Goal: Task Accomplishment & Management: Complete application form

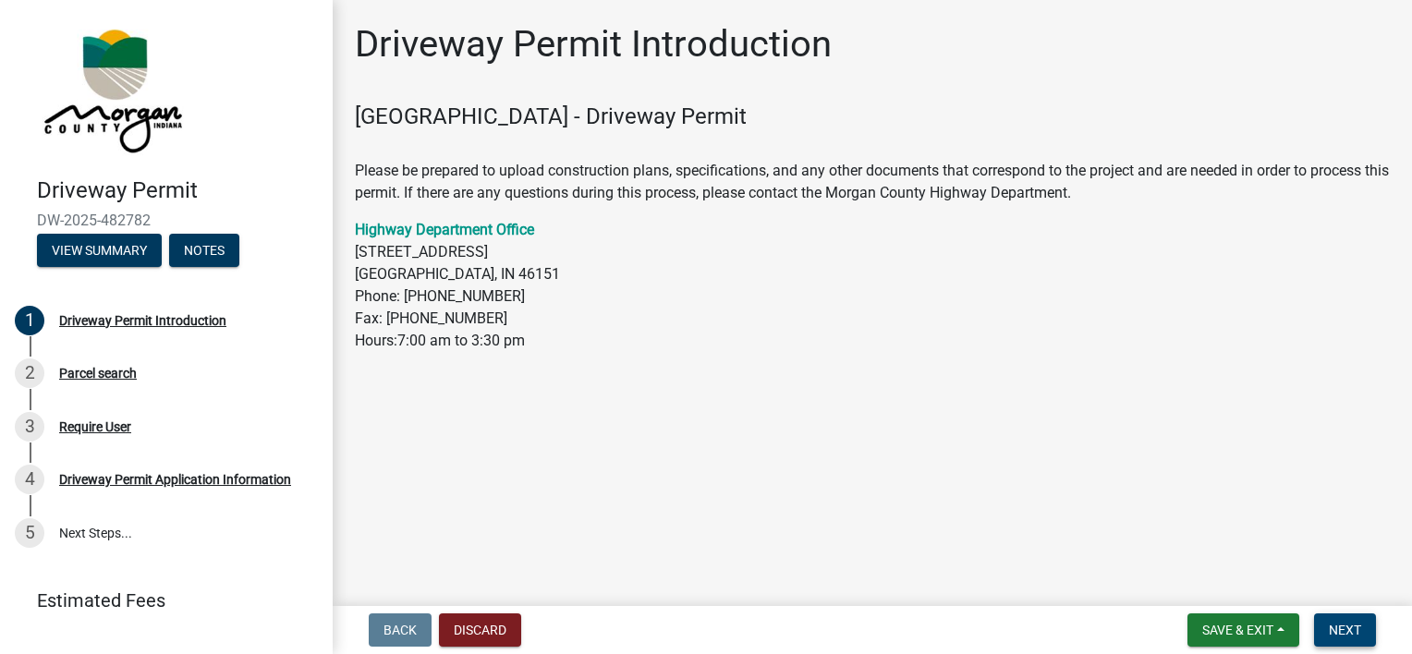
click at [1345, 626] on span "Next" at bounding box center [1345, 630] width 32 height 15
click at [1338, 628] on span "Next" at bounding box center [1345, 630] width 32 height 15
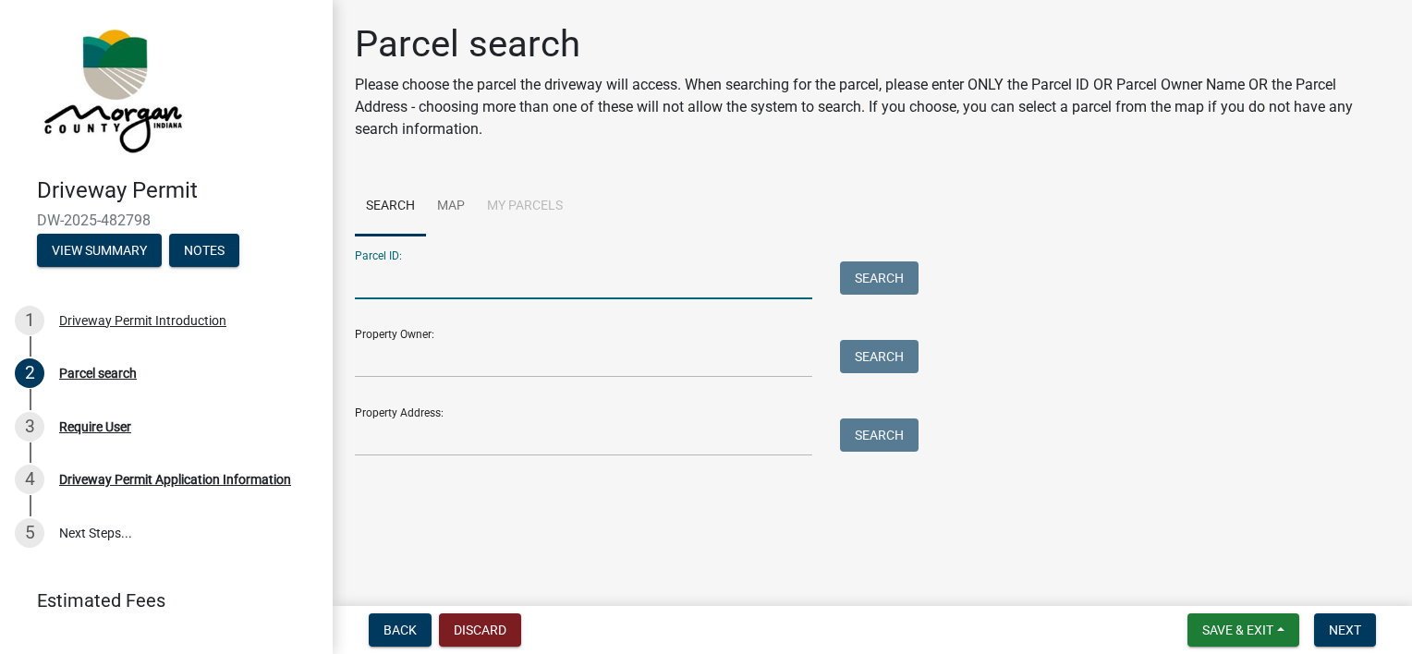
click at [499, 274] on input "Parcel ID:" at bounding box center [583, 281] width 457 height 38
type input "55-04-23-300-011.000-010"
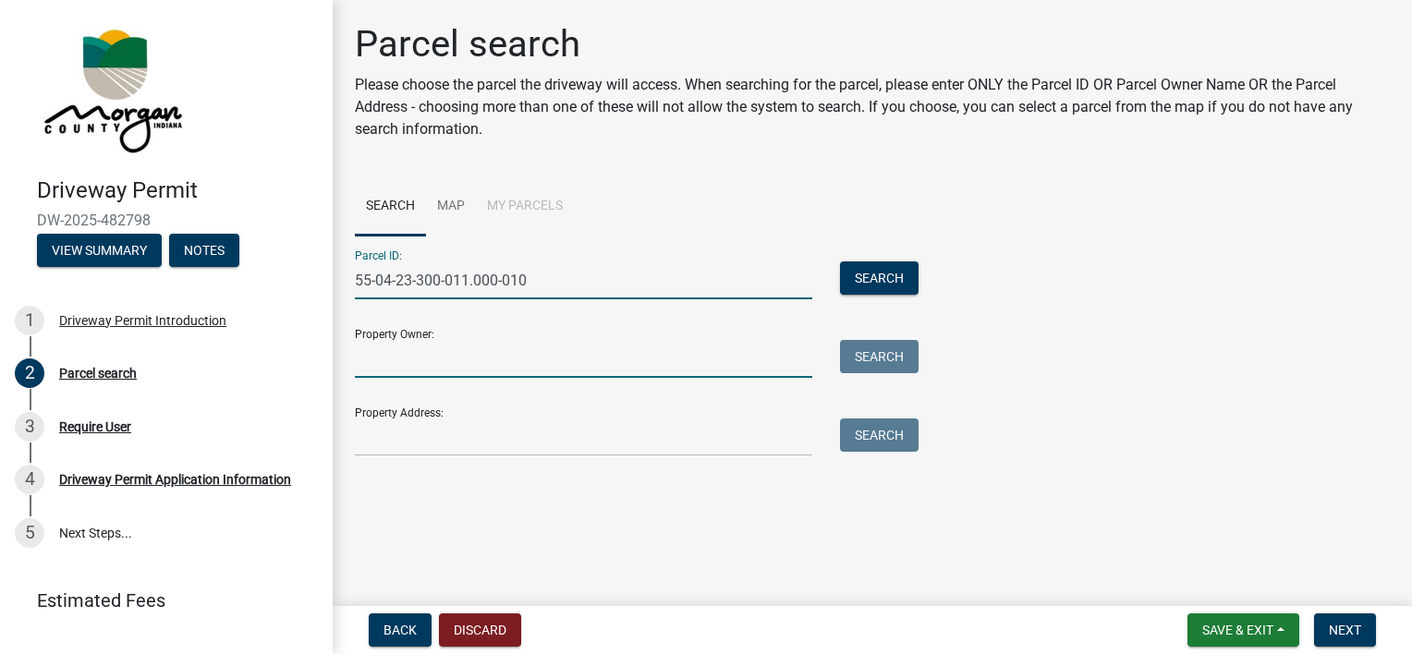
click at [470, 359] on input "Property Owner:" at bounding box center [583, 359] width 457 height 38
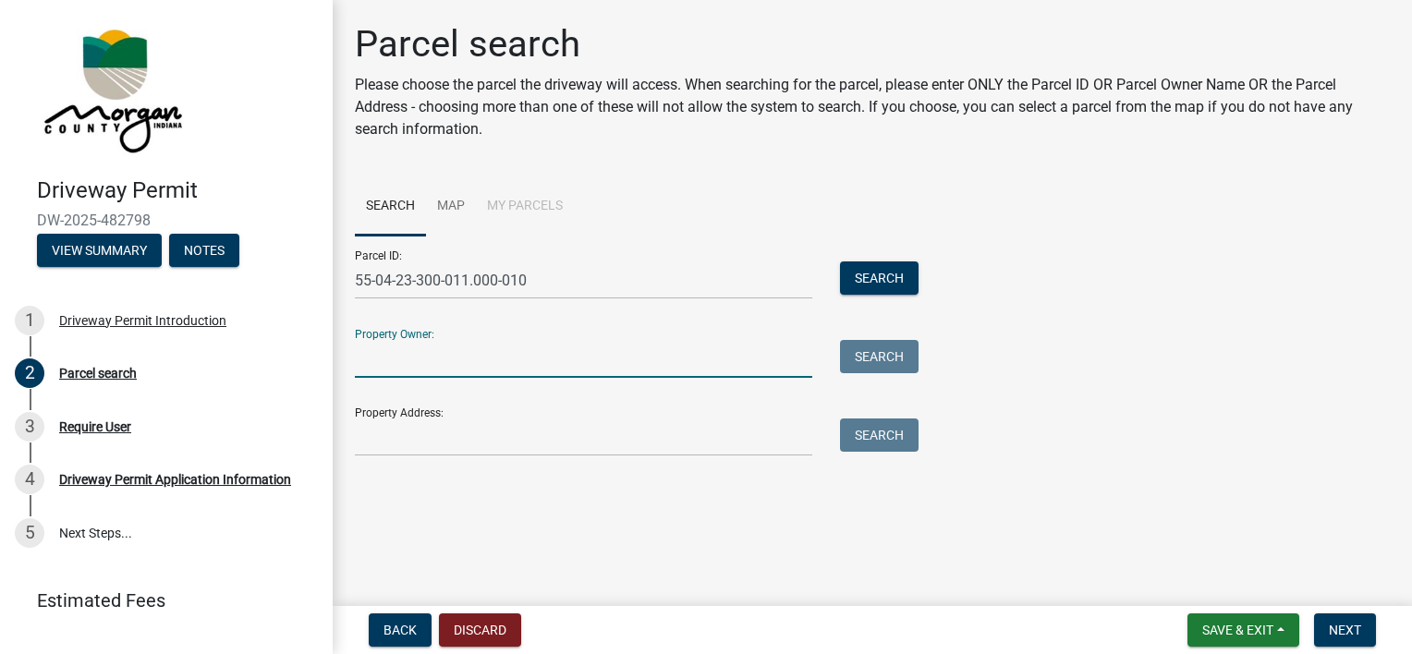
type input "[PERSON_NAME]"
type input "[STREET_ADDRESS]"
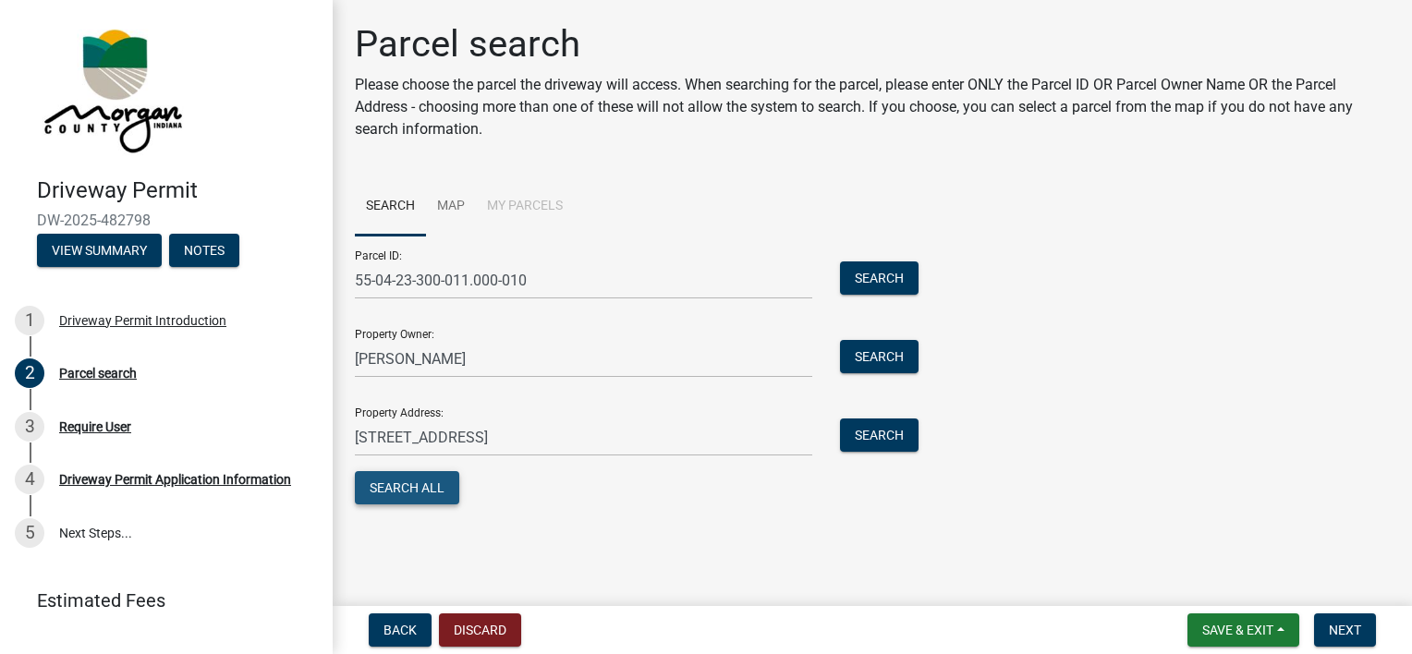
click at [430, 490] on button "Search All" at bounding box center [407, 487] width 104 height 33
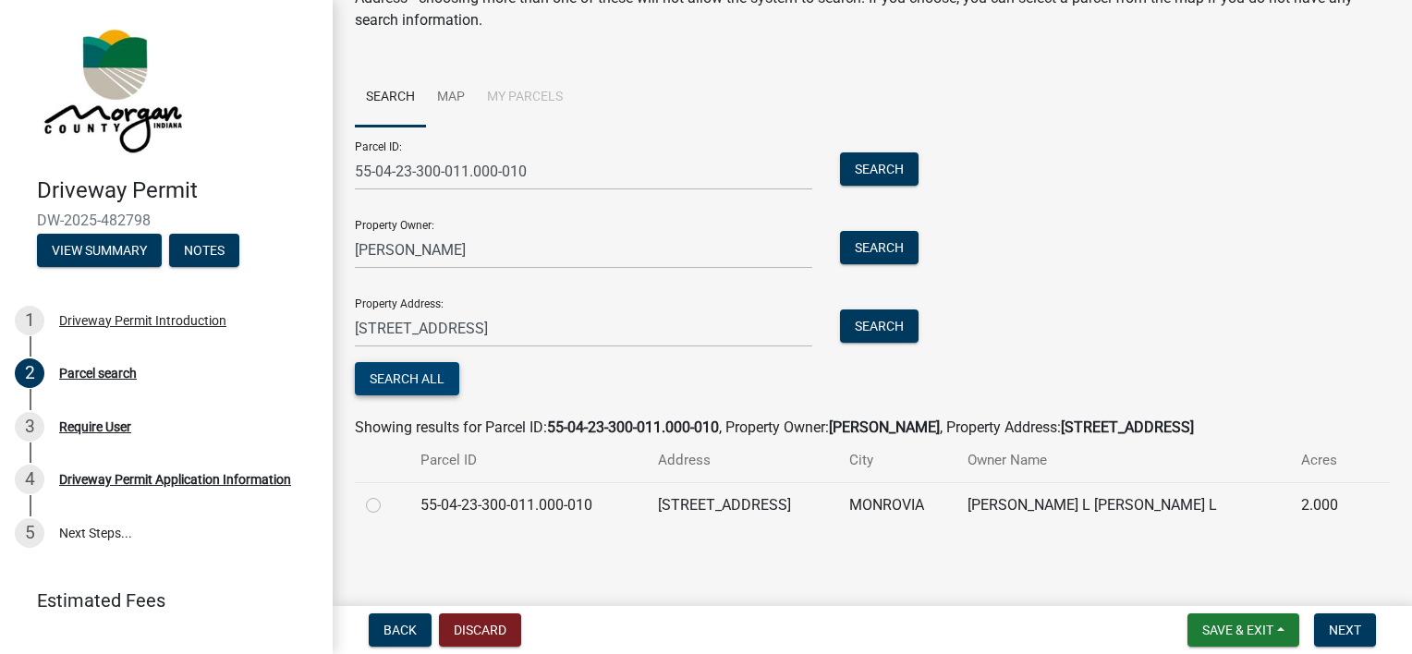
scroll to position [110, 0]
click at [388, 493] on label at bounding box center [388, 493] width 0 height 0
click at [388, 505] on input "radio" at bounding box center [394, 499] width 12 height 12
radio input "true"
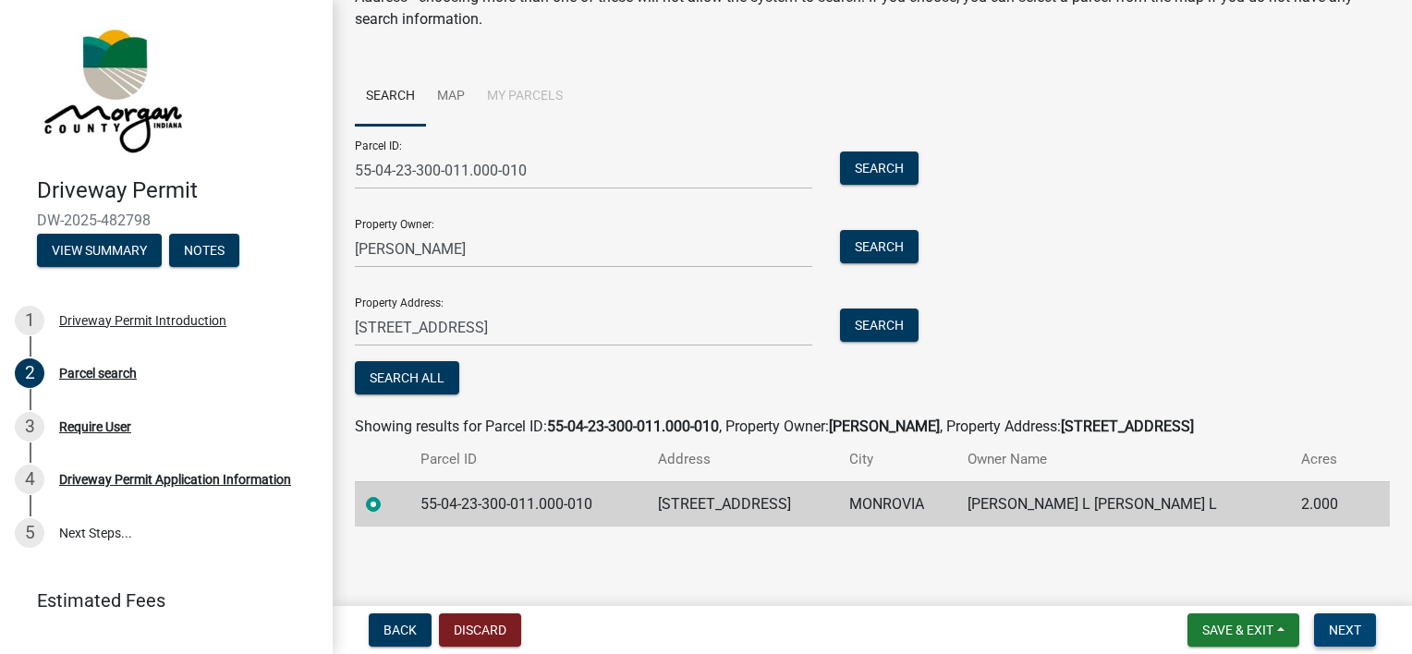
click at [1338, 627] on span "Next" at bounding box center [1345, 630] width 32 height 15
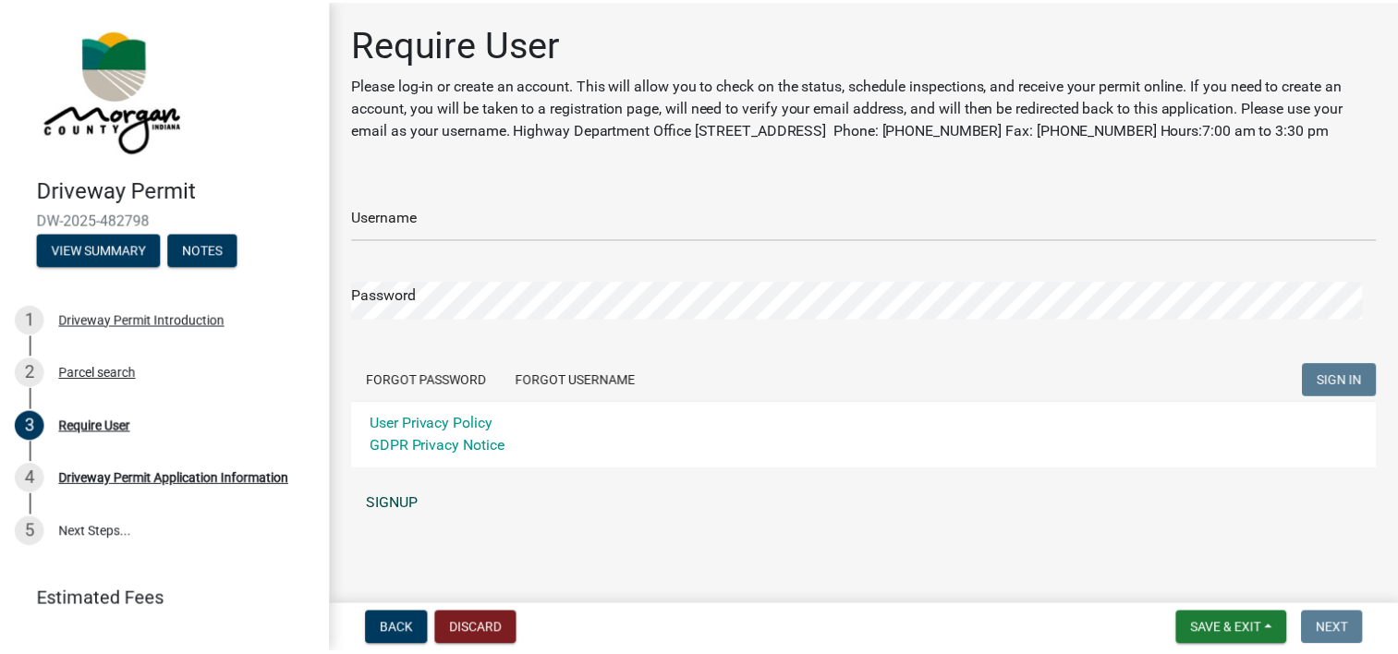
scroll to position [18, 0]
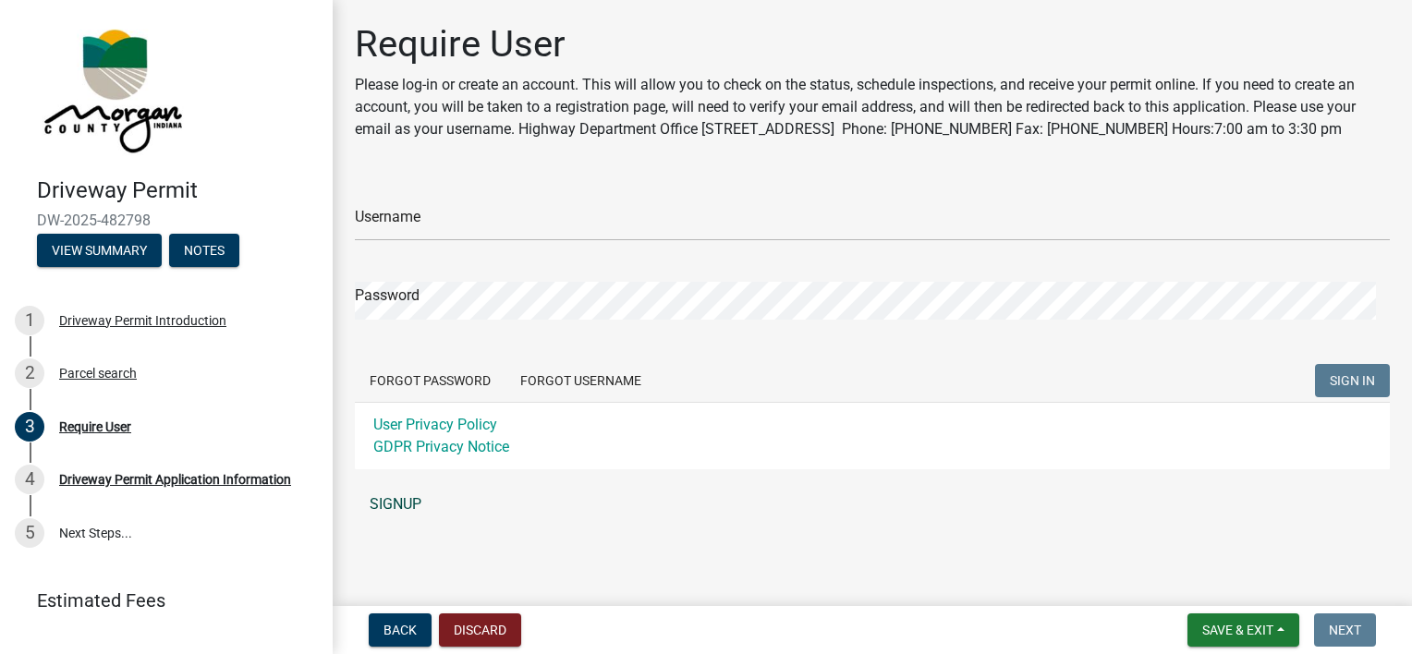
click at [392, 502] on link "SIGNUP" at bounding box center [872, 504] width 1035 height 37
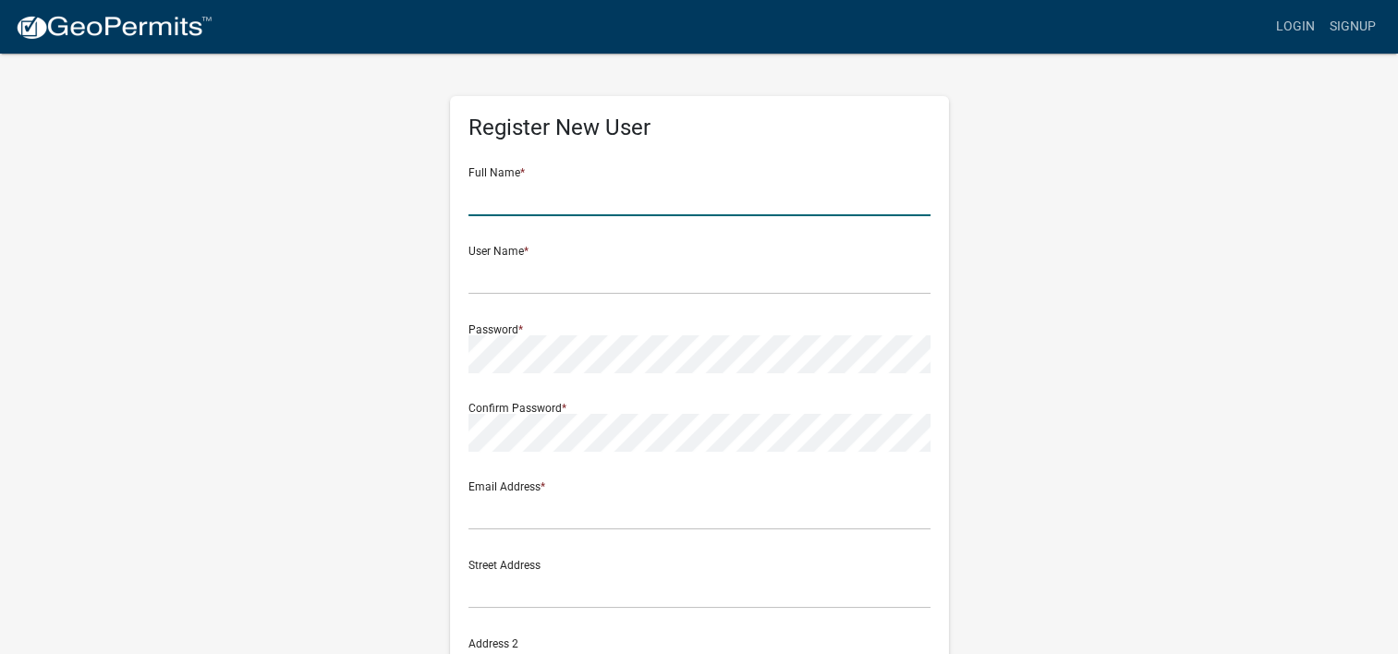
click at [604, 180] on input "text" at bounding box center [700, 197] width 462 height 38
type input "Karen K Dean"
type input "kdean1019@yahoo.com"
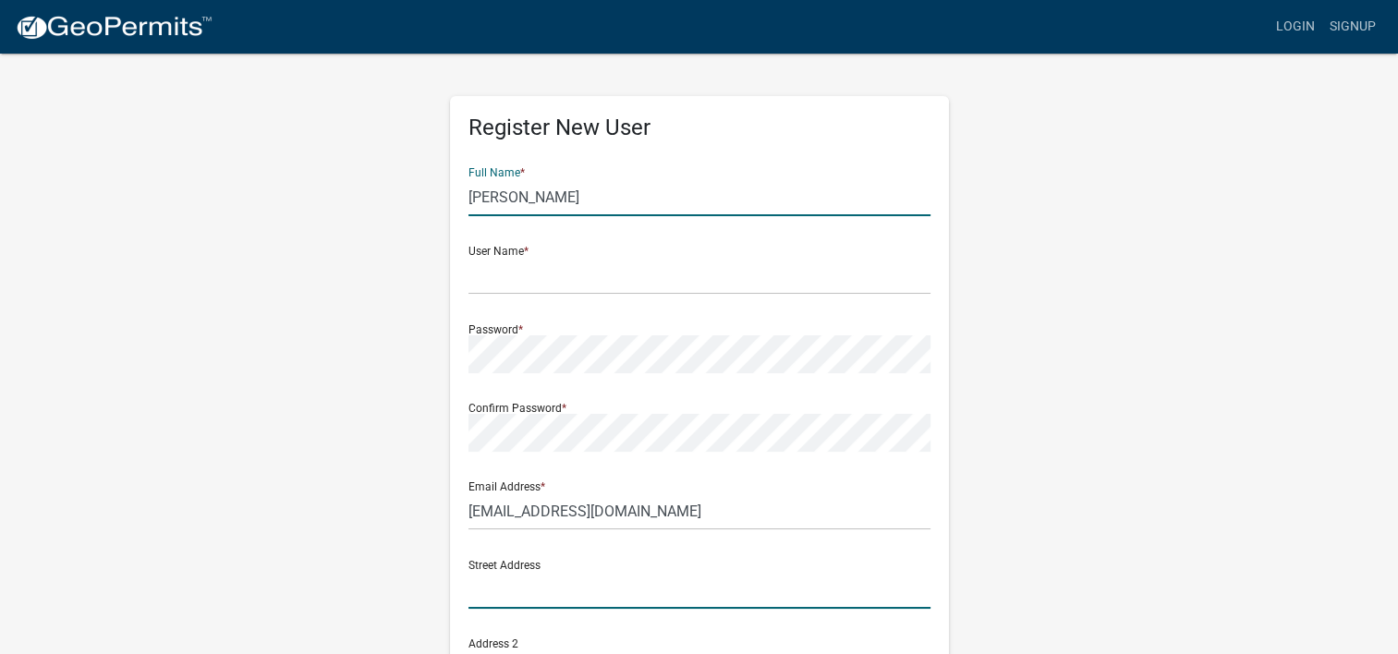
type input "2534 West State Road 144"
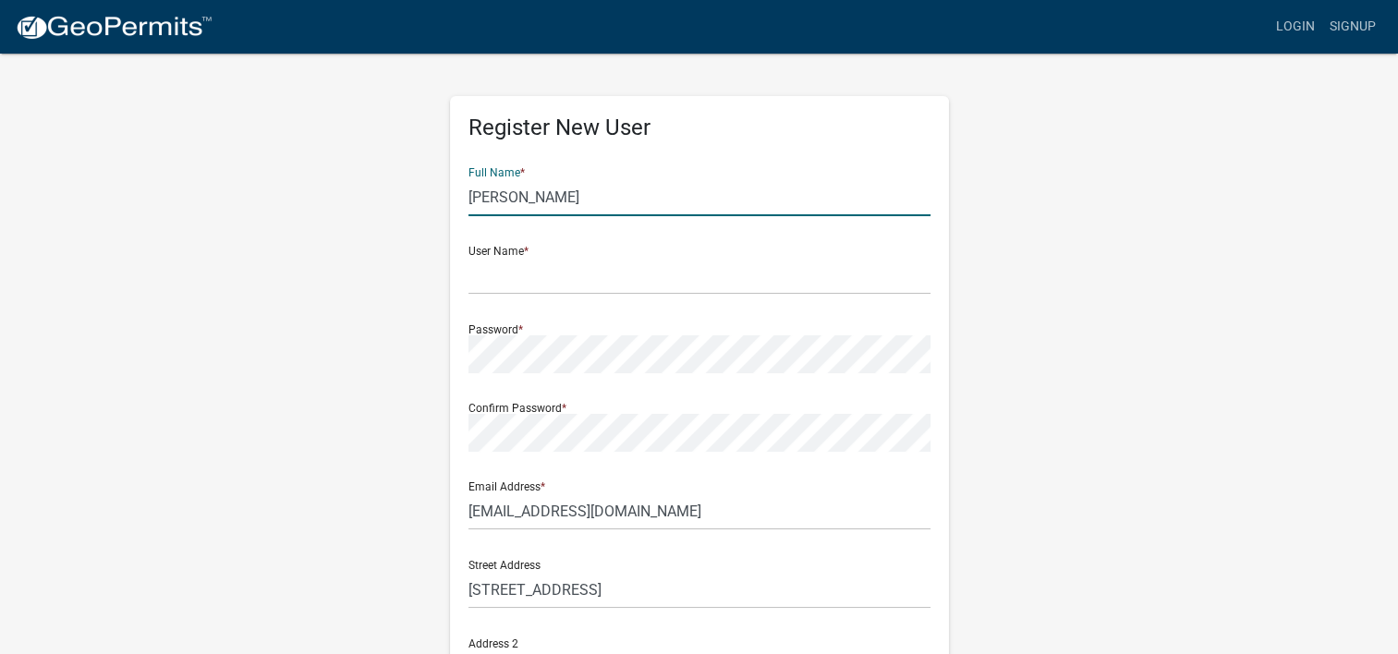
type input "Franklin"
type input "IN"
type input "46131"
type input "3178748615"
click at [688, 272] on input "text" at bounding box center [700, 276] width 462 height 38
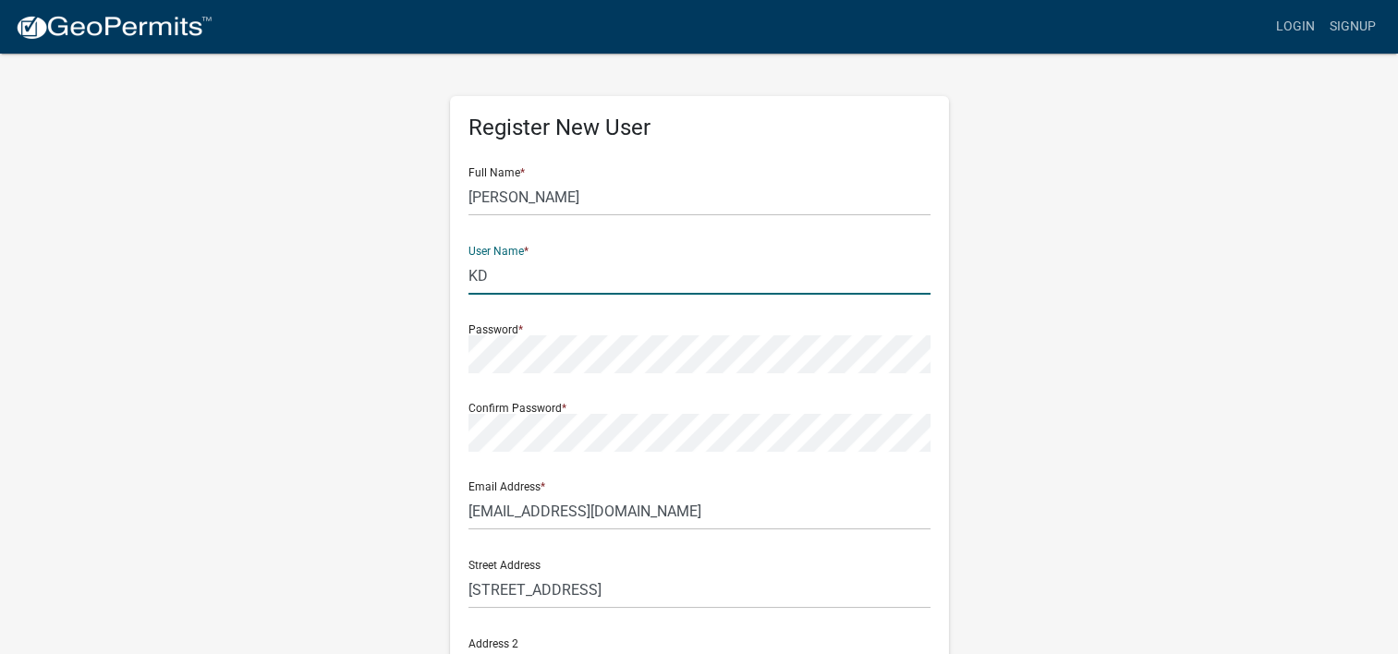
type input "K"
type input "RaynKay1019"
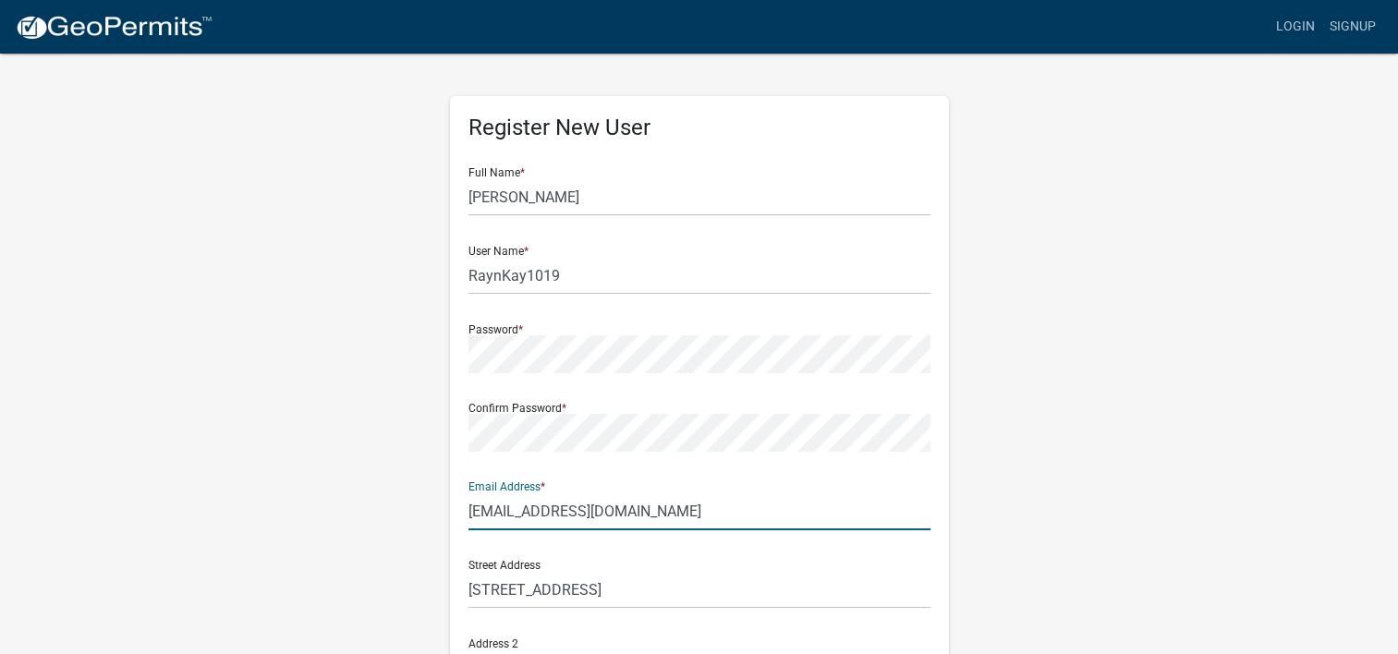
click at [1005, 438] on div "Register New User Full Name * Karen K Dean User Name * RaynKay1019 Password * C…" at bounding box center [700, 546] width 1054 height 989
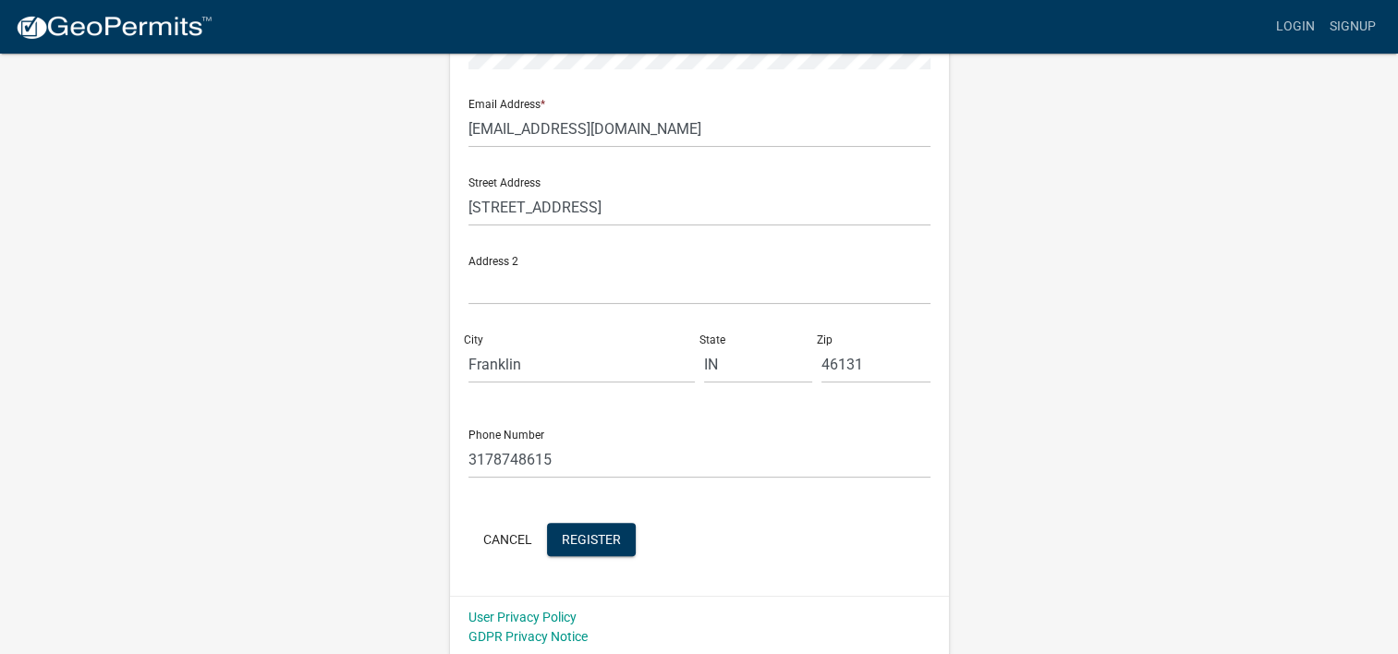
scroll to position [385, 0]
click at [610, 540] on span "Register" at bounding box center [591, 536] width 59 height 15
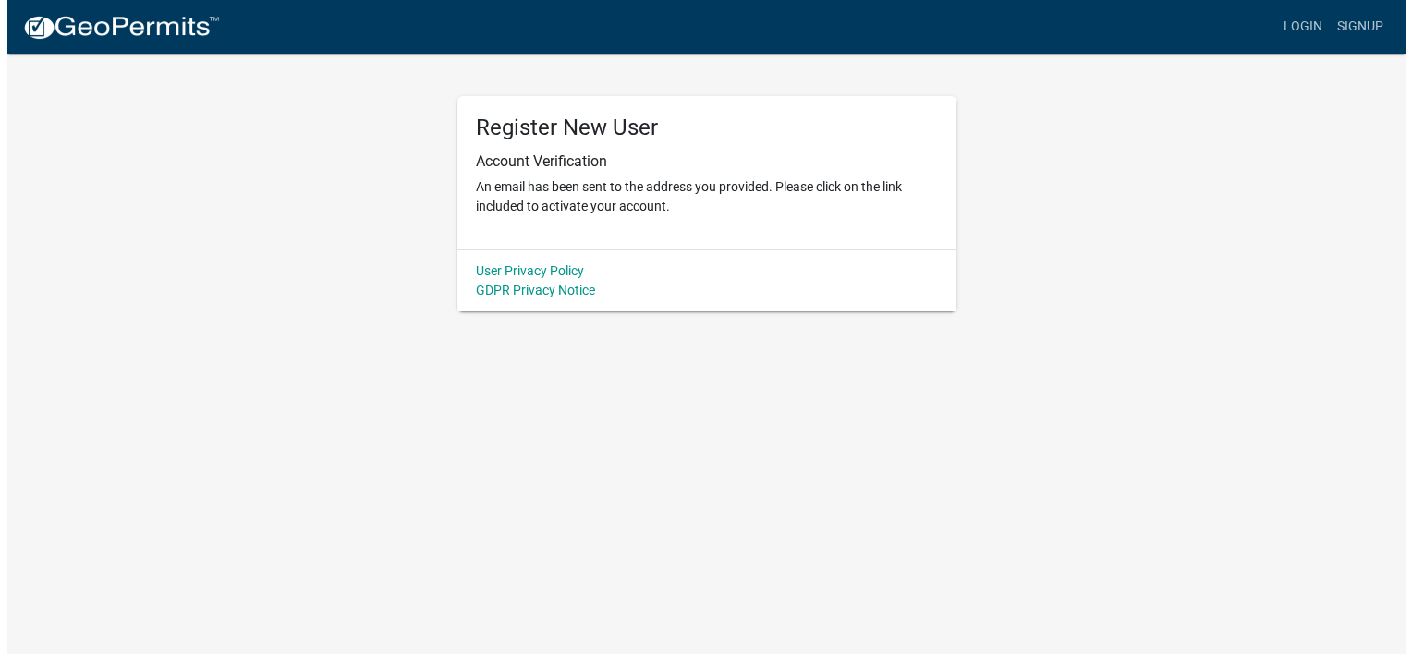
scroll to position [0, 0]
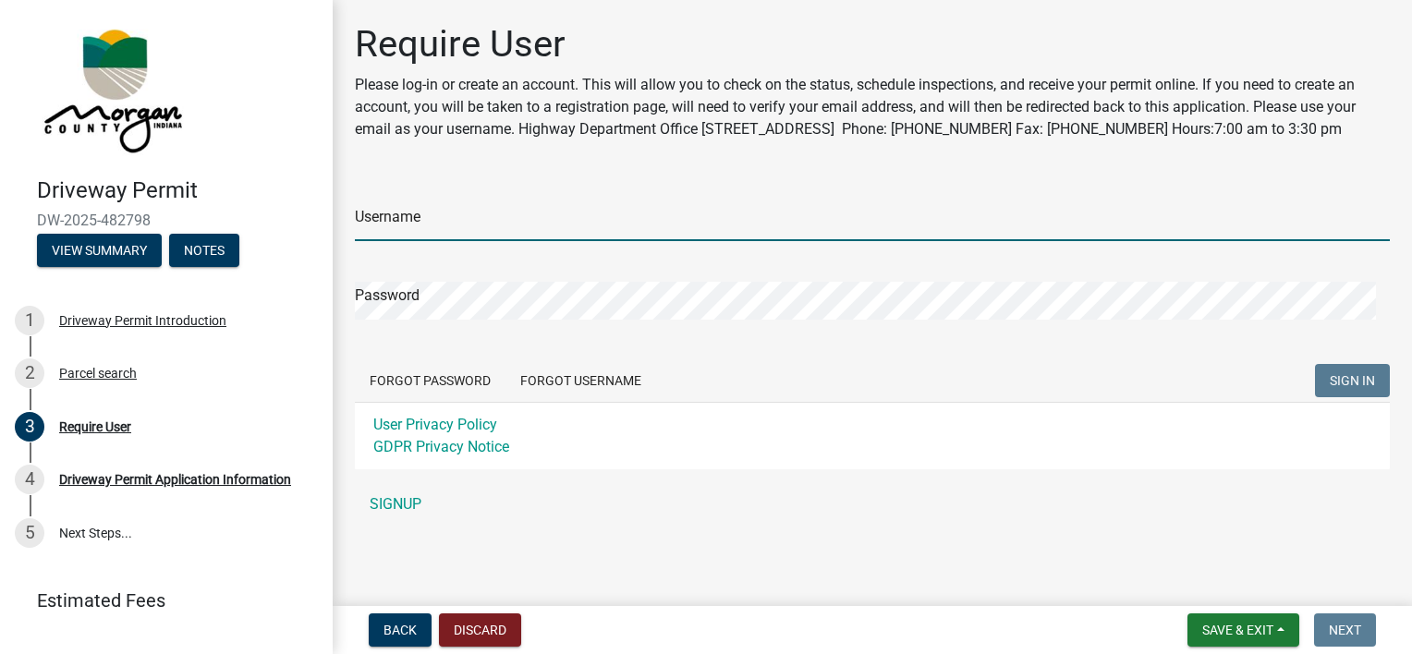
click at [436, 238] on input "Username" at bounding box center [872, 222] width 1035 height 38
type input "RaynKay1019"
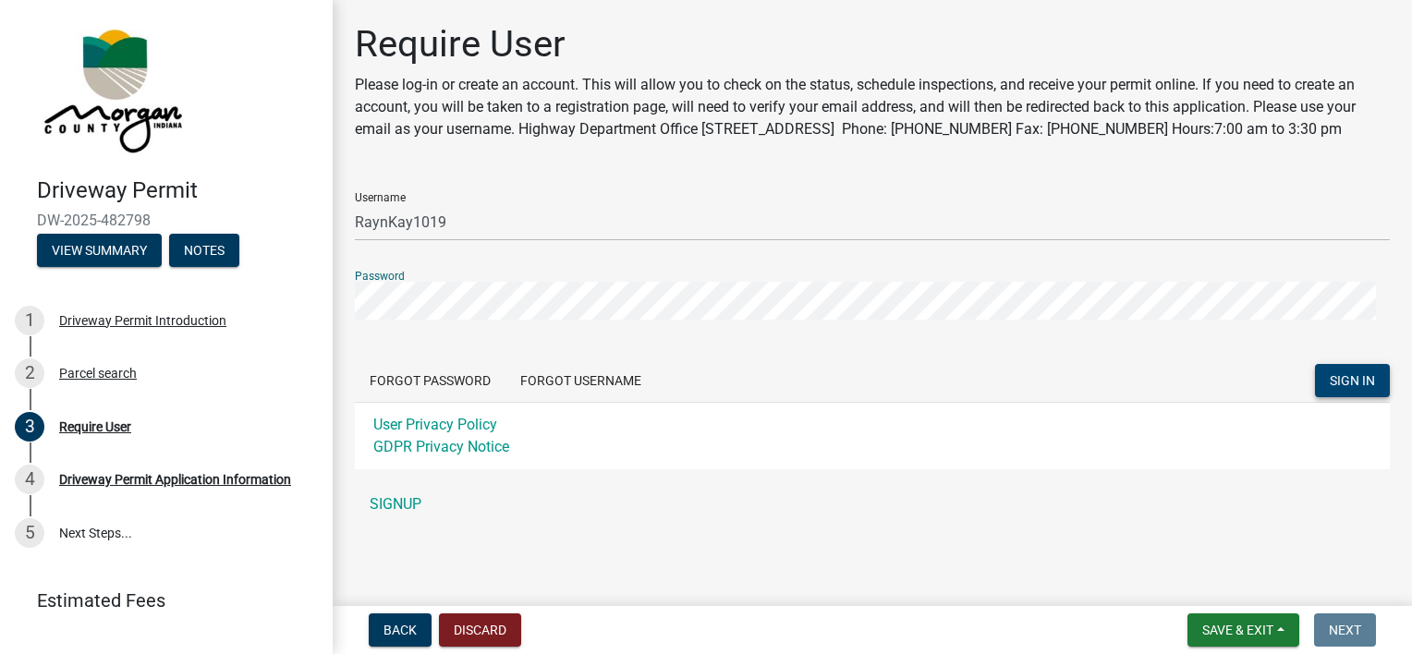
click at [1353, 397] on button "SIGN IN" at bounding box center [1352, 380] width 75 height 33
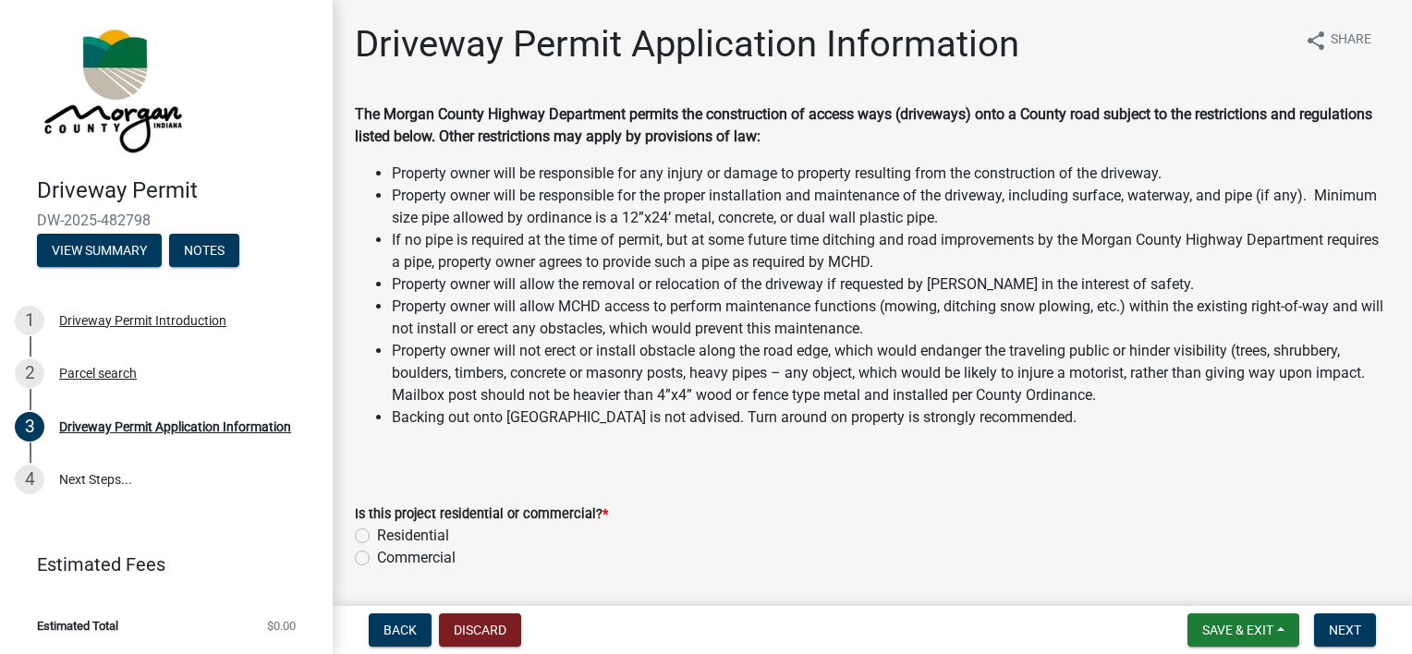
click at [377, 538] on label "Residential" at bounding box center [413, 536] width 72 height 22
click at [377, 537] on input "Residential" at bounding box center [383, 531] width 12 height 12
radio input "true"
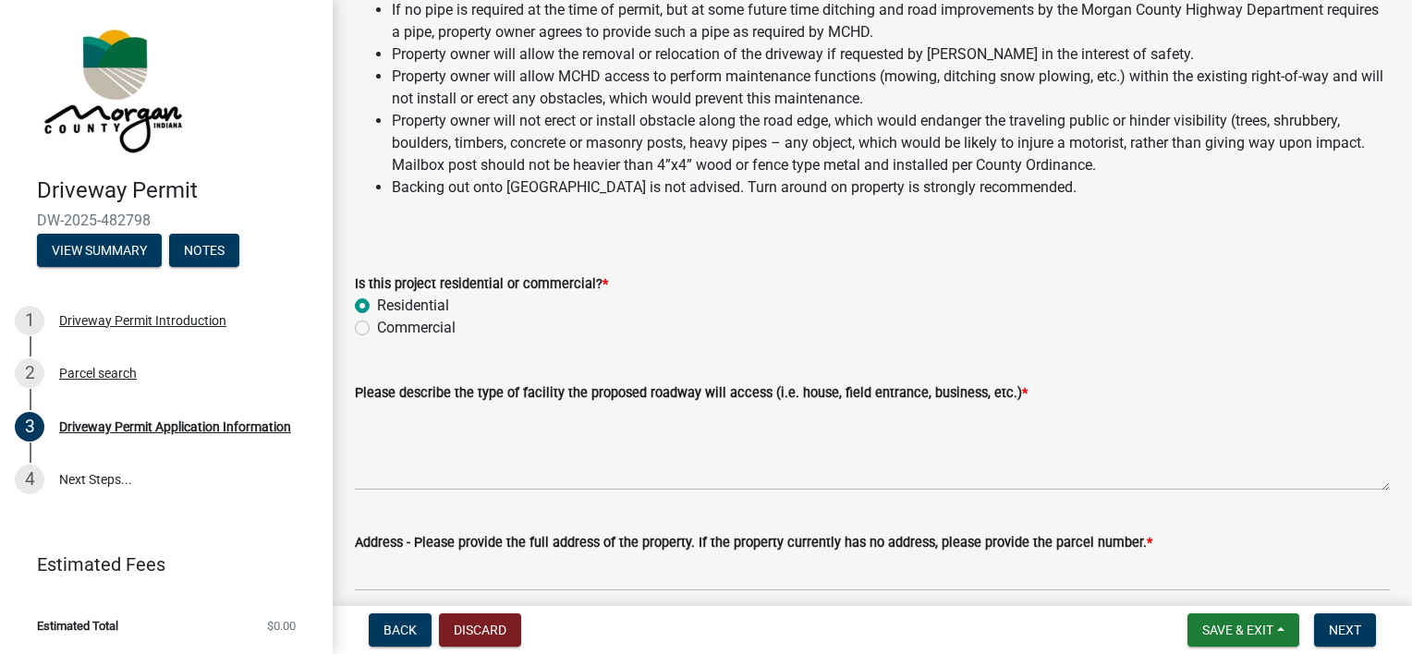
scroll to position [277, 0]
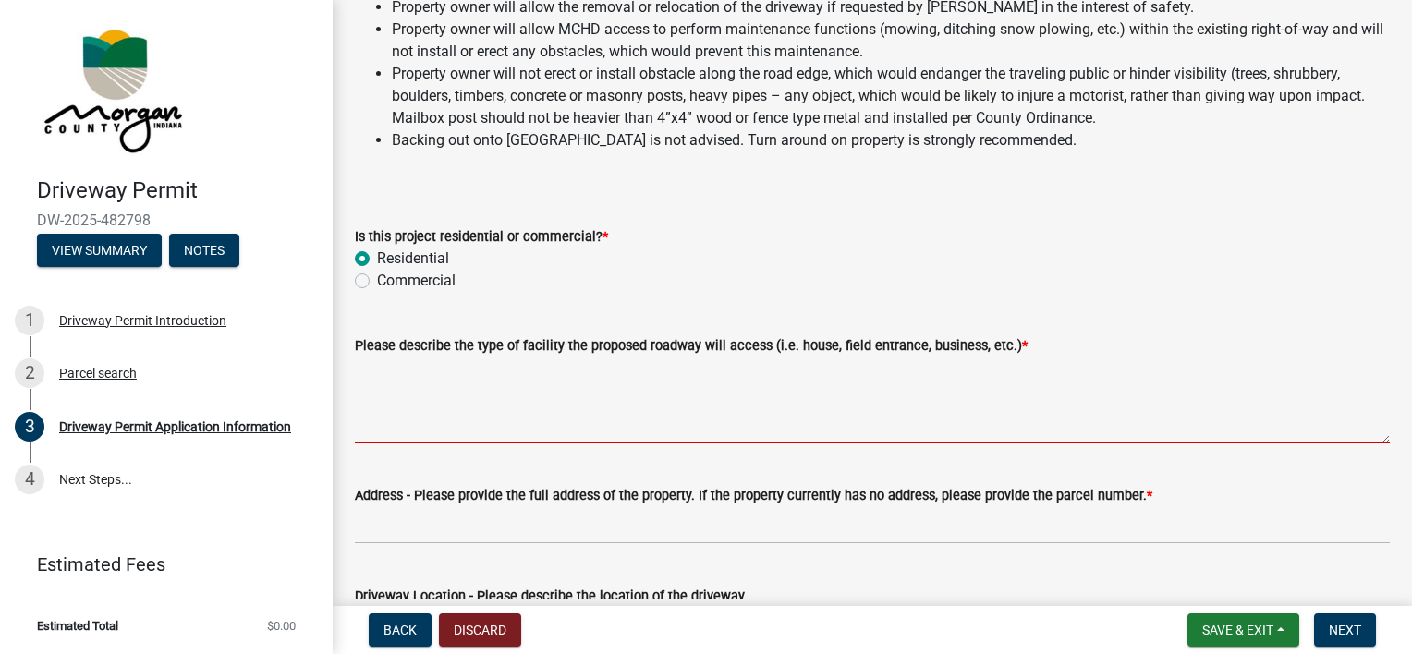
click at [682, 414] on textarea "Please describe the type of facility the proposed roadway will access (i.e. hou…" at bounding box center [872, 400] width 1035 height 87
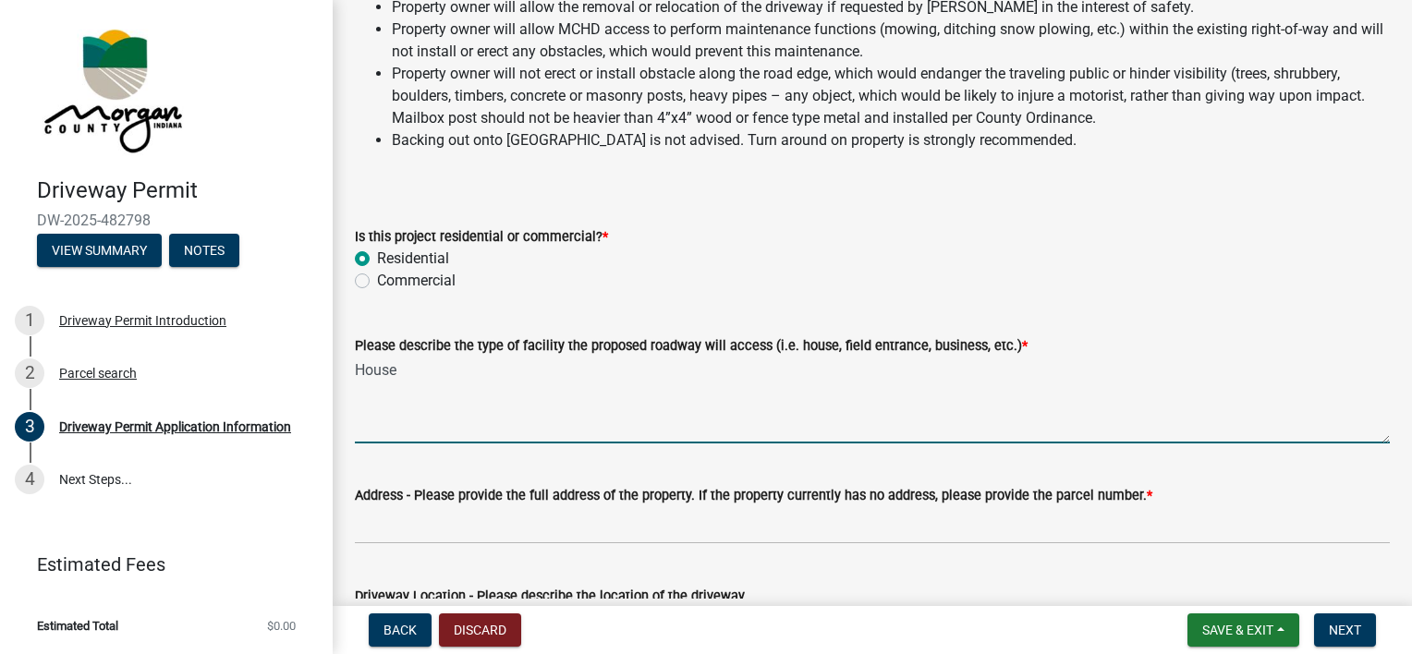
scroll to position [370, 0]
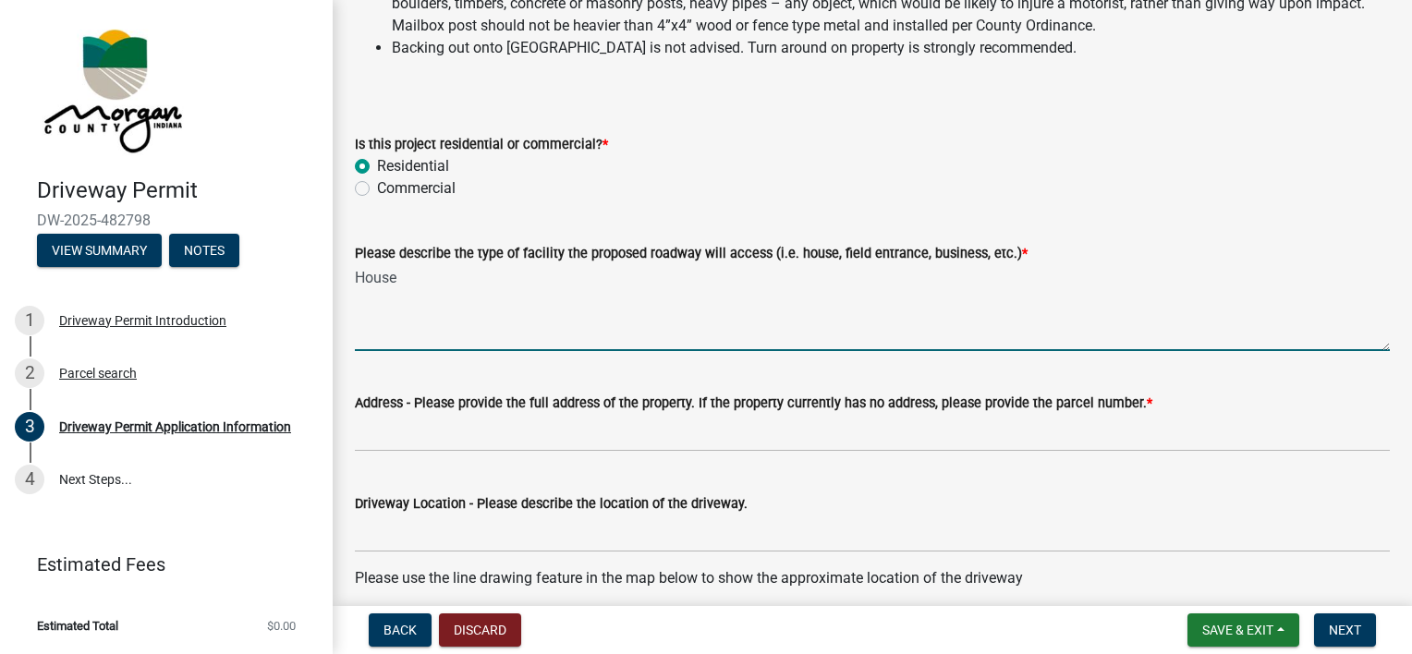
type textarea "House"
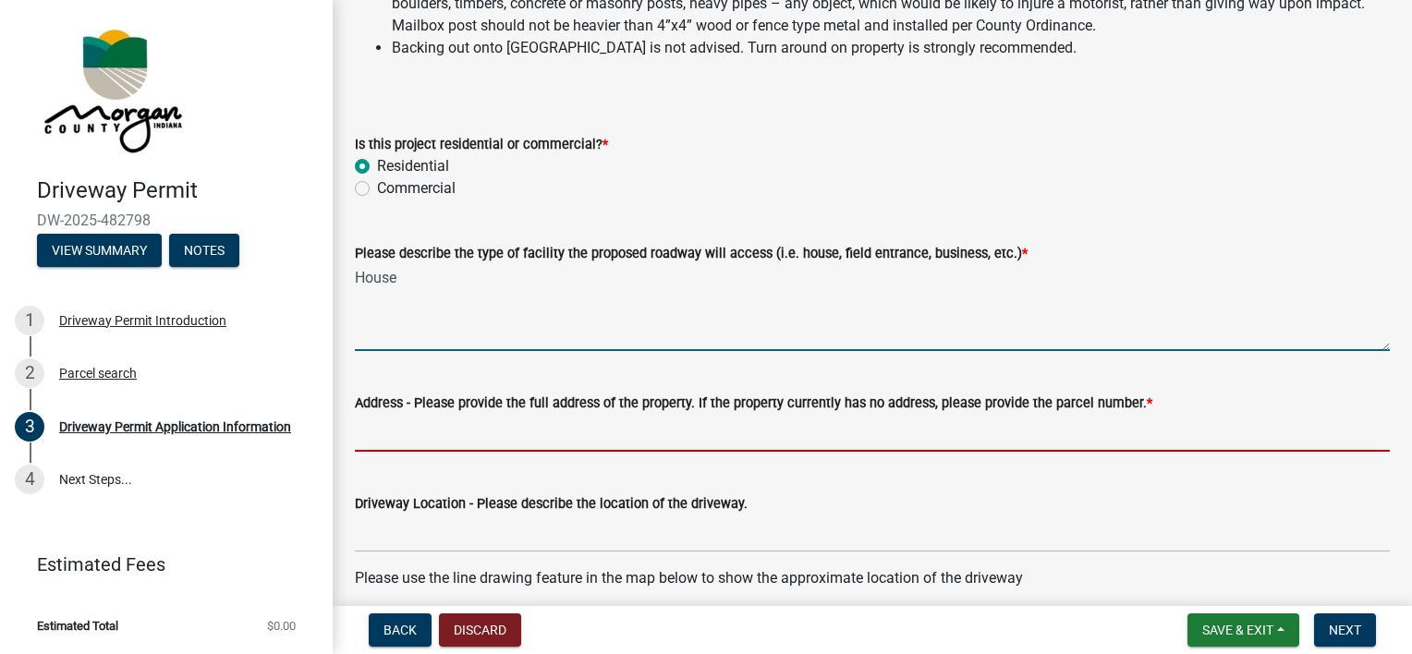
click at [665, 432] on input "Address - Please provide the full address of the property. If the property curr…" at bounding box center [872, 433] width 1035 height 38
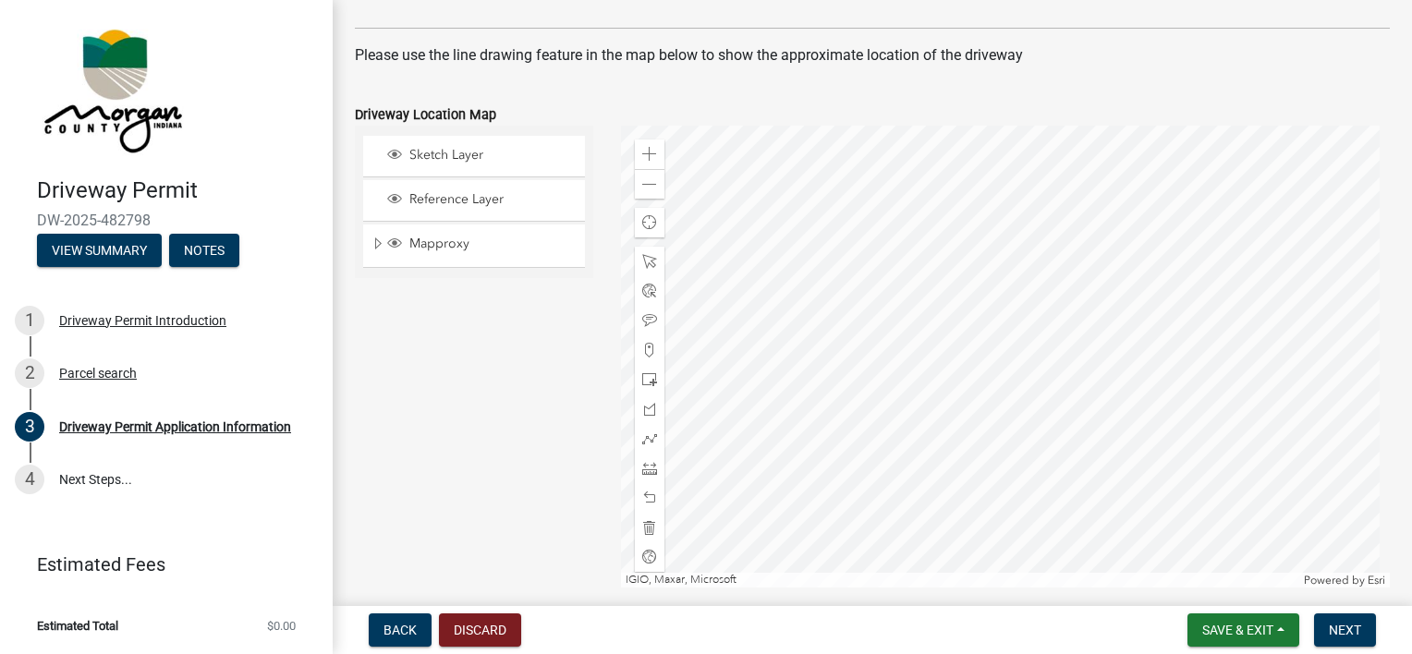
scroll to position [924, 0]
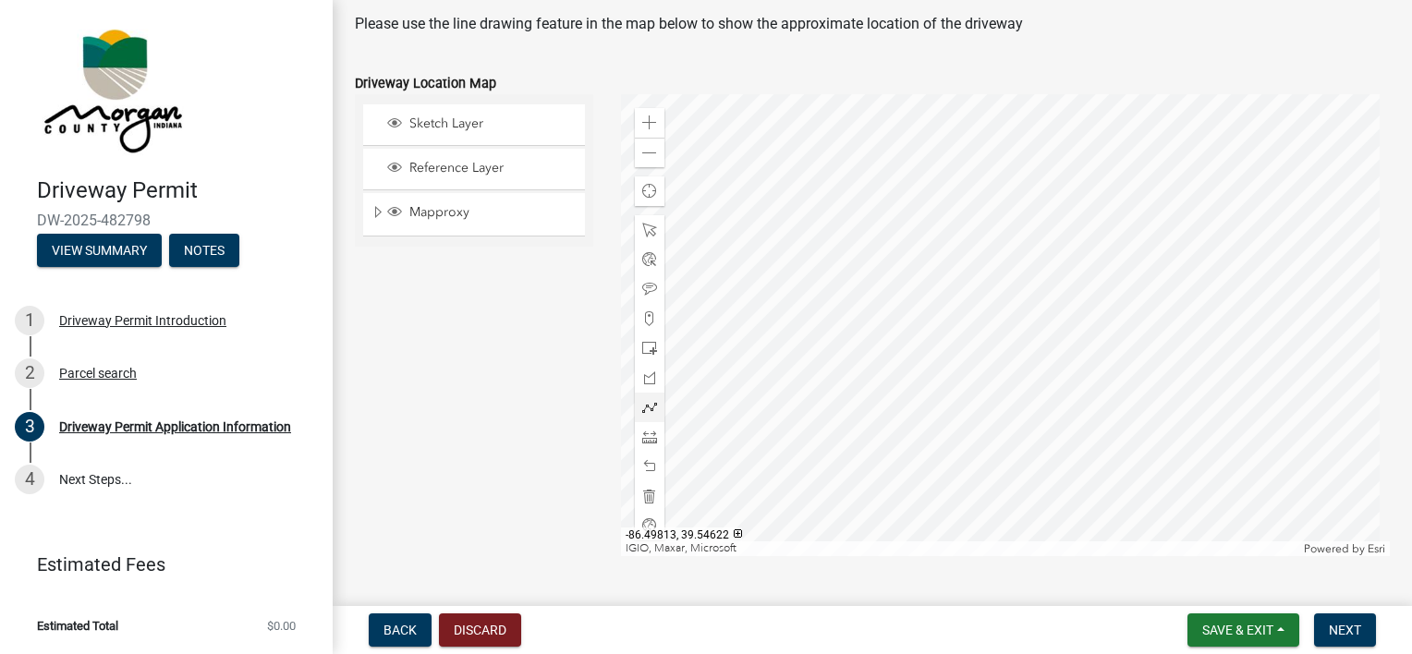
type input "55-04-23-300-011.000-010"
click at [771, 380] on div at bounding box center [1006, 325] width 770 height 462
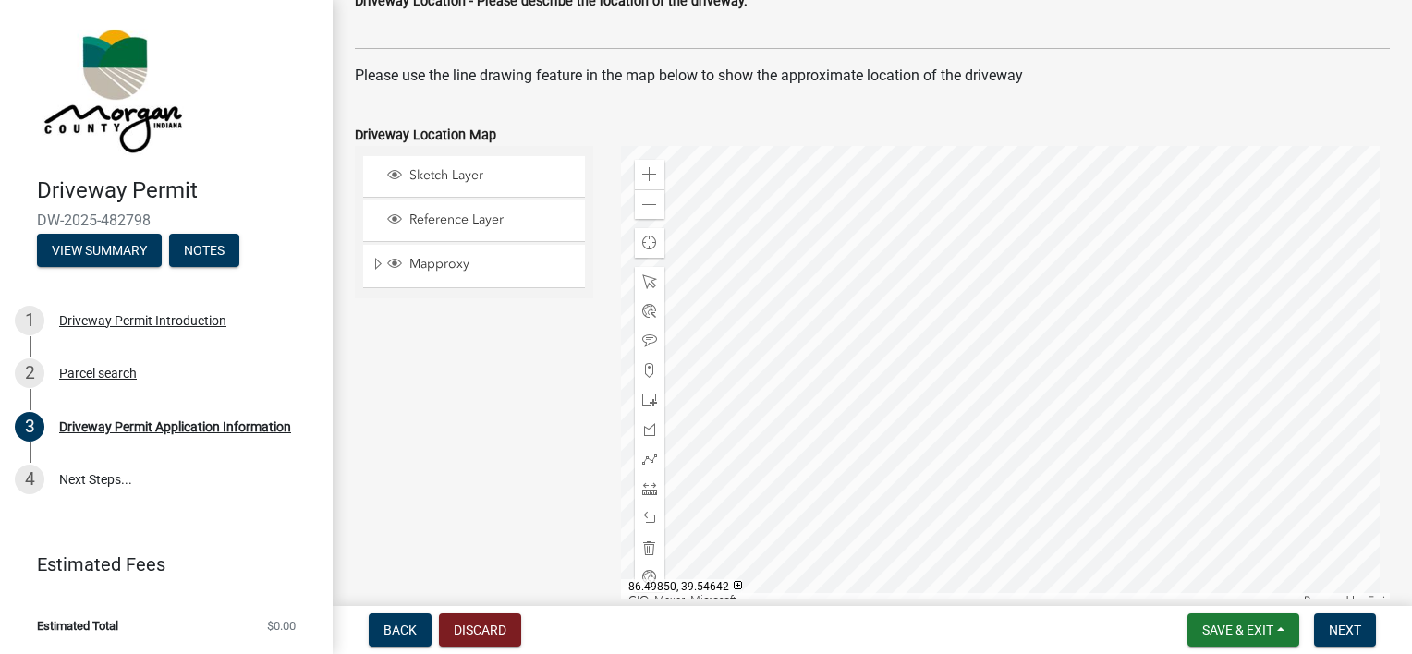
scroll to position [832, 0]
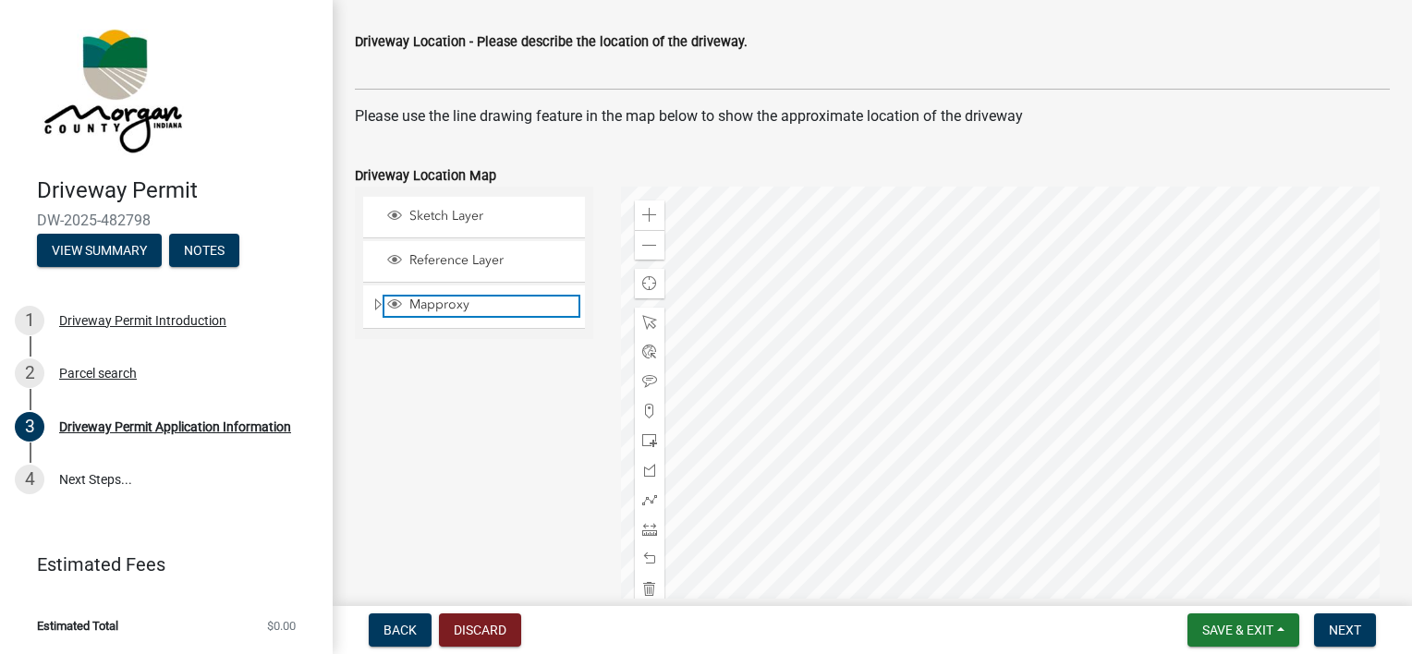
click at [425, 302] on span "Mapproxy" at bounding box center [492, 305] width 174 height 17
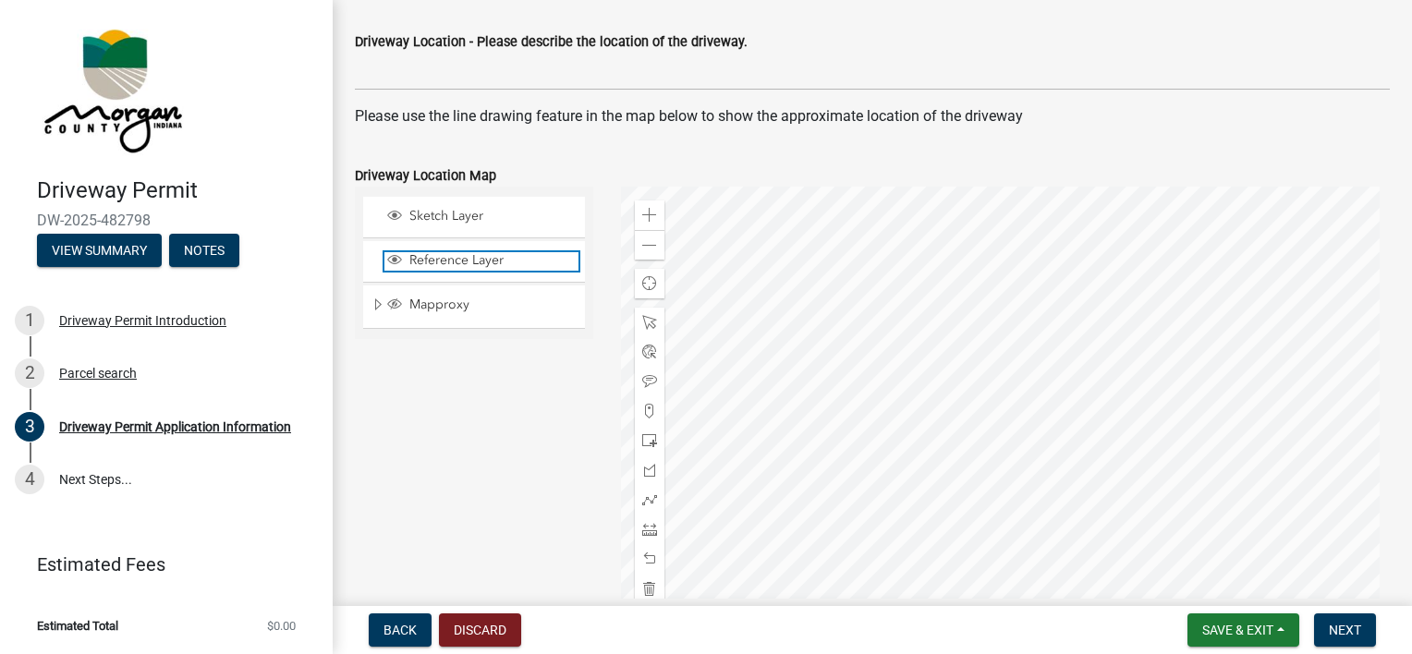
click at [455, 262] on span "Reference Layer" at bounding box center [492, 260] width 174 height 17
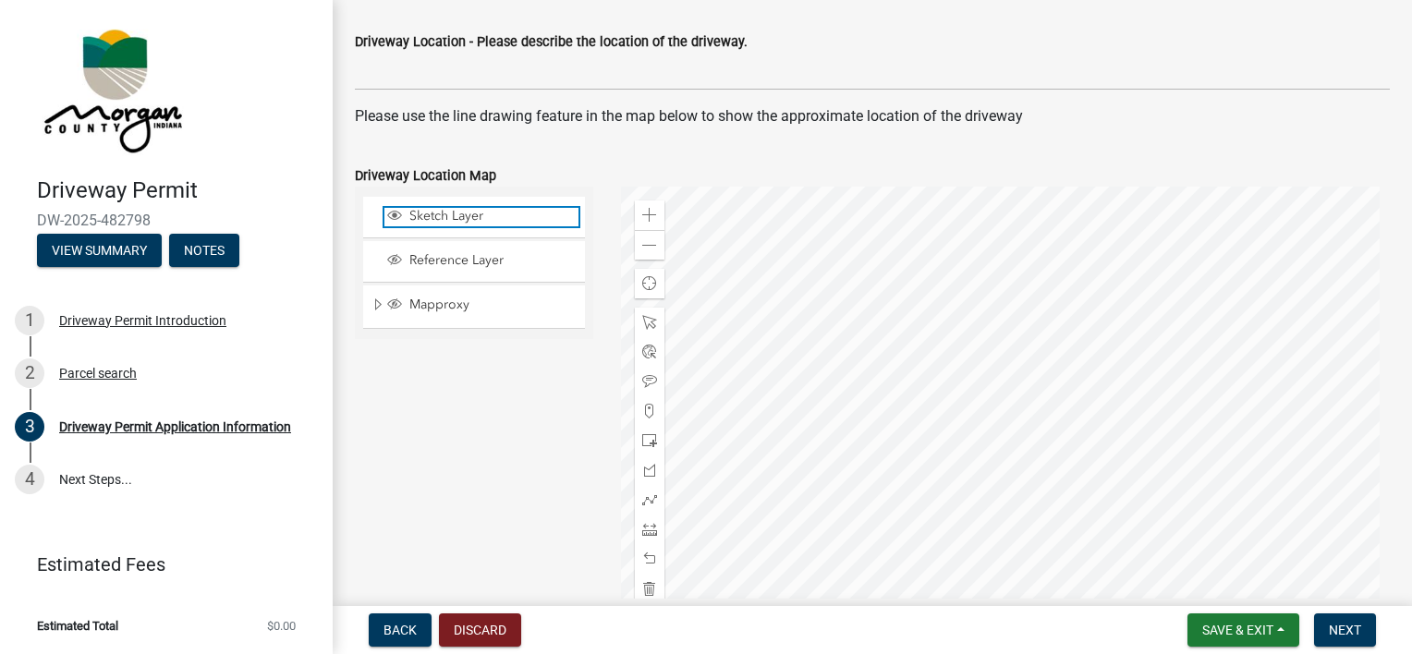
click at [450, 213] on span "Sketch Layer" at bounding box center [492, 216] width 174 height 17
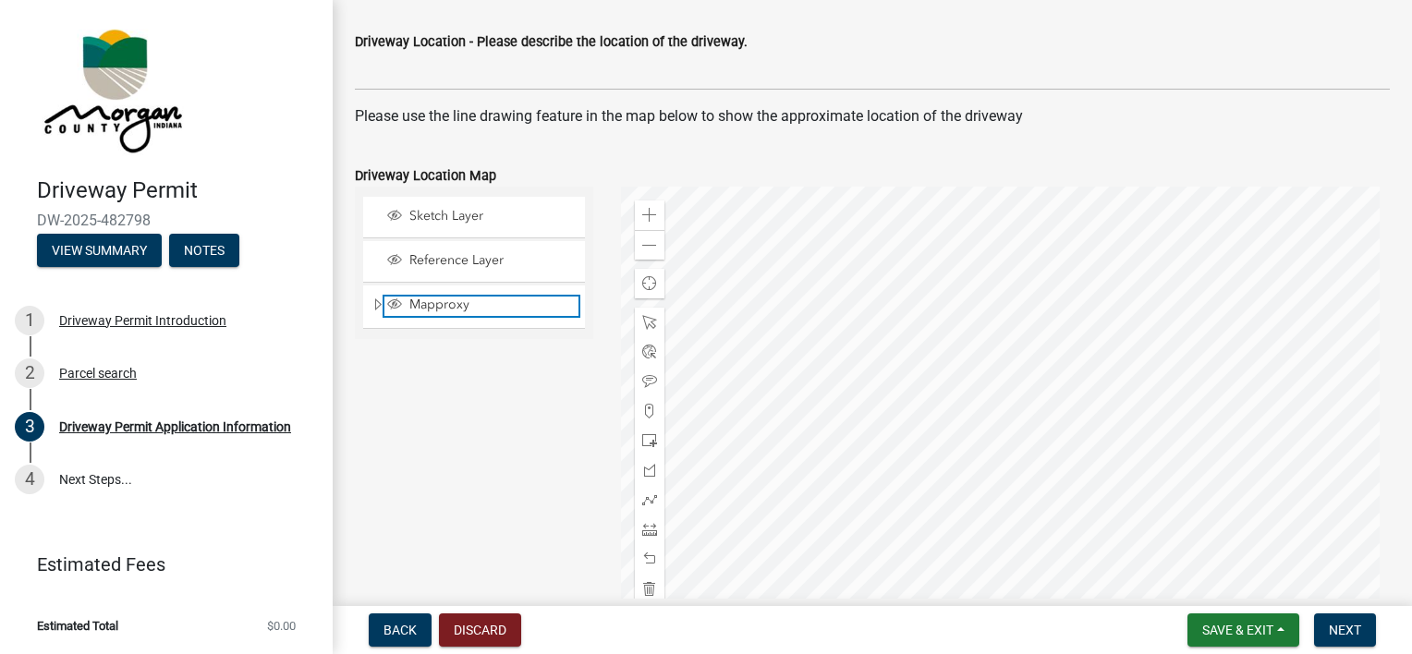
click at [429, 311] on span "Mapproxy" at bounding box center [492, 305] width 174 height 17
click at [648, 499] on span at bounding box center [649, 500] width 15 height 15
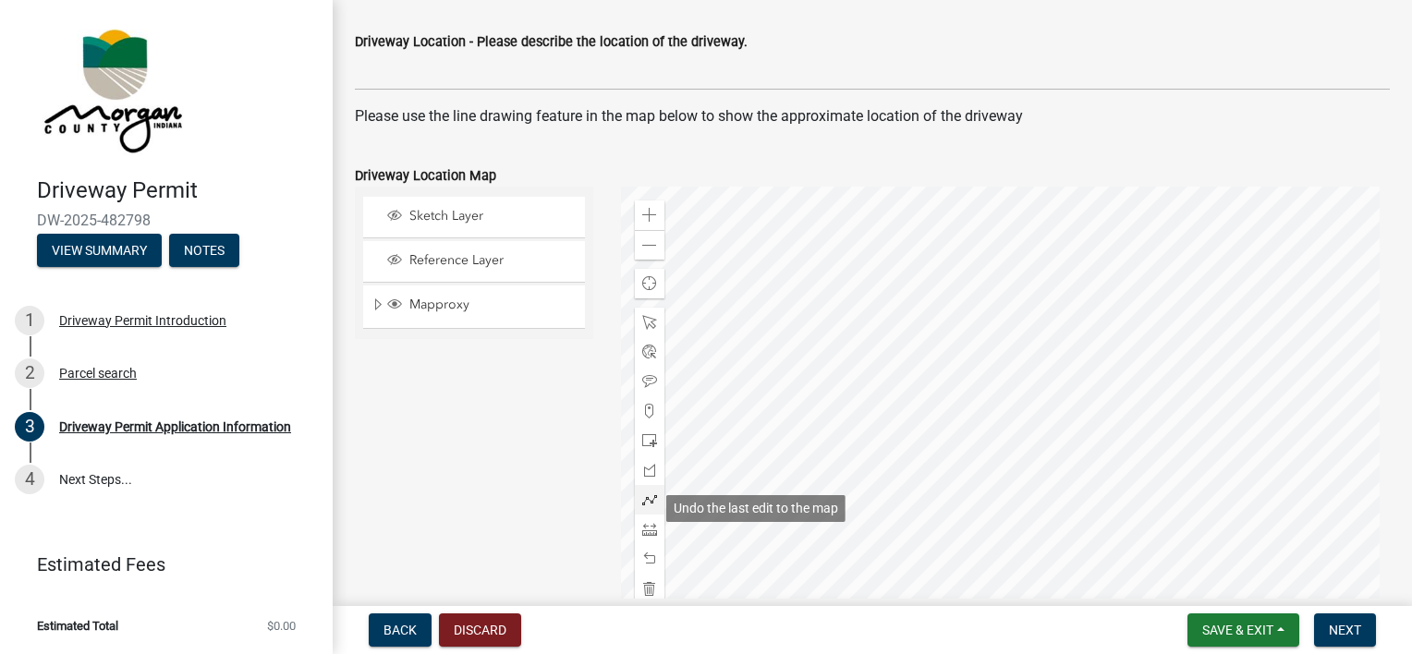
scroll to position [882, 0]
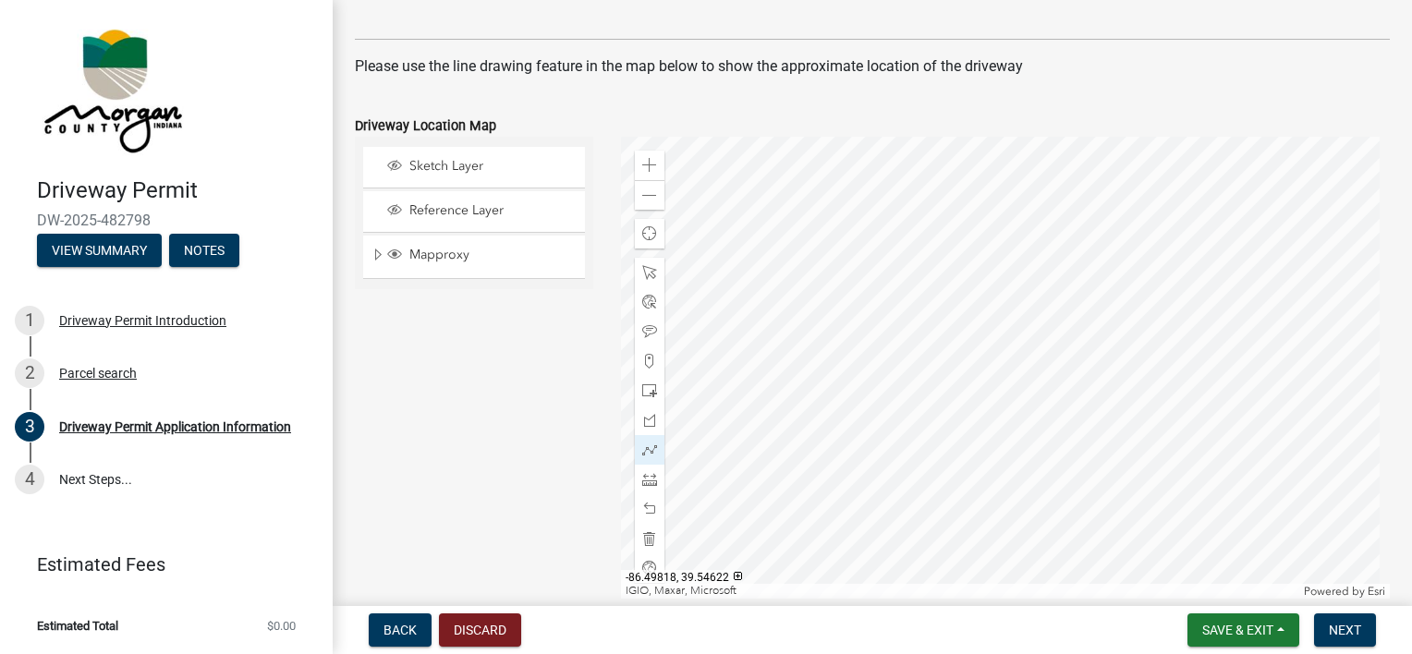
click at [775, 417] on div at bounding box center [1006, 368] width 770 height 462
click at [758, 417] on div at bounding box center [1006, 368] width 770 height 462
click at [787, 416] on div at bounding box center [1006, 368] width 770 height 462
click at [647, 171] on span at bounding box center [649, 165] width 15 height 15
click at [654, 191] on div "Zoom out" at bounding box center [650, 195] width 30 height 30
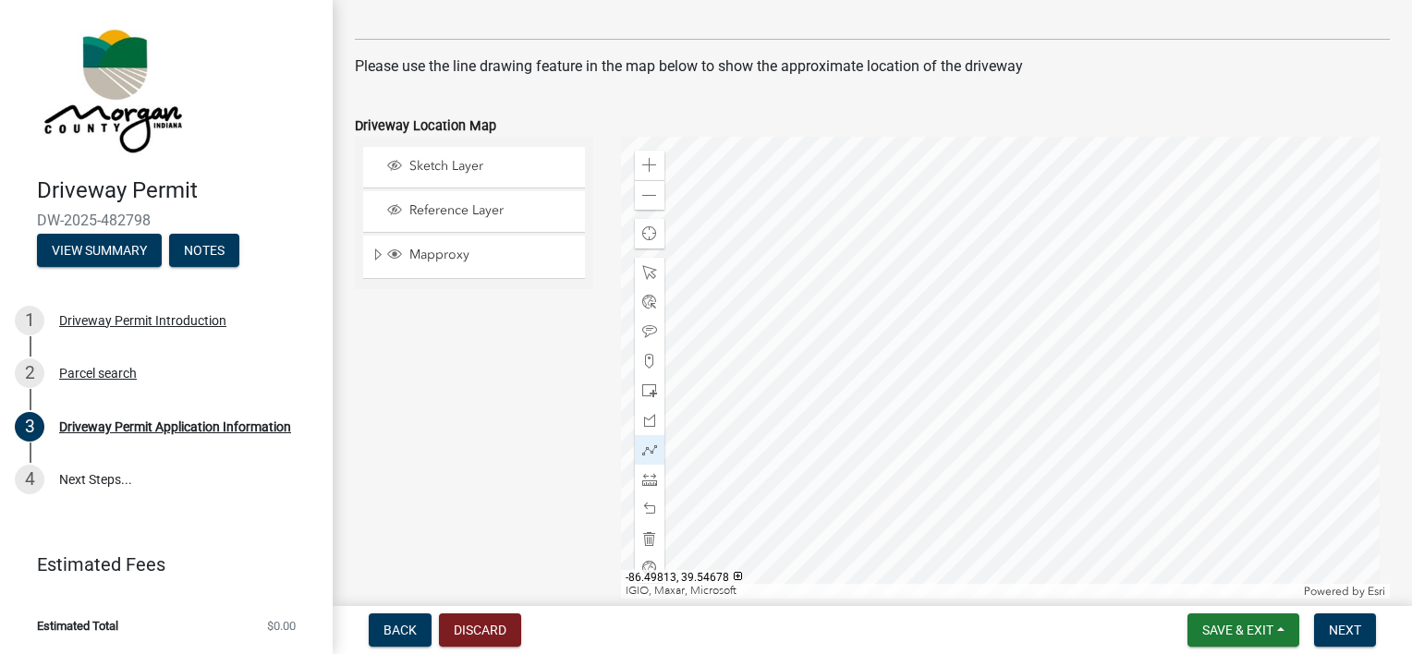
click at [447, 368] on div "Sketch Layer Reference Layer Mapproxy Roads Interstate labels Major Roads label…" at bounding box center [474, 368] width 266 height 462
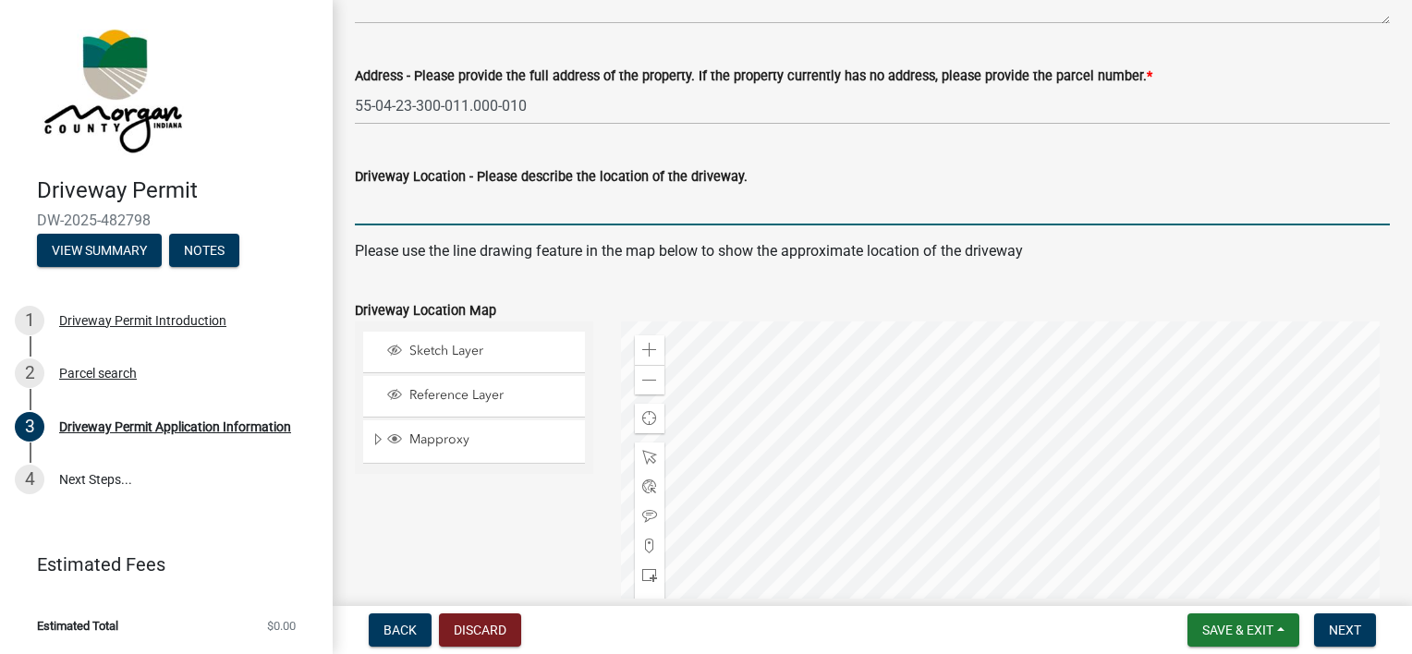
click at [476, 201] on input "Driveway Location - Please describe the location of the driveway." at bounding box center [872, 207] width 1035 height 38
click at [437, 347] on span "Sketch Layer" at bounding box center [492, 351] width 174 height 17
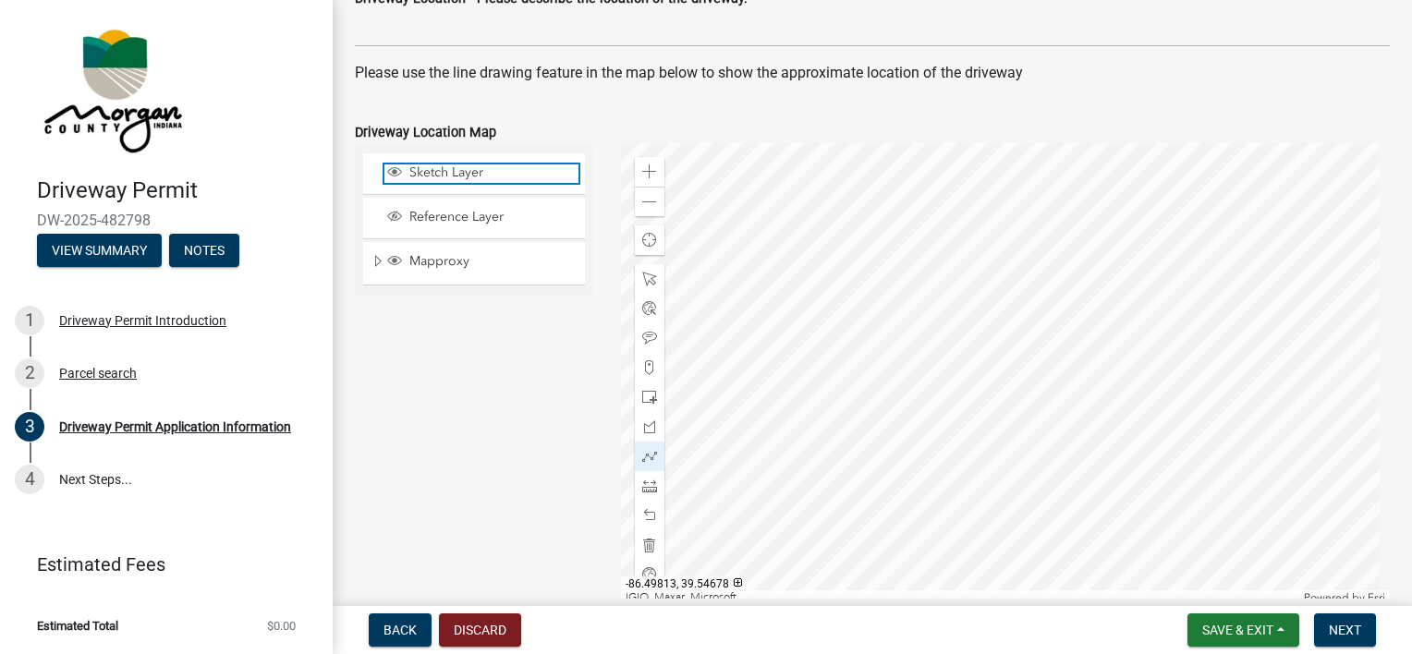
scroll to position [882, 0]
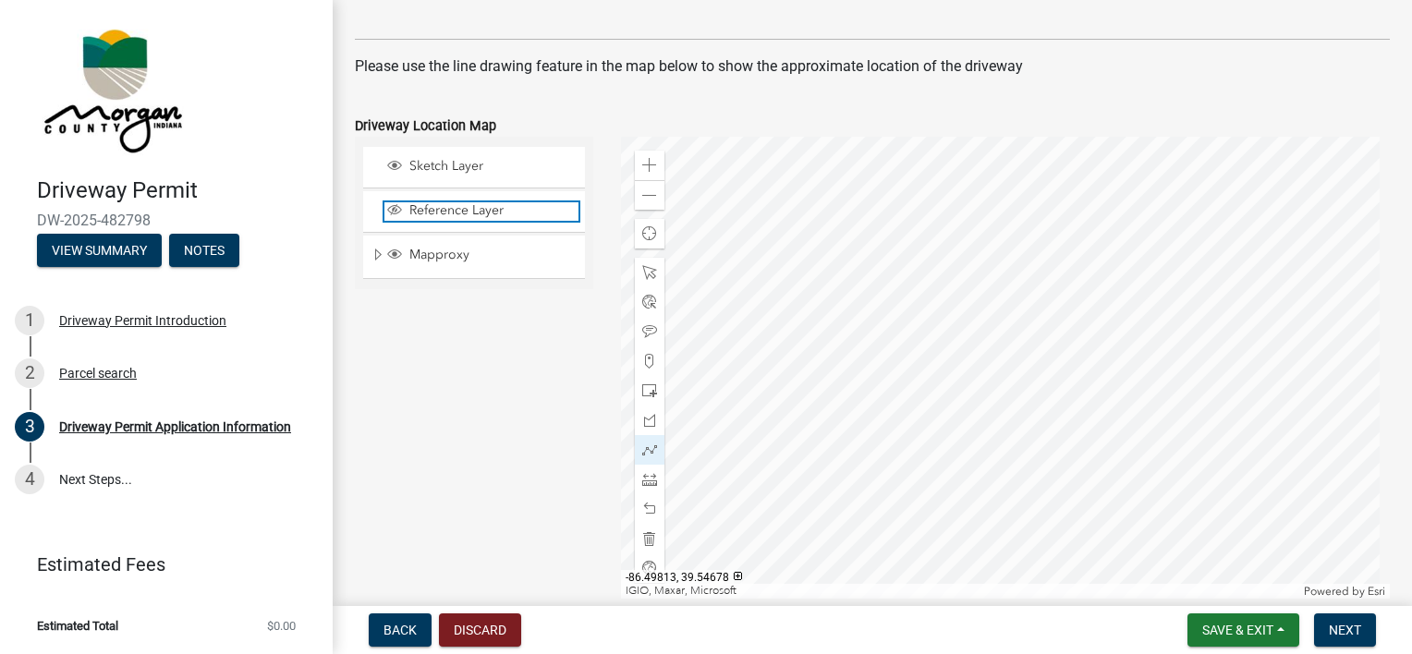
click at [457, 214] on span "Reference Layer" at bounding box center [492, 210] width 174 height 17
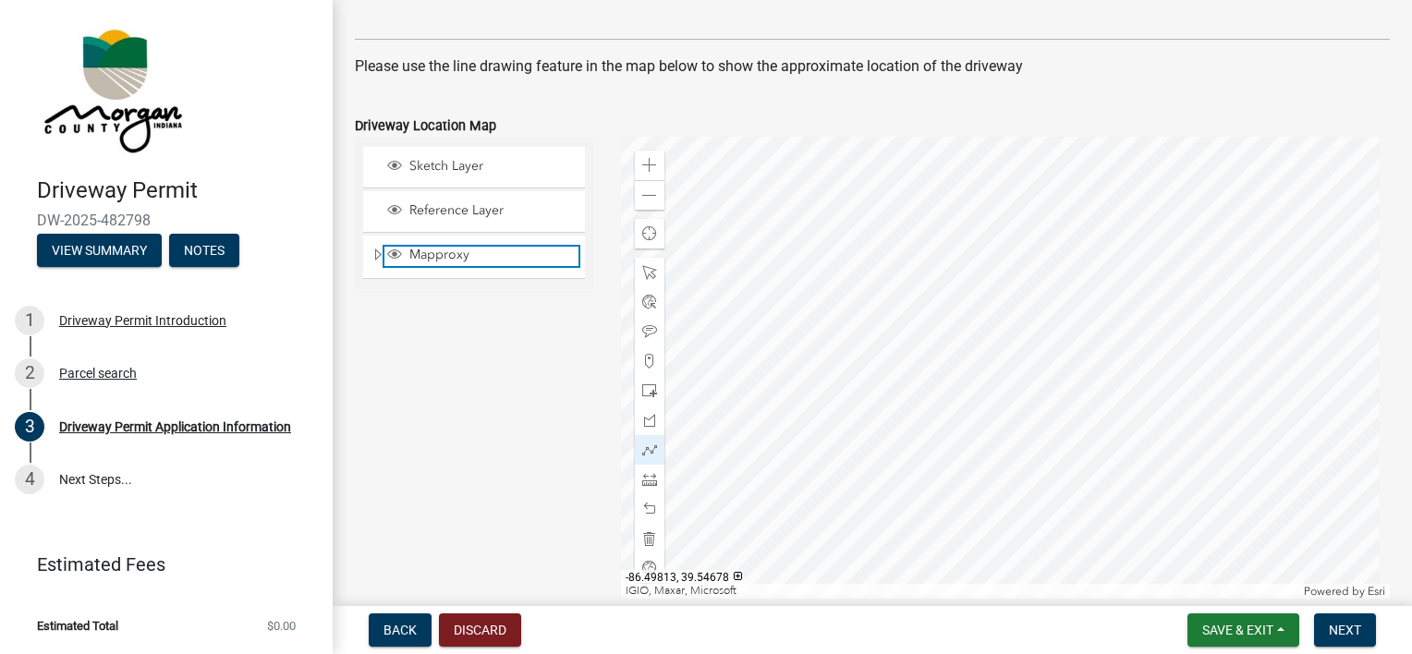
click at [436, 259] on span "Mapproxy" at bounding box center [492, 255] width 174 height 17
click at [381, 253] on span "Expand" at bounding box center [378, 256] width 15 height 18
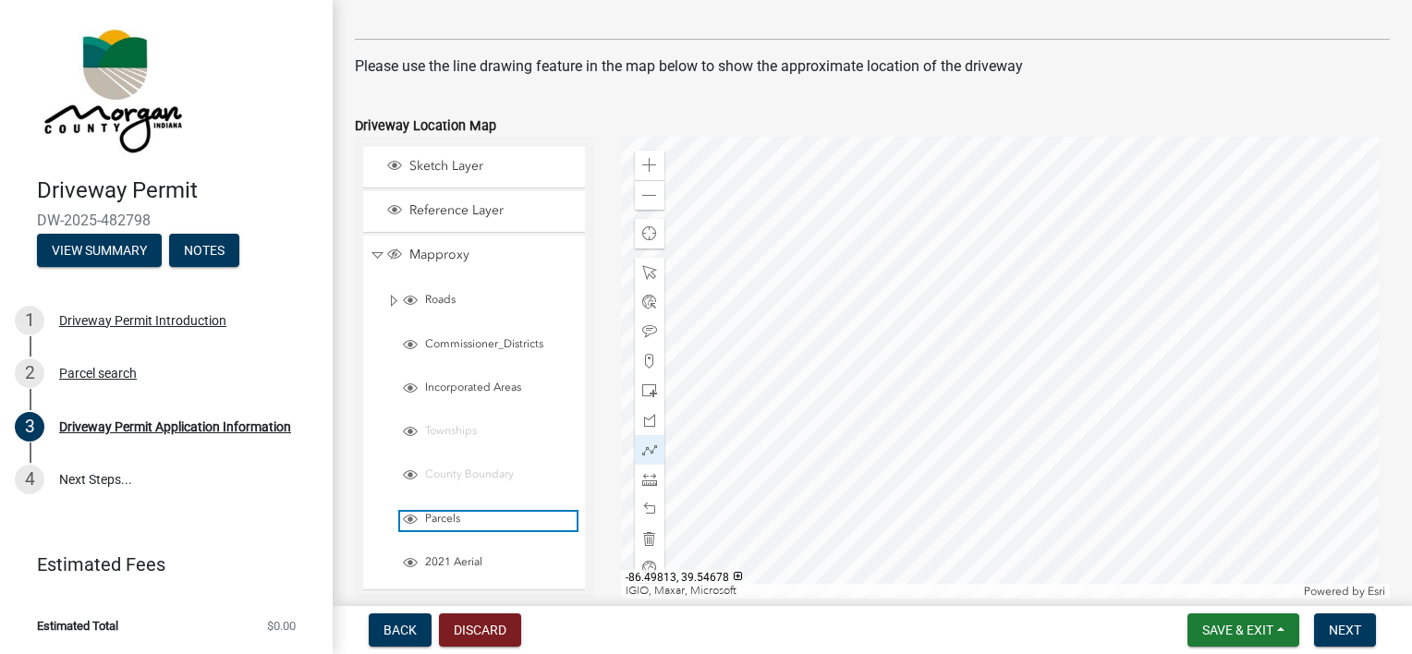
click at [433, 512] on span "Parcels" at bounding box center [498, 519] width 156 height 15
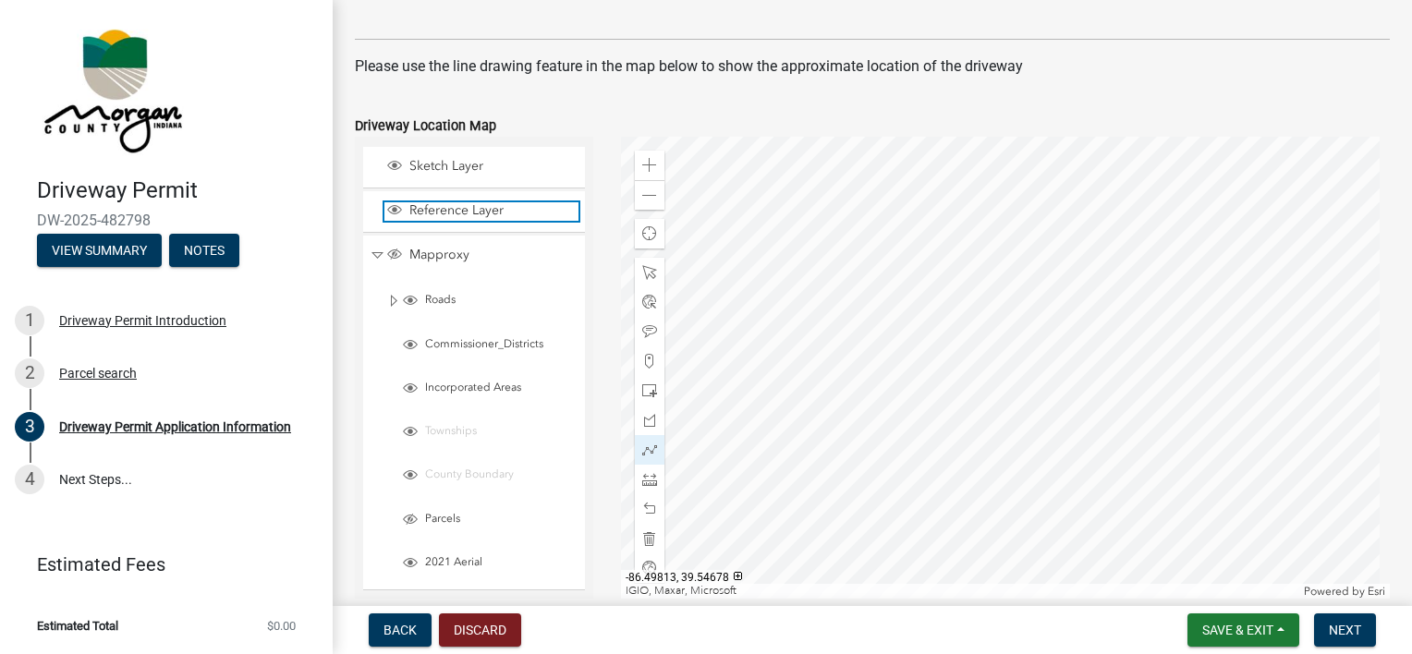
click at [435, 215] on span "Reference Layer" at bounding box center [492, 210] width 174 height 17
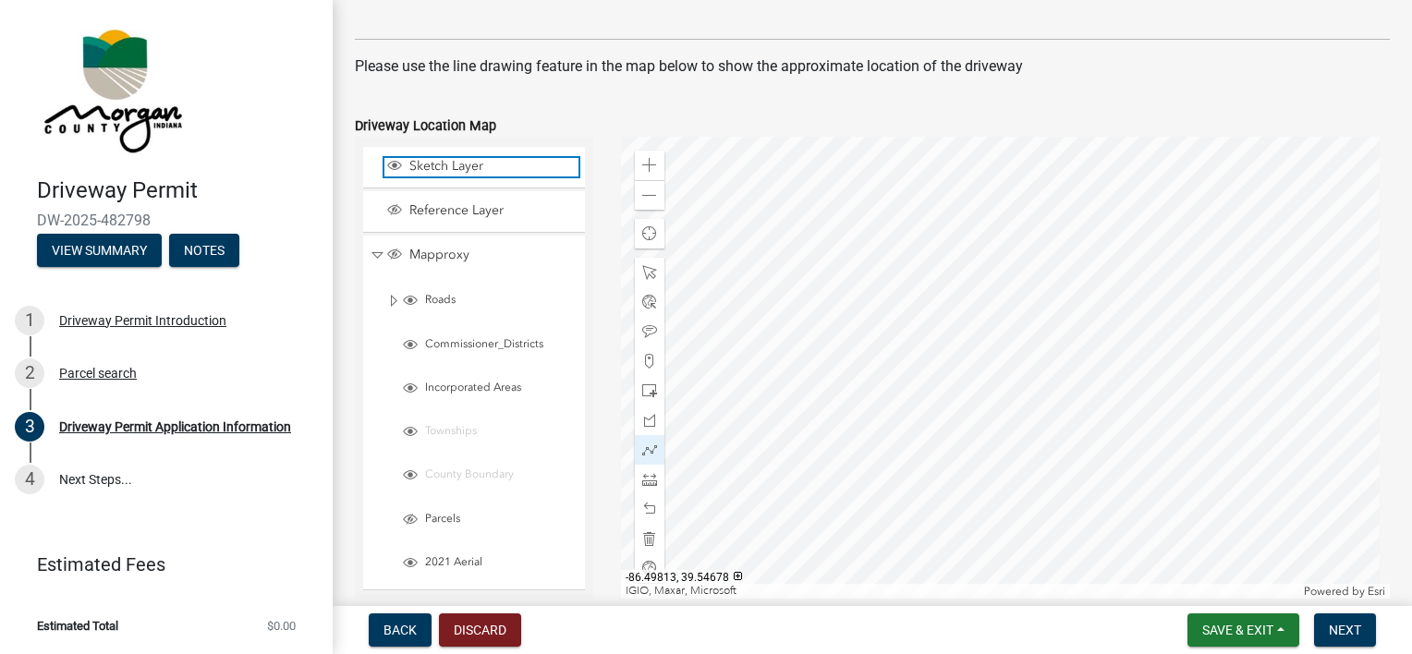
click at [441, 175] on div "Sketch Layer" at bounding box center [481, 167] width 194 height 18
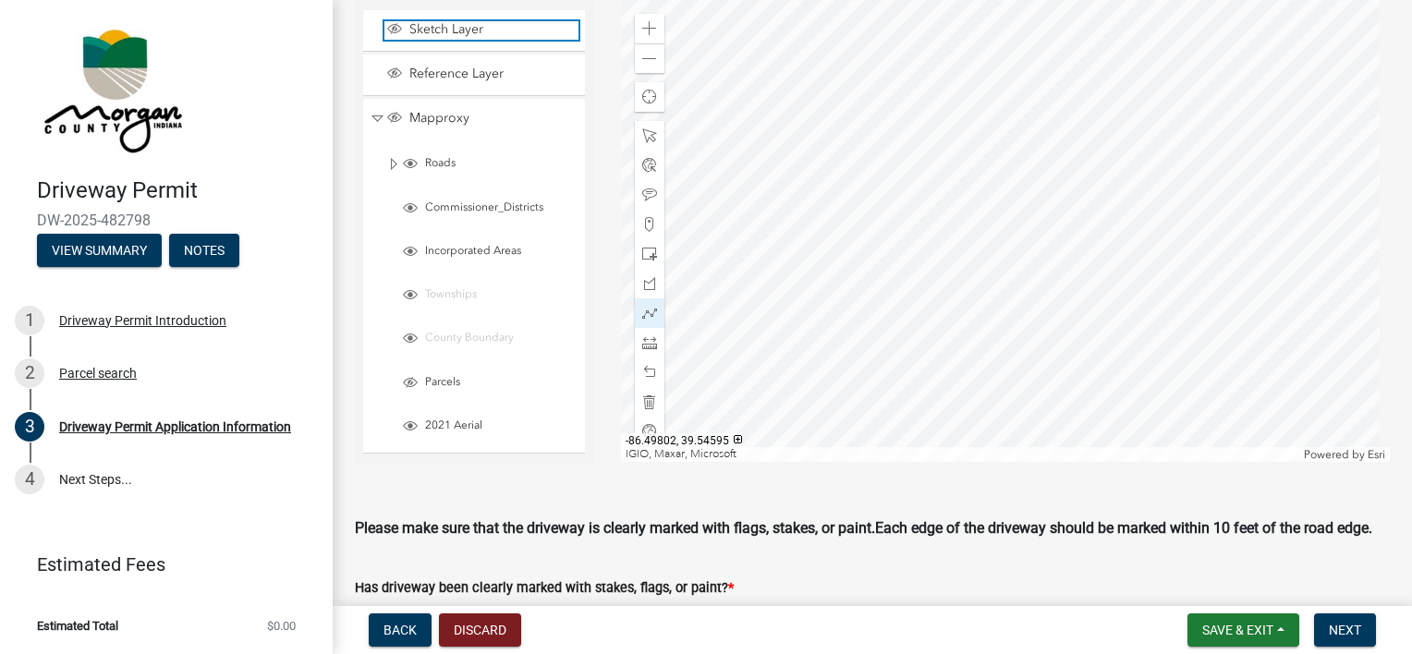
scroll to position [974, 0]
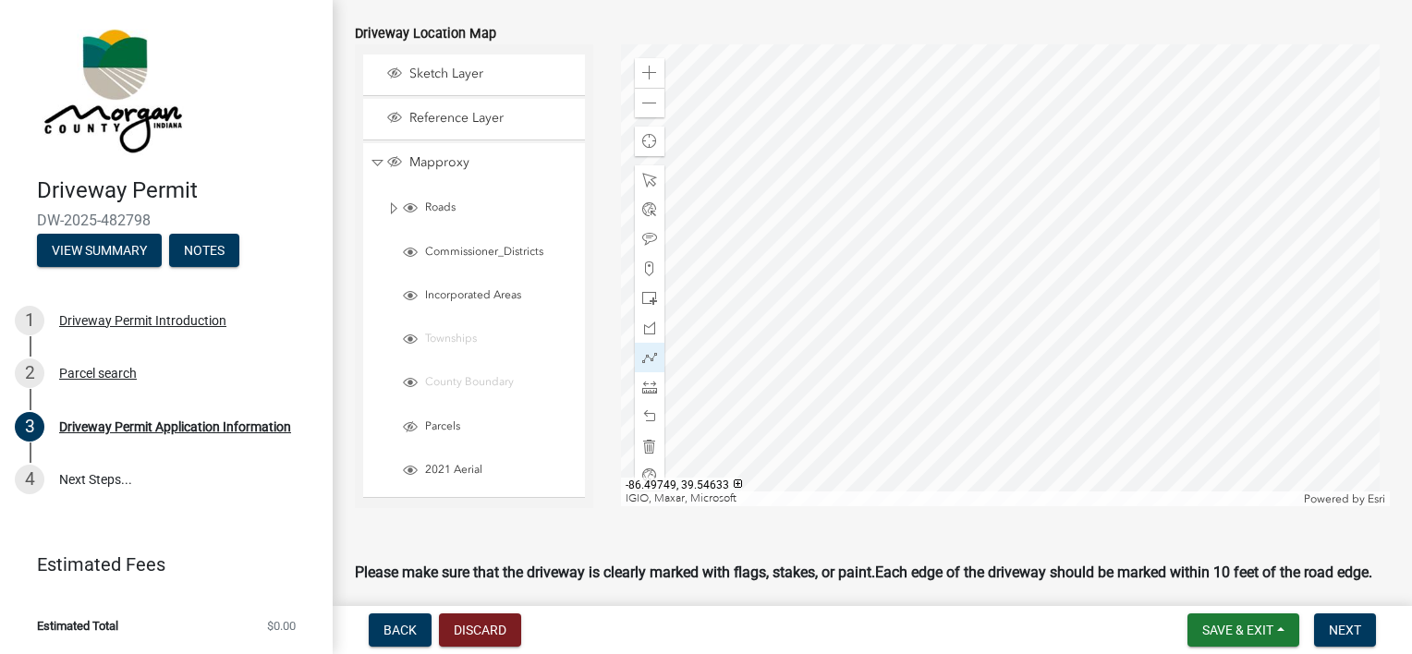
click at [847, 288] on div at bounding box center [1006, 275] width 770 height 462
click at [471, 632] on button "Discard" at bounding box center [480, 630] width 82 height 33
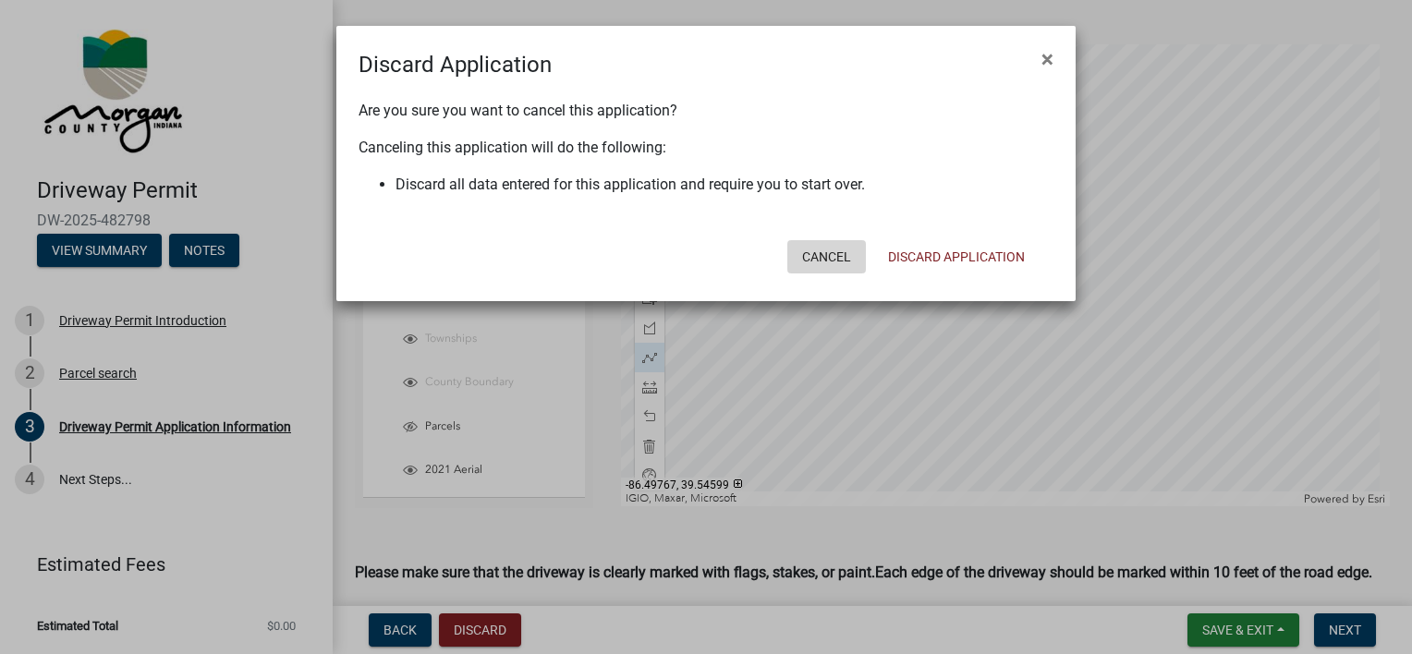
click at [838, 262] on button "Cancel" at bounding box center [826, 256] width 79 height 33
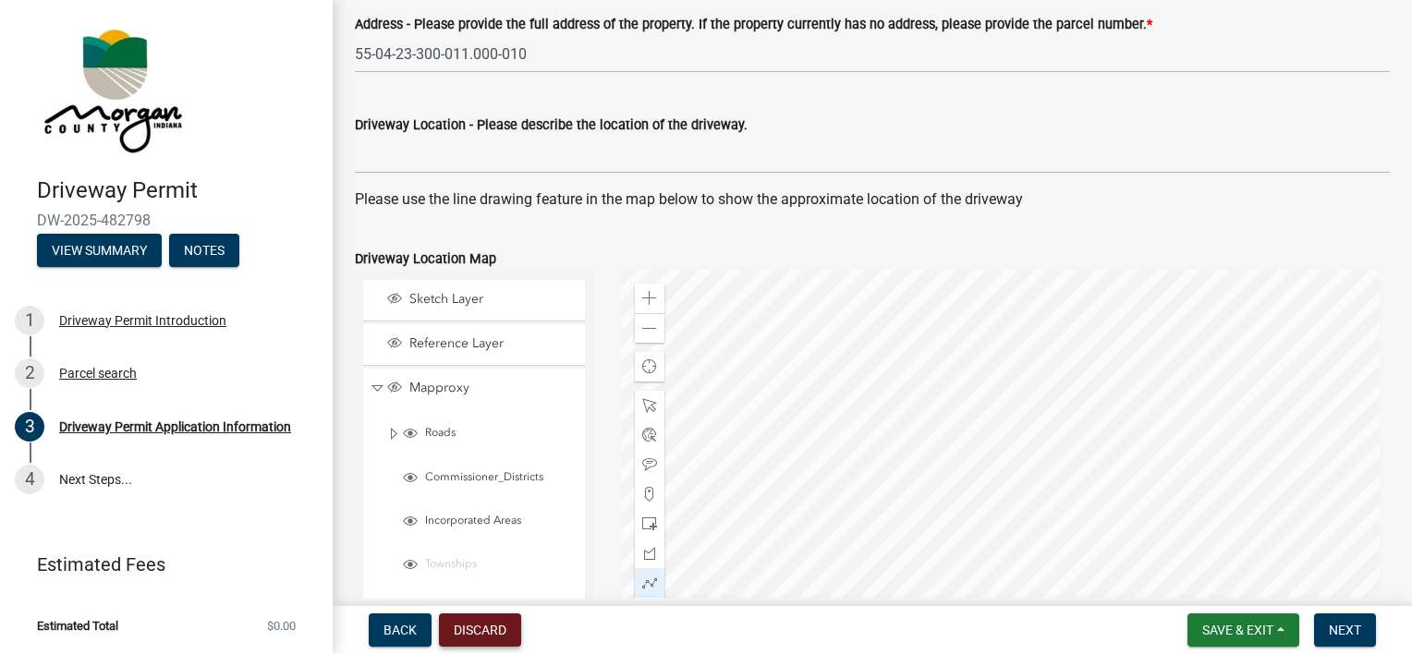
scroll to position [697, 0]
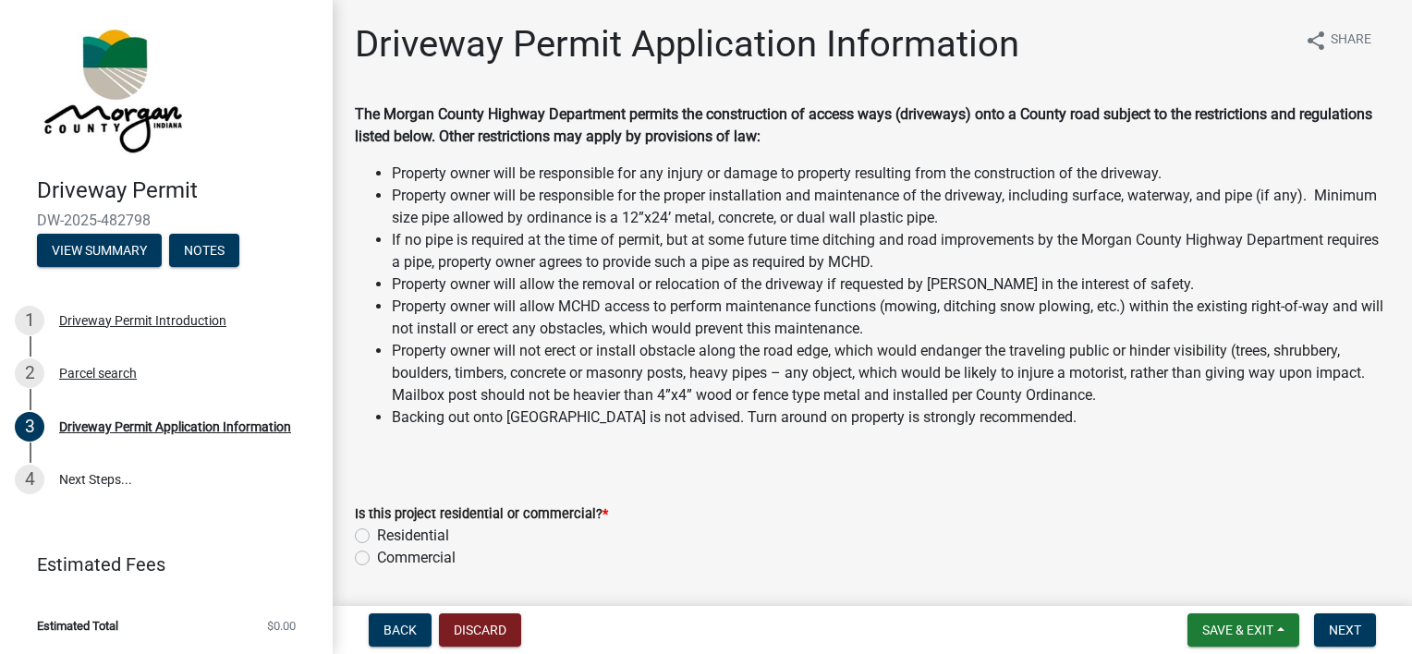
click at [400, 542] on label "Residential" at bounding box center [413, 536] width 72 height 22
click at [389, 537] on input "Residential" at bounding box center [383, 531] width 12 height 12
radio input "true"
click at [1367, 632] on button "Next" at bounding box center [1345, 630] width 62 height 33
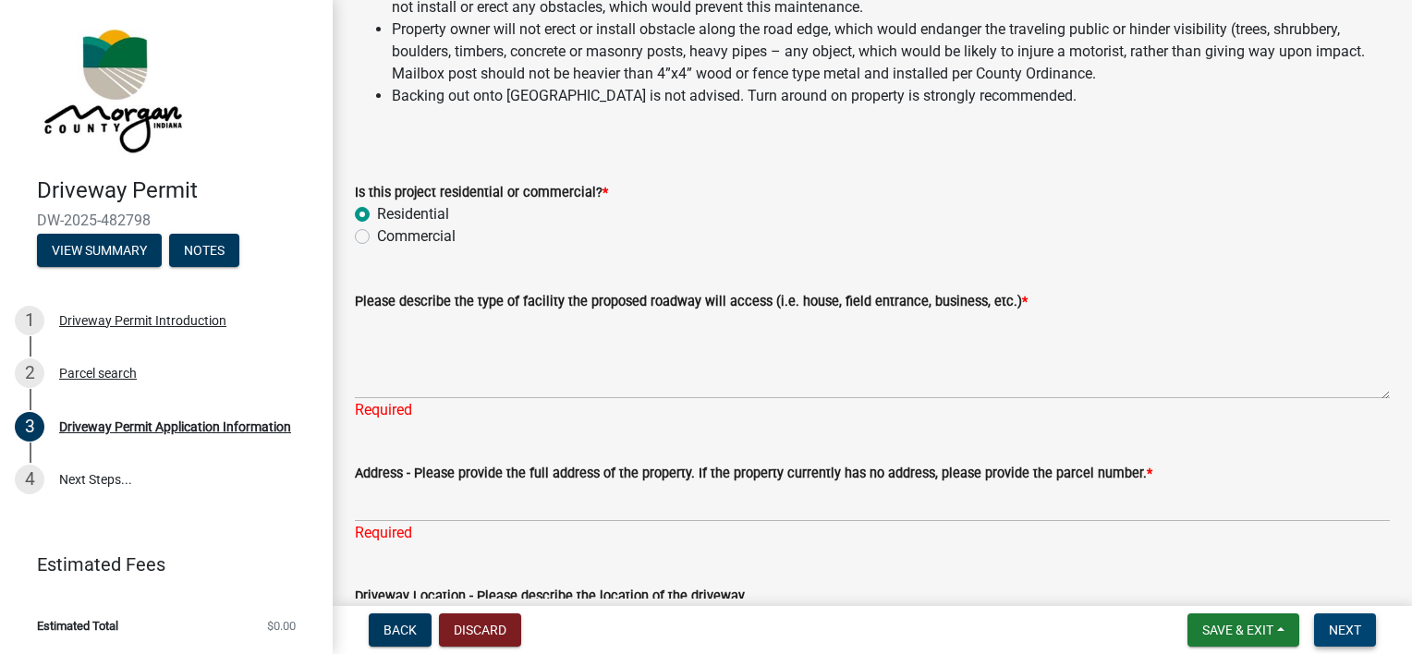
scroll to position [370, 0]
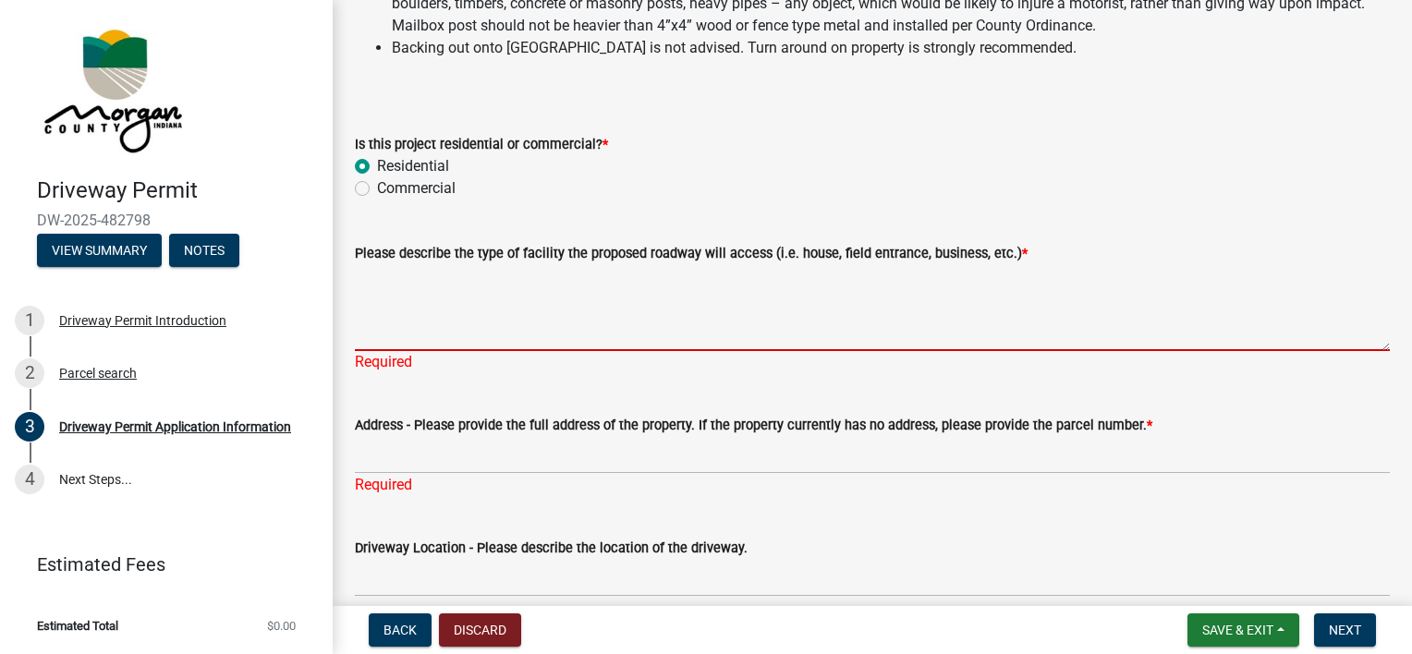
click at [706, 322] on textarea "Please describe the type of facility the proposed roadway will access (i.e. hou…" at bounding box center [872, 307] width 1035 height 87
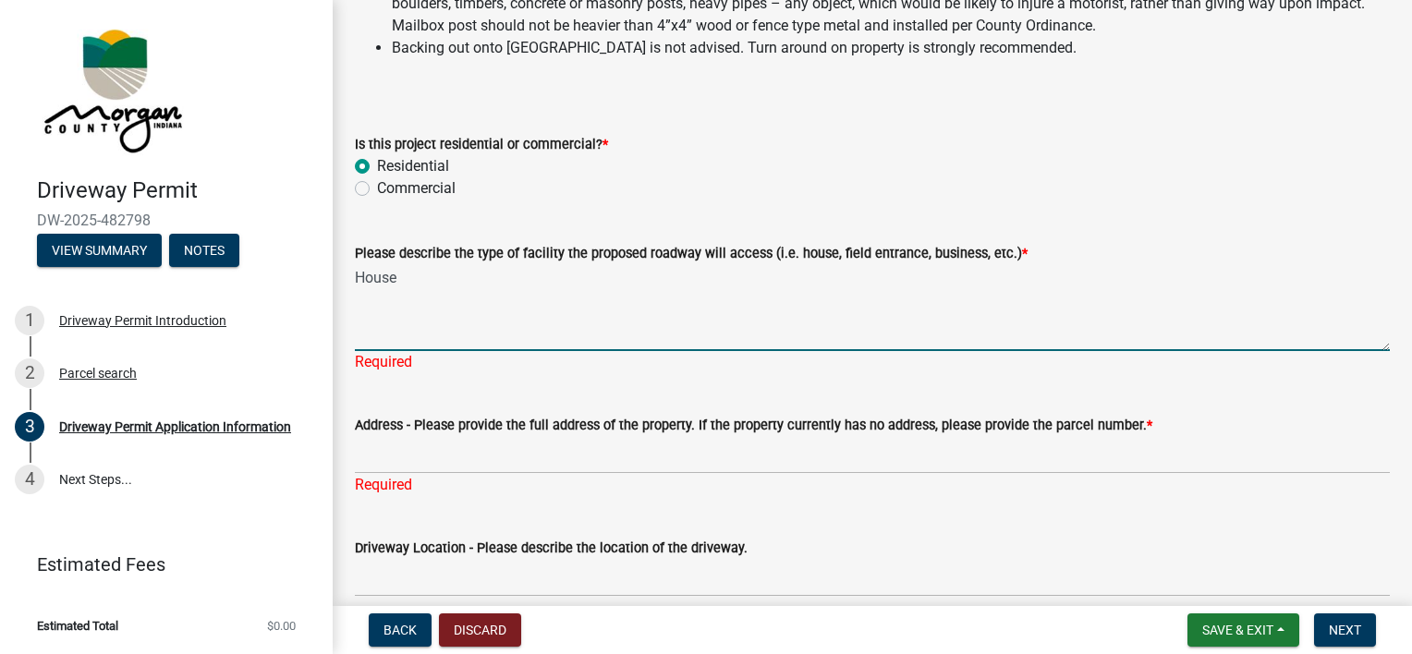
type textarea "House"
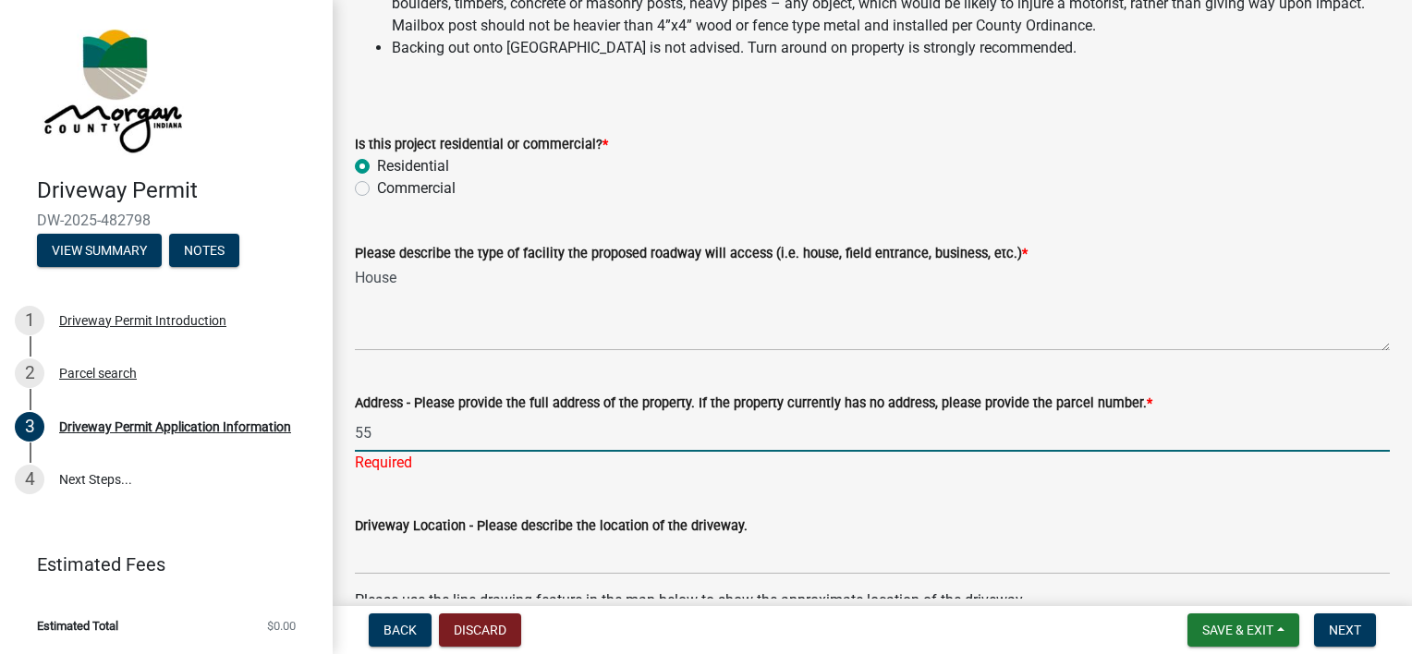
type input "55-04-23-300-011.000-010"
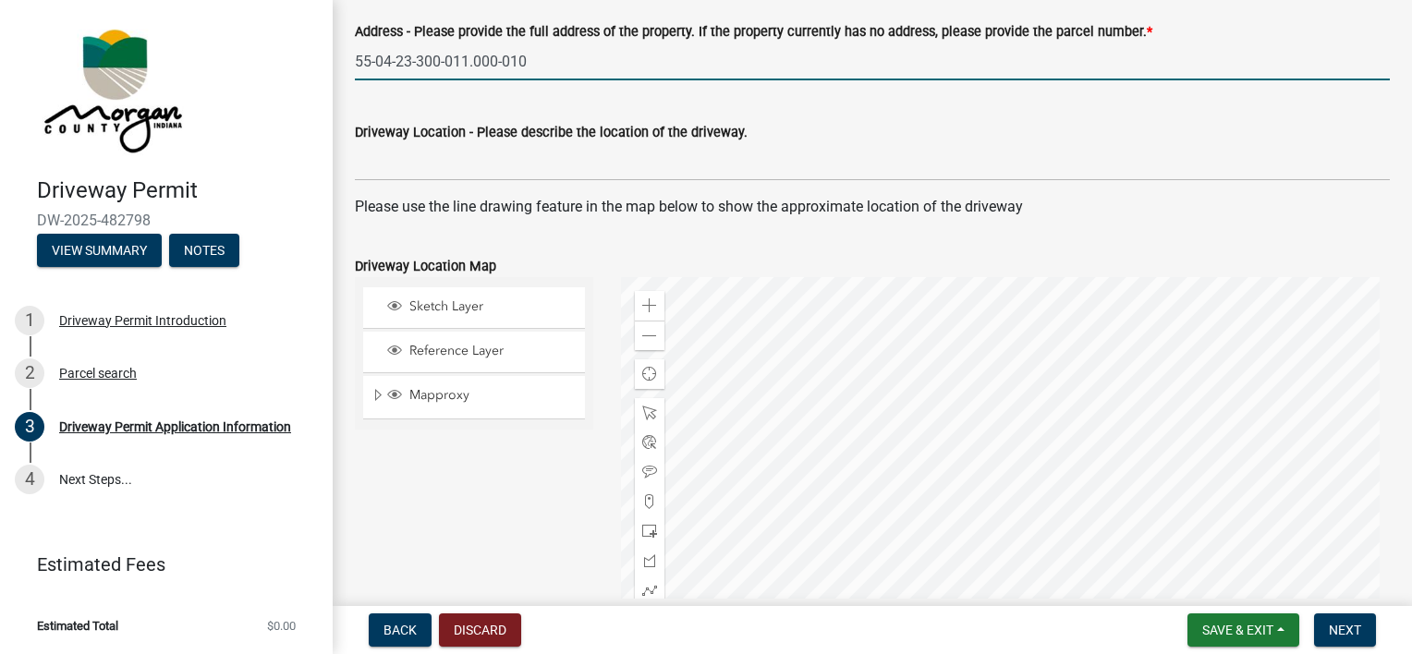
scroll to position [832, 0]
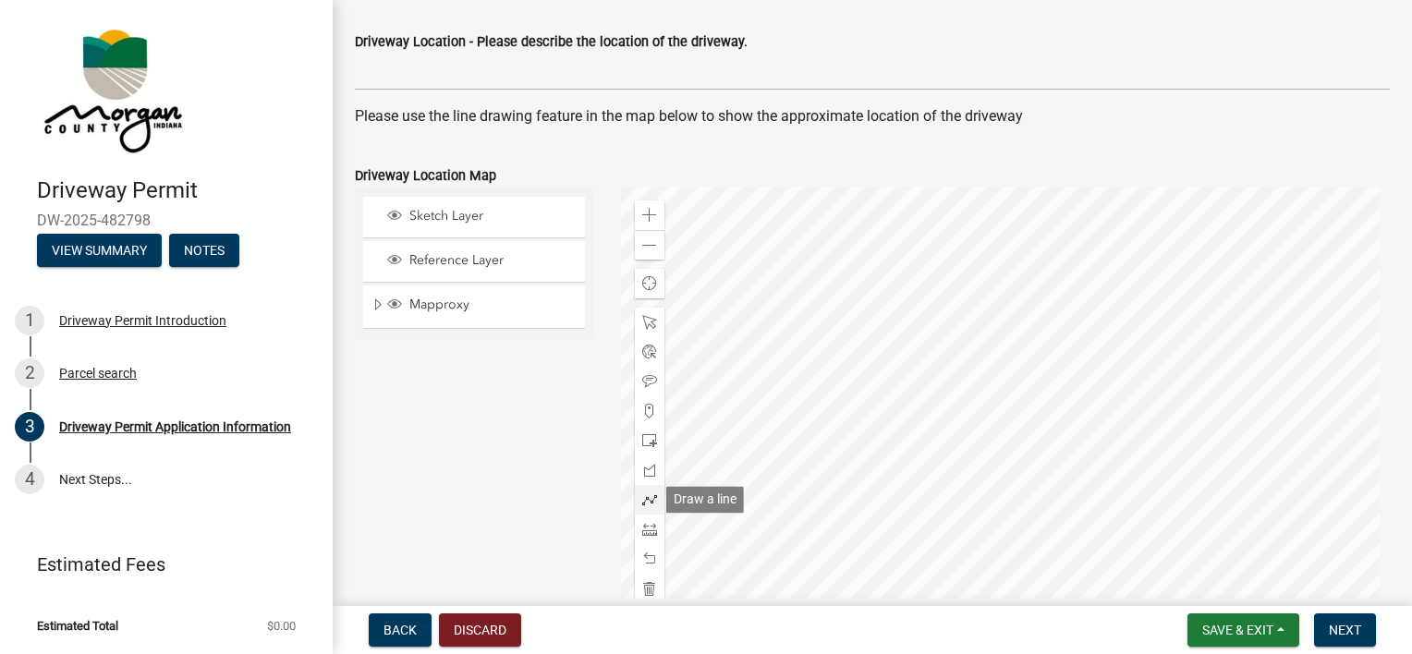
click at [643, 495] on span at bounding box center [649, 500] width 15 height 15
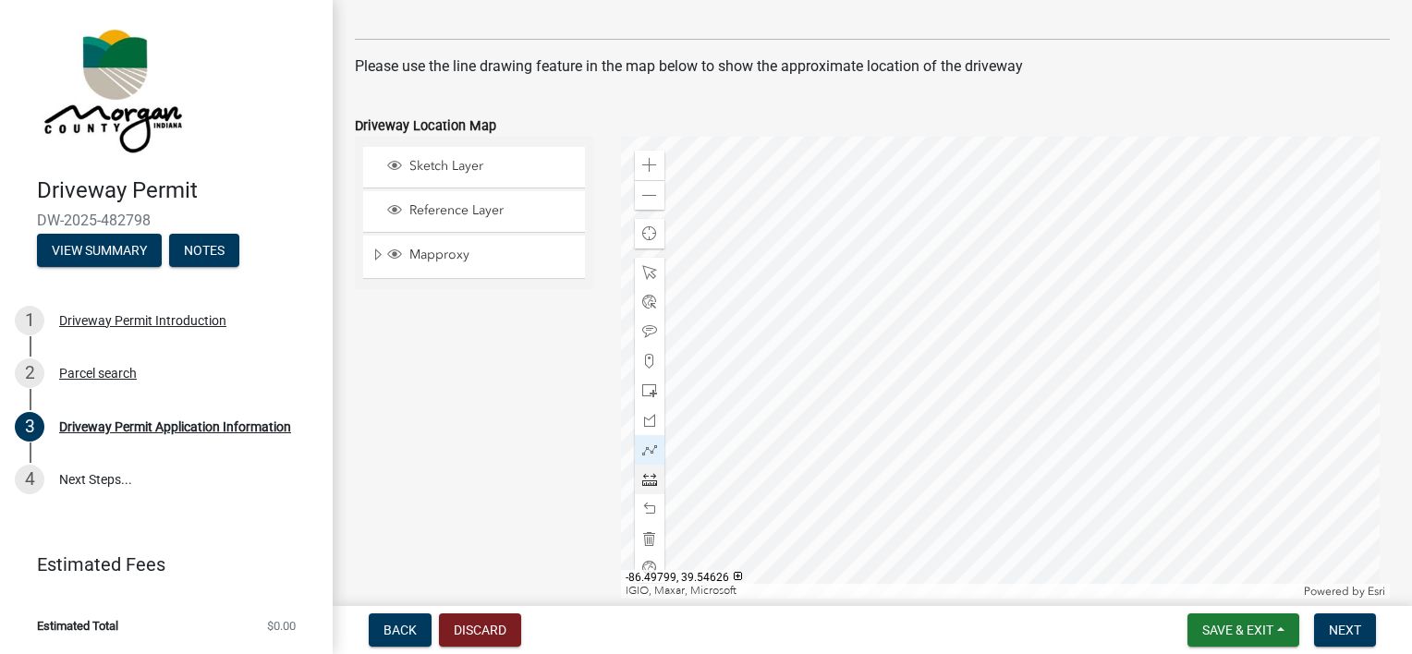
click at [895, 437] on div at bounding box center [1006, 368] width 770 height 462
click at [950, 432] on div at bounding box center [1006, 368] width 770 height 462
click at [932, 438] on div at bounding box center [1006, 368] width 770 height 462
click at [1006, 438] on div at bounding box center [1006, 368] width 770 height 462
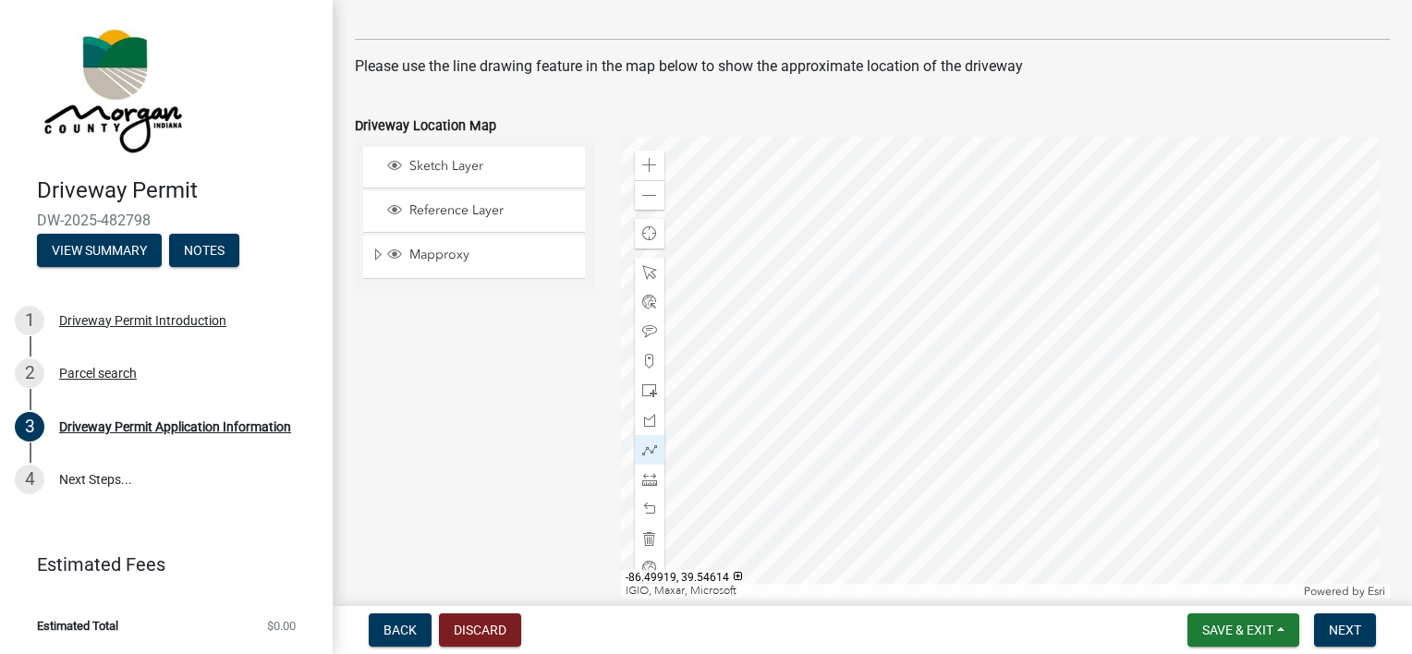
click at [410, 451] on div "Sketch Layer Reference Layer Mapproxy Roads Interstate labels Major Roads label…" at bounding box center [474, 368] width 266 height 462
click at [650, 446] on span at bounding box center [649, 450] width 15 height 15
click at [621, 437] on div "Zoom in Zoom out Find my location IGIO, Maxar, Microsoft Powered by Esri" at bounding box center [1006, 368] width 770 height 462
click at [518, 443] on div "Sketch Layer Reference Layer Mapproxy Roads Interstate labels Major Roads label…" at bounding box center [474, 368] width 266 height 462
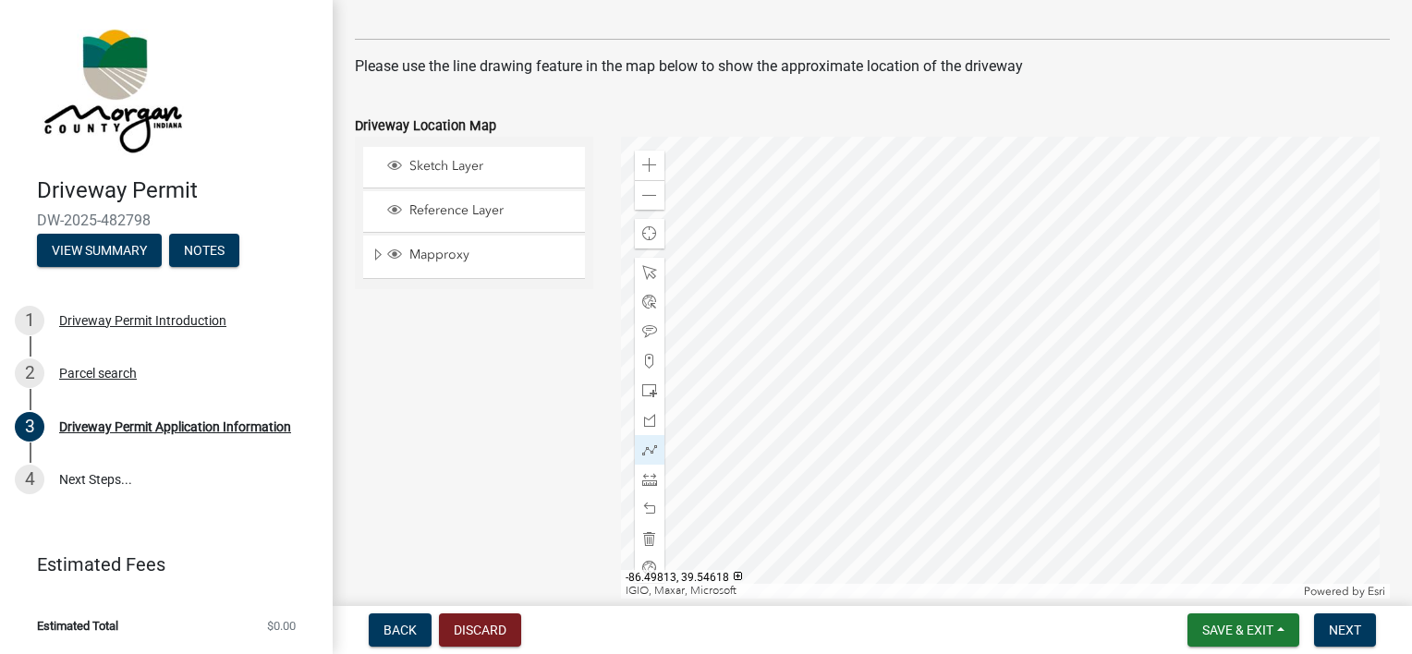
click at [928, 466] on div at bounding box center [1006, 368] width 770 height 462
click at [972, 462] on div at bounding box center [1006, 368] width 770 height 462
click at [835, 469] on div at bounding box center [1006, 368] width 770 height 462
click at [860, 469] on div at bounding box center [1006, 368] width 770 height 462
click at [1076, 467] on div at bounding box center [1006, 368] width 770 height 462
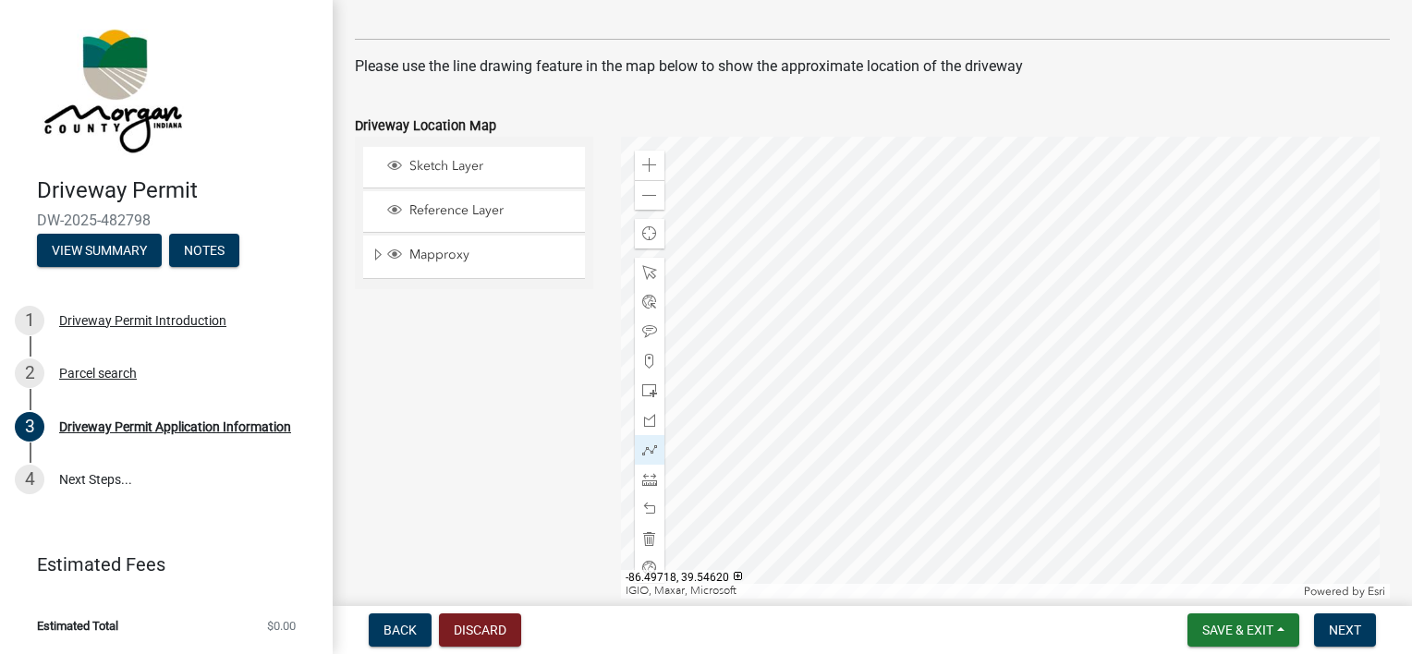
click at [1078, 465] on div at bounding box center [1006, 368] width 770 height 462
click at [1238, 464] on div at bounding box center [1006, 368] width 770 height 462
click at [1293, 466] on div at bounding box center [1006, 368] width 770 height 462
click at [1227, 405] on div at bounding box center [1006, 368] width 770 height 462
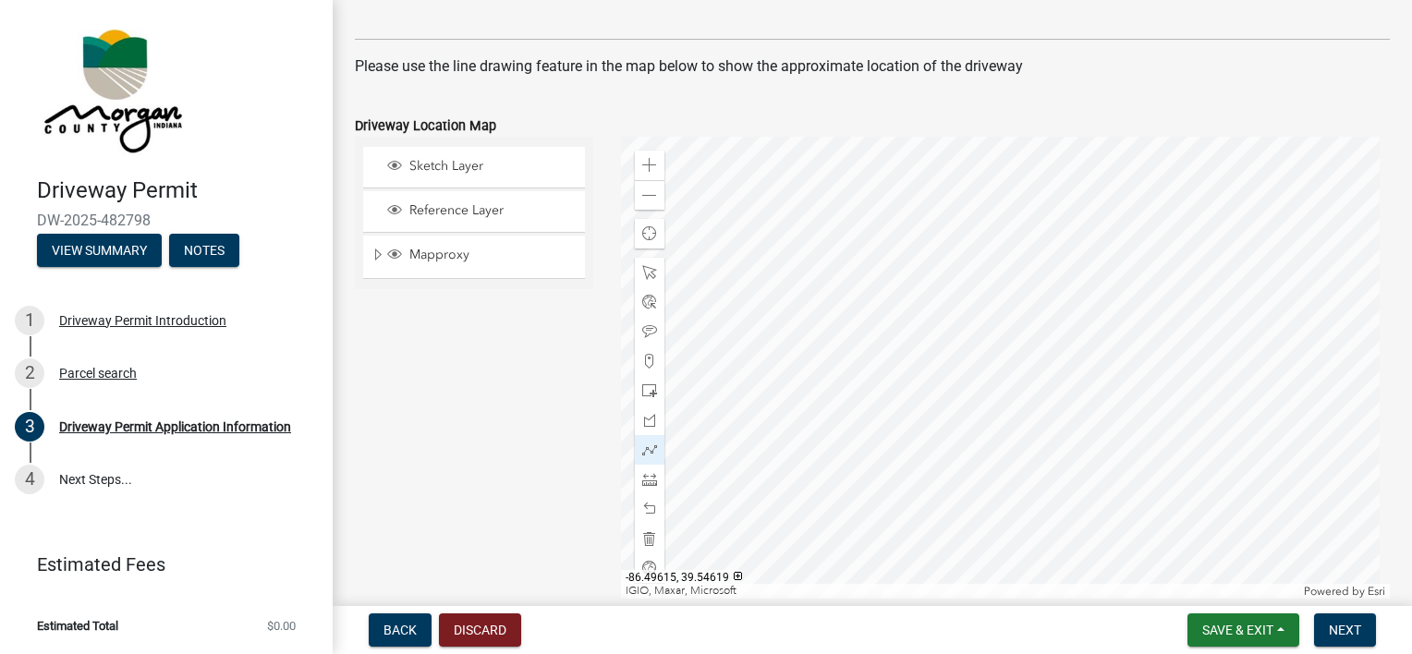
click at [1300, 405] on div at bounding box center [1006, 368] width 770 height 462
click at [1300, 294] on div at bounding box center [1006, 368] width 770 height 462
click at [1277, 104] on form "Driveway Location Map Sketch Layer Reference Layer Mapproxy Roads Interstate la…" at bounding box center [872, 345] width 1035 height 506
click at [1297, 291] on div at bounding box center [1006, 368] width 770 height 462
click at [1298, 296] on div at bounding box center [1006, 368] width 770 height 462
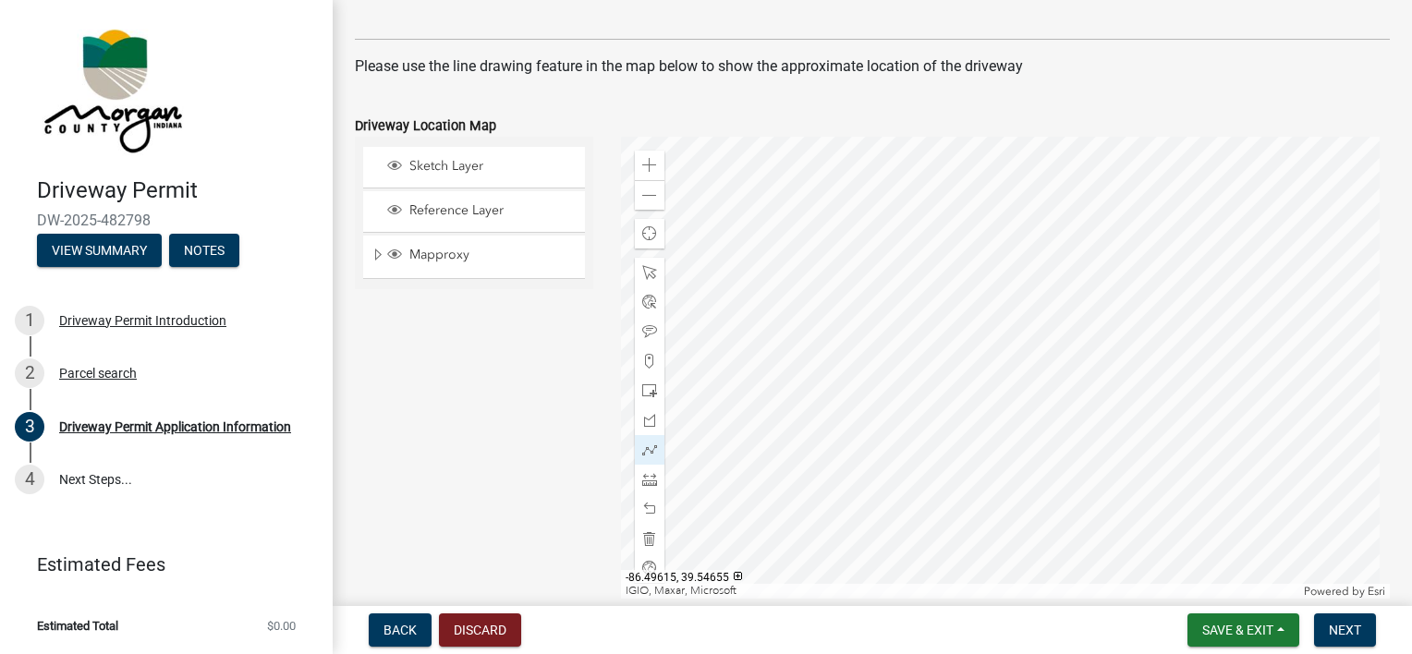
click at [1298, 296] on div at bounding box center [1006, 368] width 770 height 462
click at [1300, 292] on div at bounding box center [1006, 368] width 770 height 462
click at [1358, 623] on span "Next" at bounding box center [1345, 630] width 32 height 15
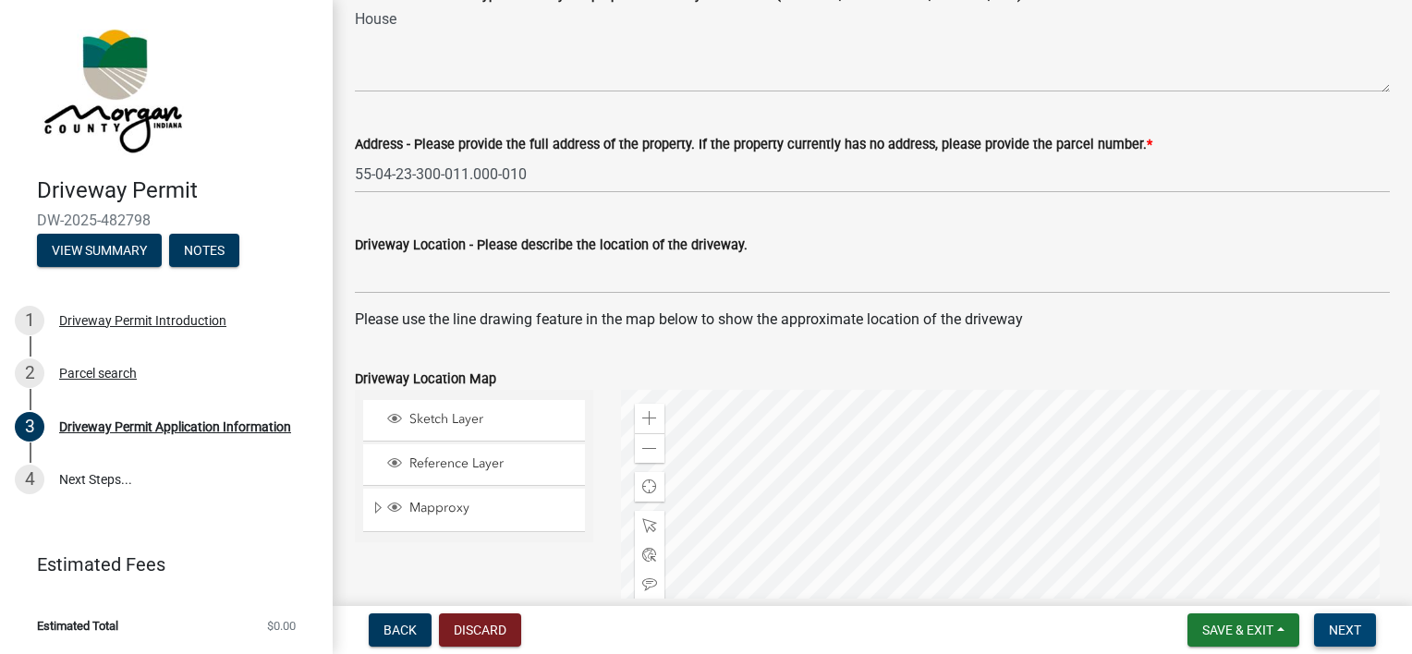
scroll to position [604, 0]
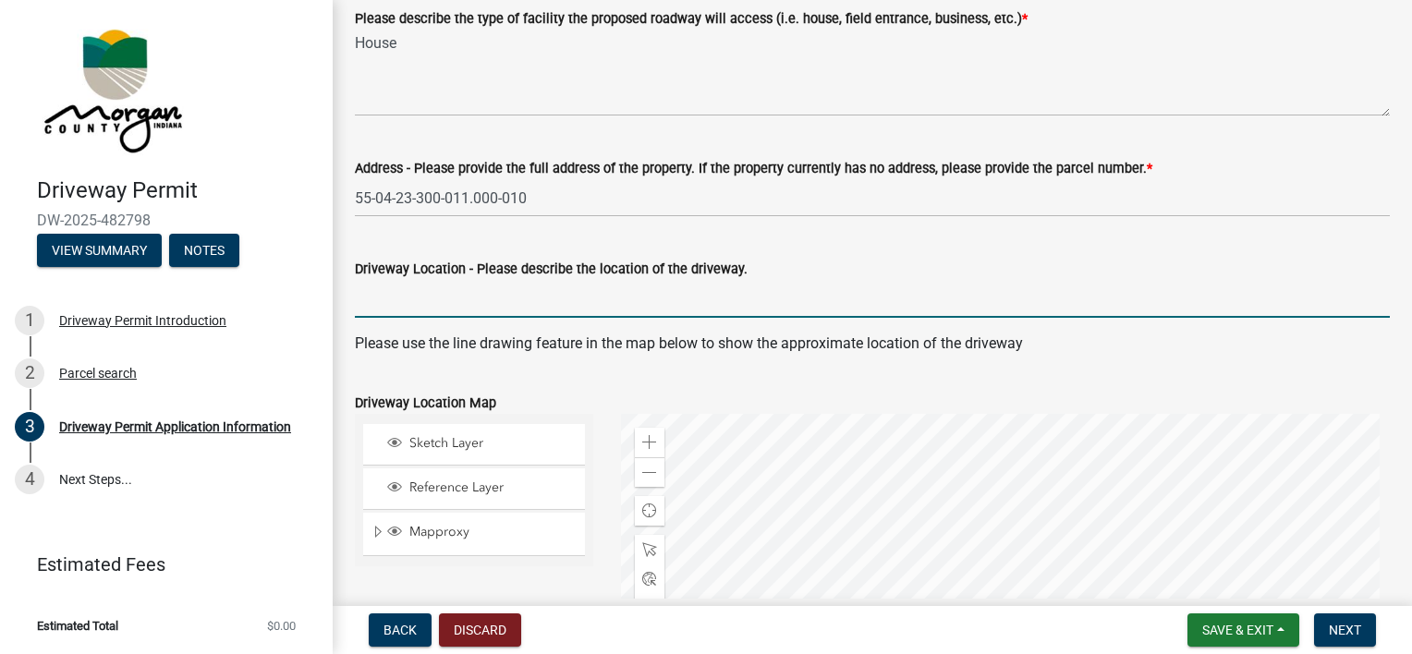
click at [512, 293] on input "Driveway Location - Please describe the location of the driveway." at bounding box center [872, 299] width 1035 height 38
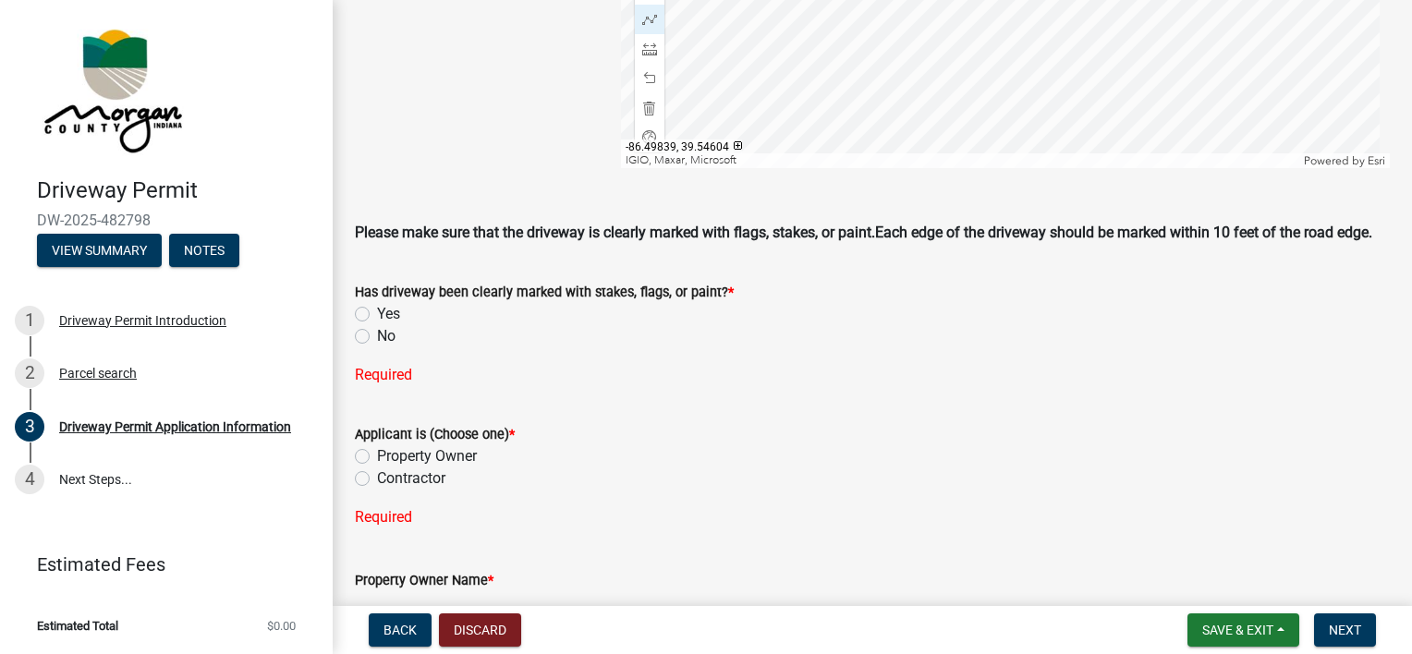
scroll to position [1344, 0]
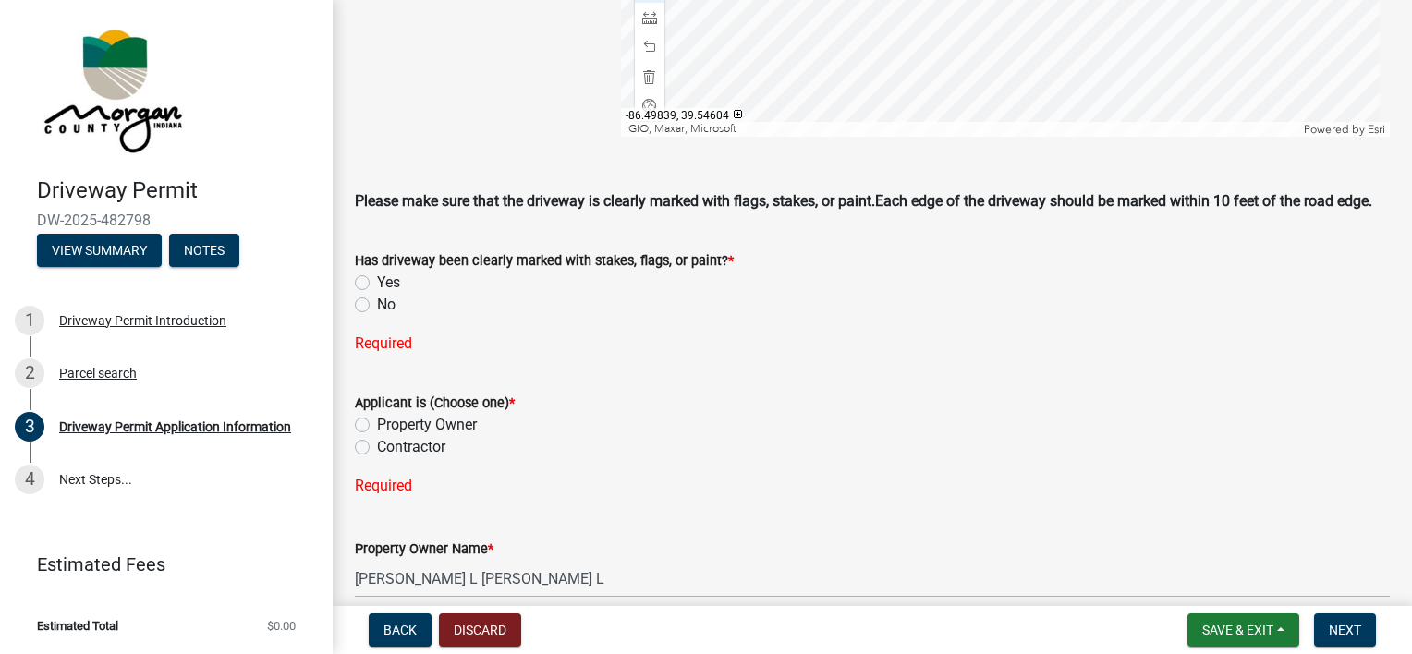
type input "Drive will be entered from the county road. Right of the existing driveway"
click at [377, 316] on label "No" at bounding box center [386, 305] width 18 height 22
click at [377, 306] on input "No" at bounding box center [383, 300] width 12 height 12
radio input "true"
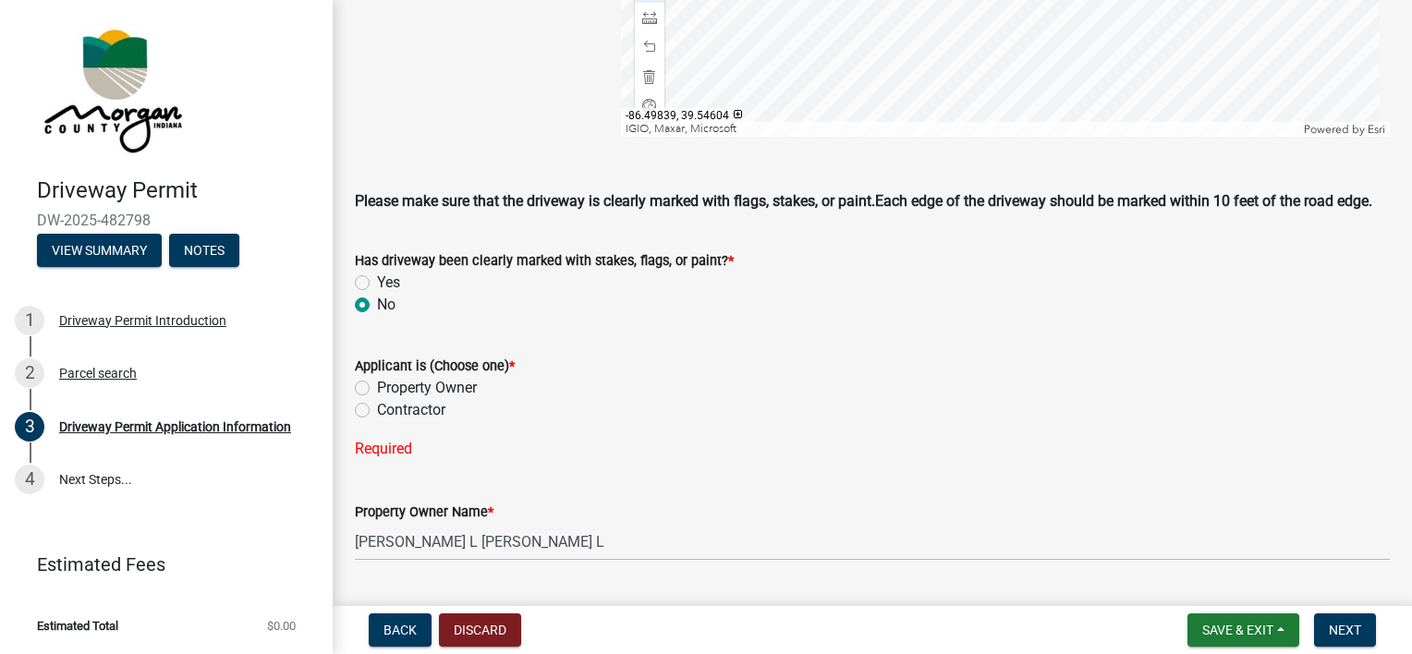
click at [459, 399] on label "Property Owner" at bounding box center [427, 388] width 100 height 22
click at [389, 389] on input "Property Owner" at bounding box center [383, 383] width 12 height 12
radio input "true"
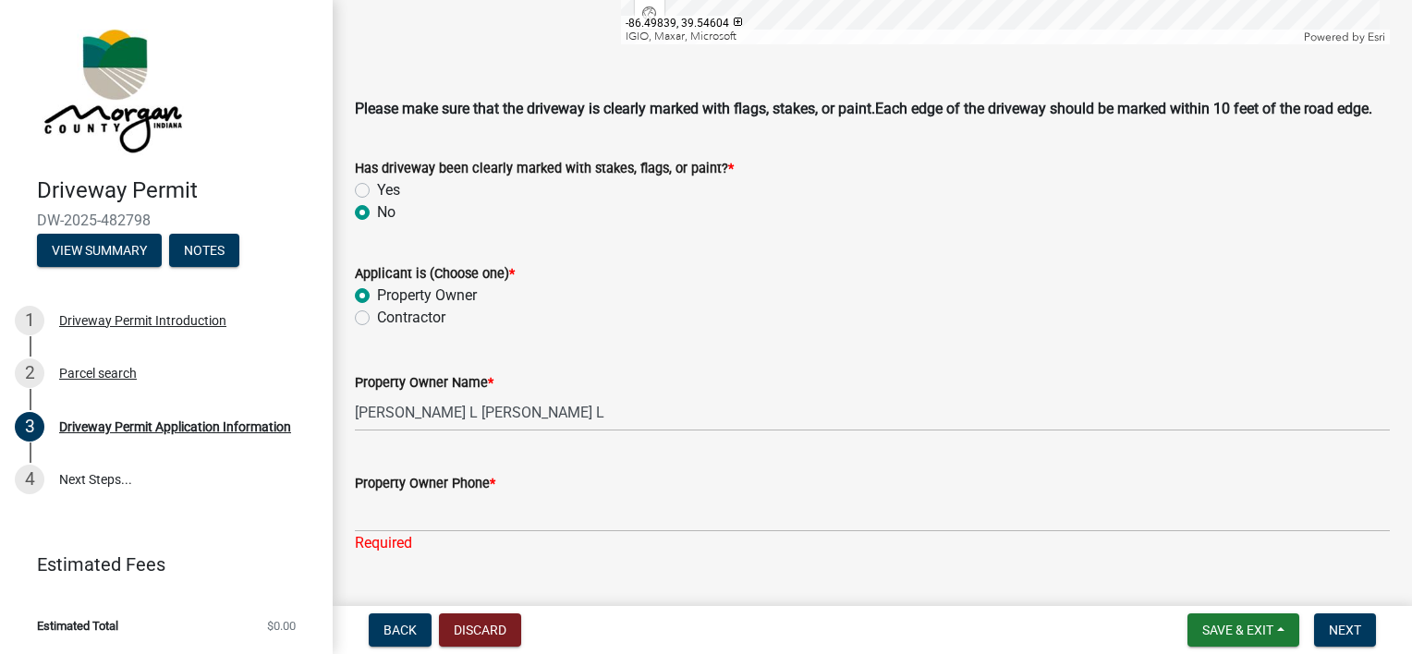
scroll to position [1529, 0]
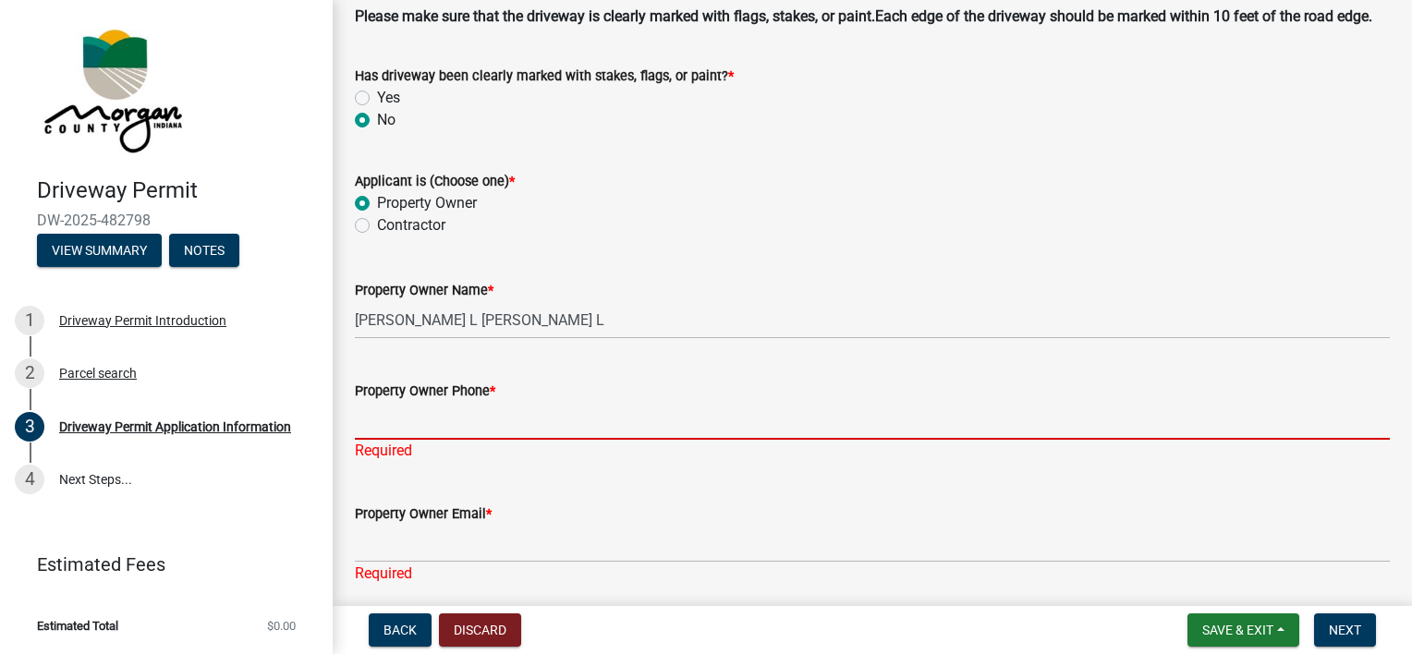
click at [540, 432] on input "Property Owner Phone *" at bounding box center [872, 421] width 1035 height 38
type input "3178748615"
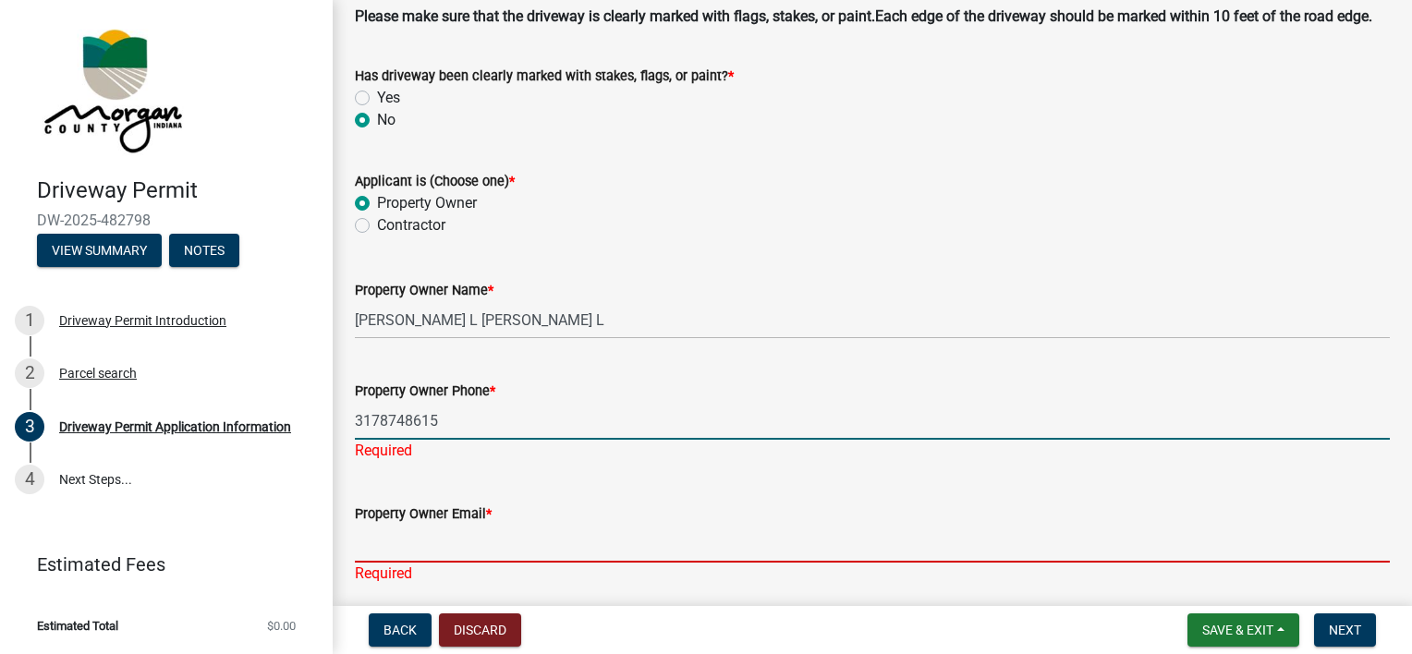
type input "kdean1019@yahoo.com"
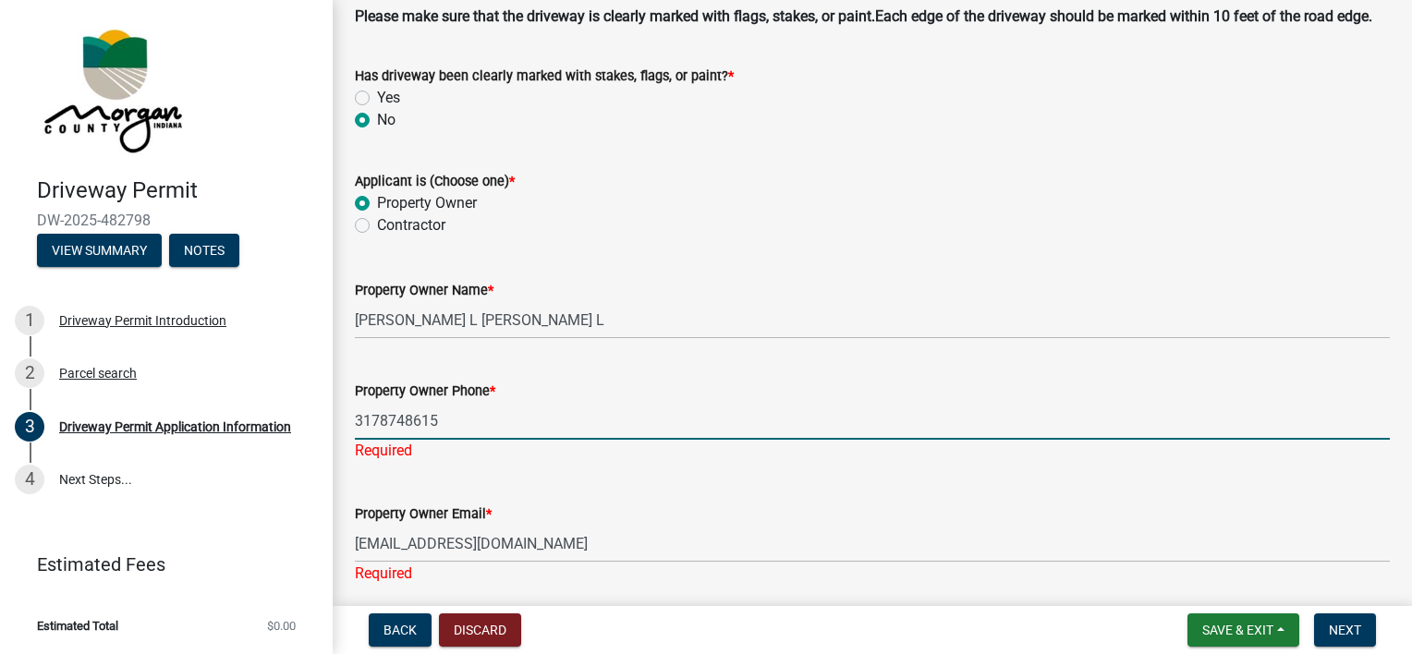
type input "kdean1019@yahoo.com"
type input "3178748615"
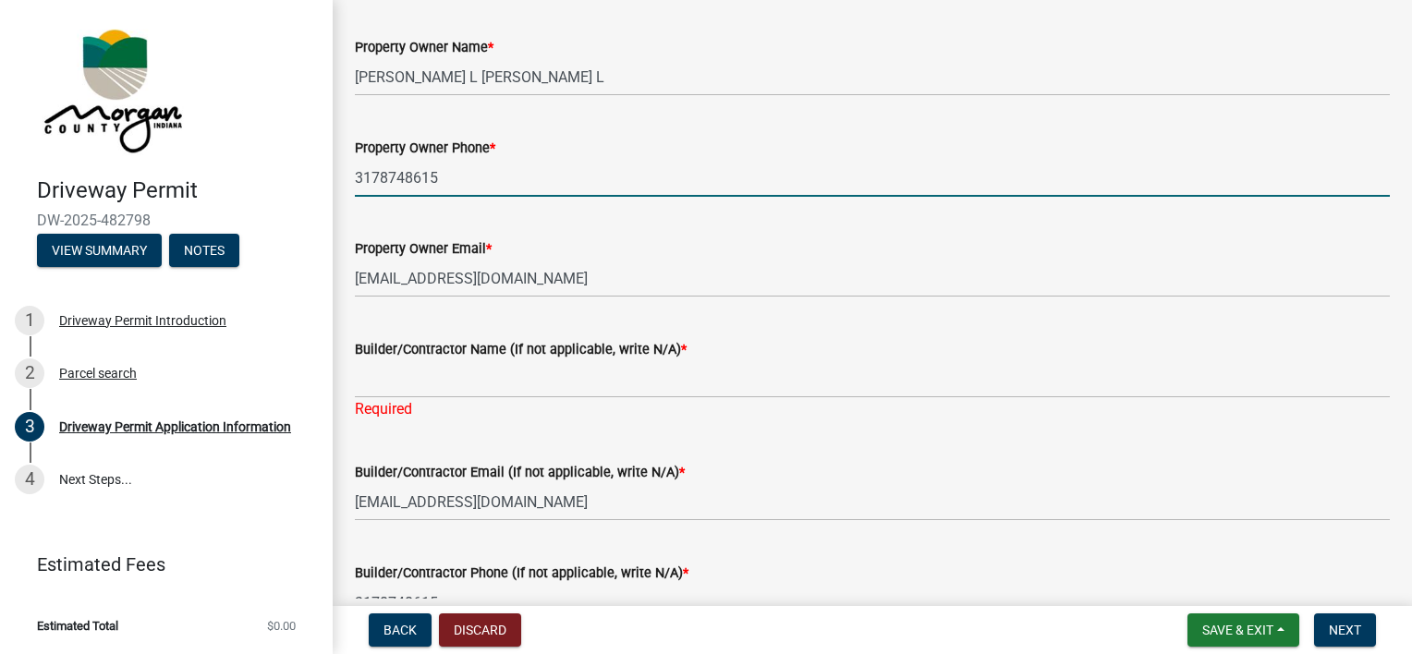
scroll to position [1806, 0]
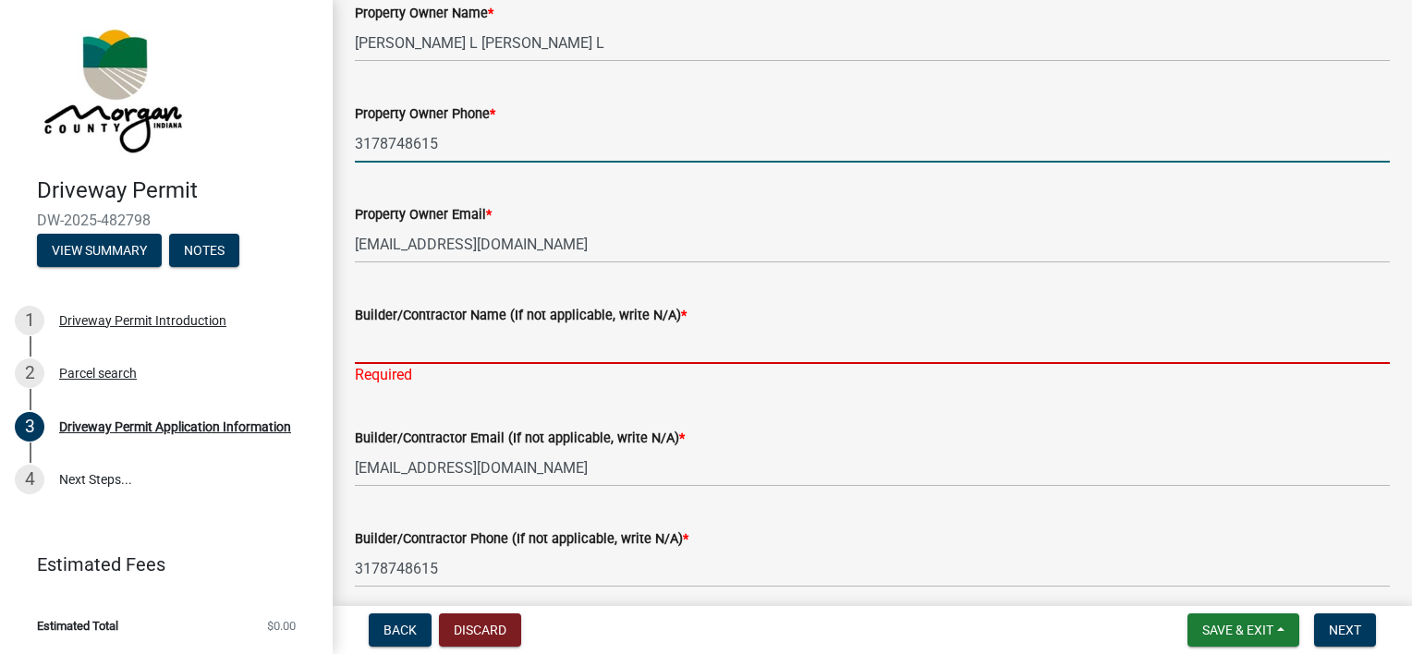
click at [469, 364] on input "Builder/Contractor Name (If not applicable, write N/A) *" at bounding box center [872, 345] width 1035 height 38
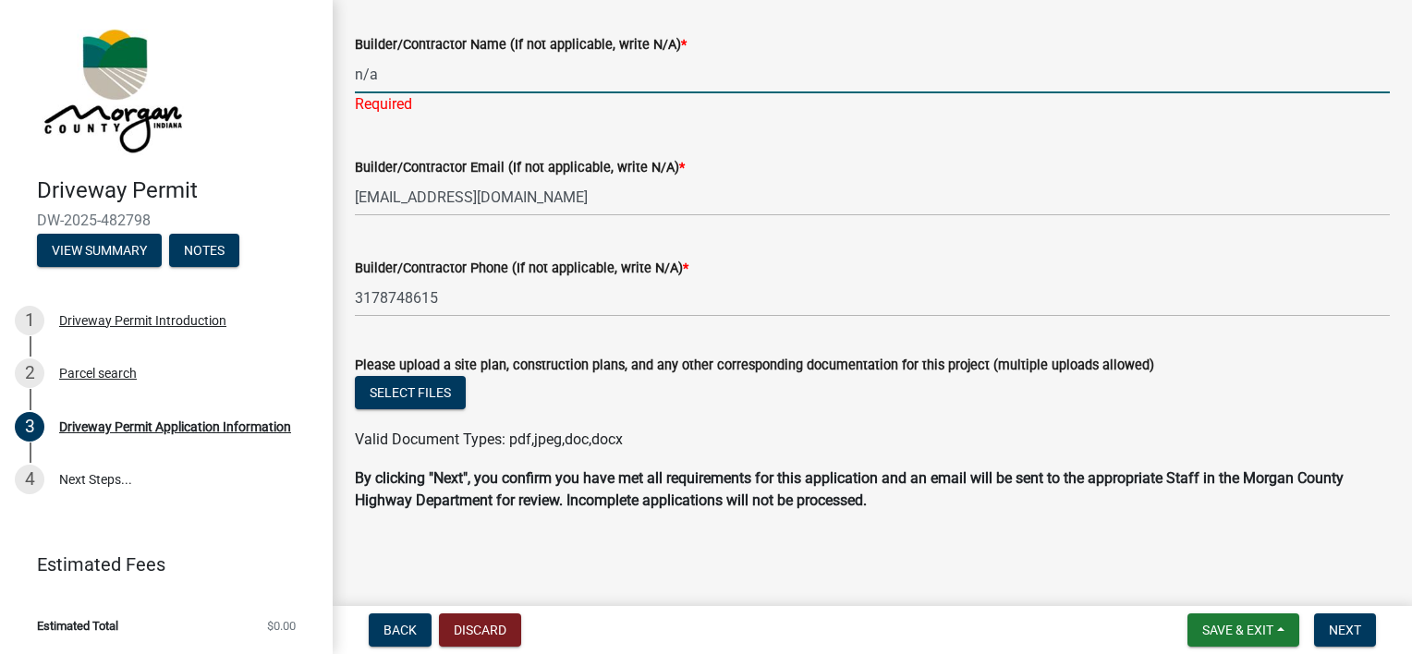
scroll to position [2099, 0]
type input "n/a"
click at [1039, 491] on p "By clicking "Next", you confirm you have met all requirements for this applicat…" at bounding box center [872, 490] width 1035 height 44
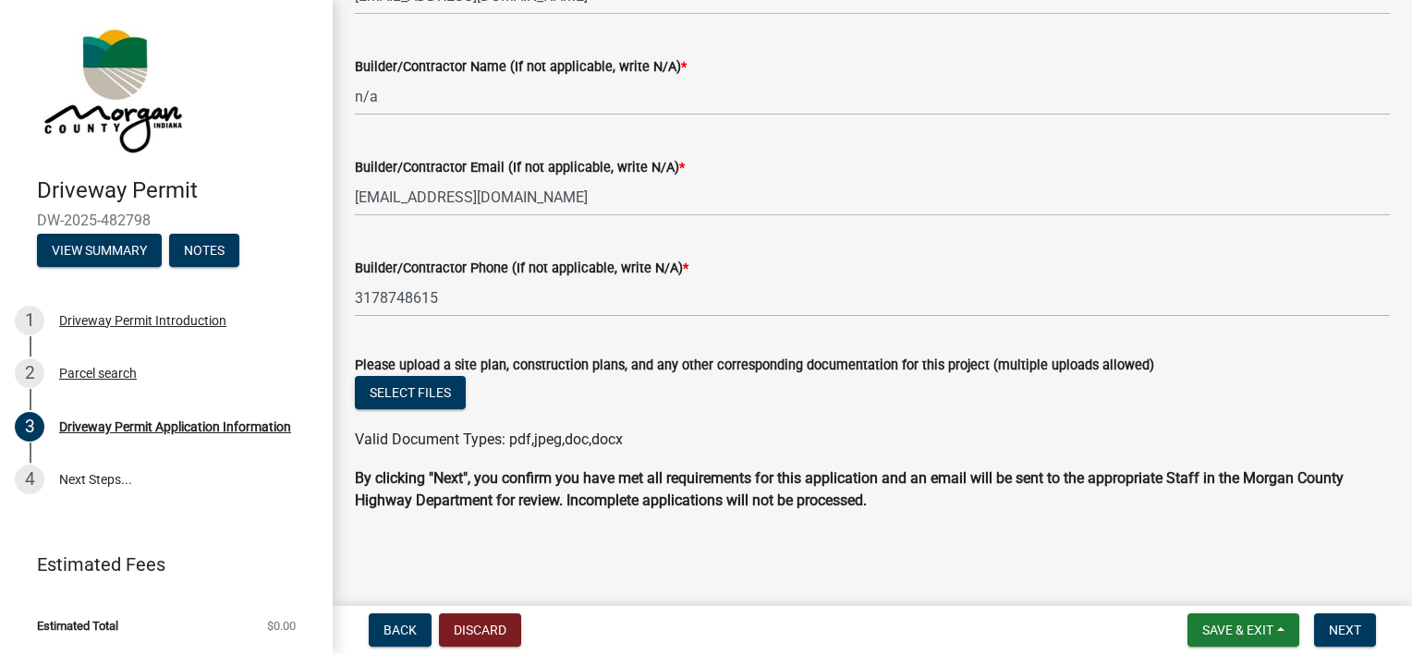
scroll to position [2077, 0]
click at [395, 381] on button "Select files" at bounding box center [410, 392] width 111 height 33
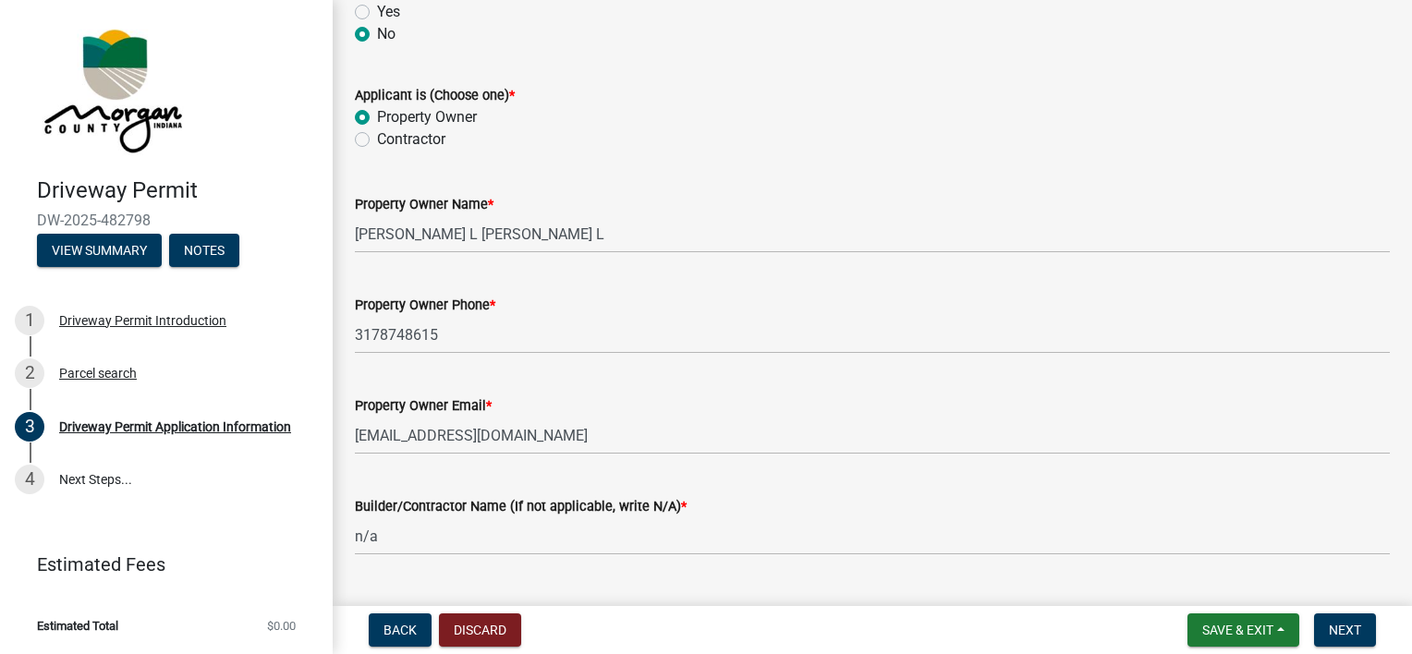
scroll to position [1522, 0]
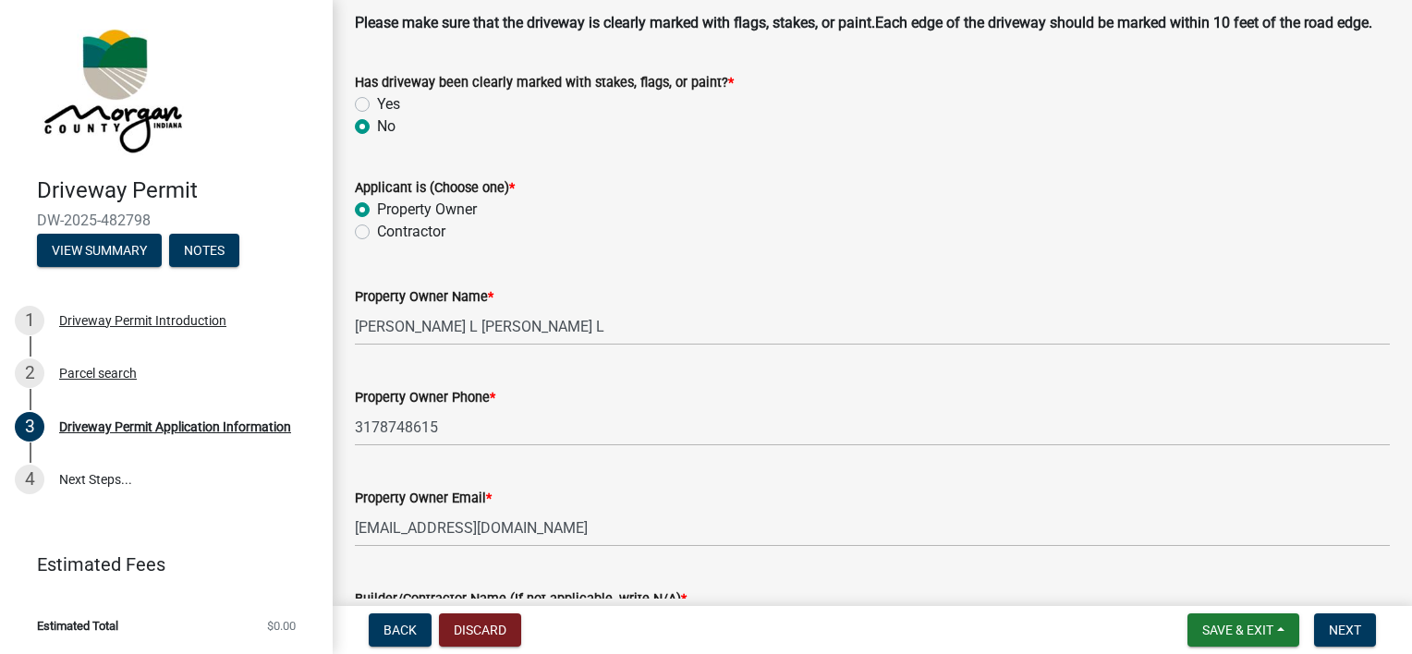
click at [389, 116] on label "Yes" at bounding box center [388, 104] width 23 height 22
click at [389, 105] on input "Yes" at bounding box center [383, 99] width 12 height 12
radio input "true"
click at [377, 138] on label "No" at bounding box center [386, 127] width 18 height 22
click at [377, 128] on input "No" at bounding box center [383, 122] width 12 height 12
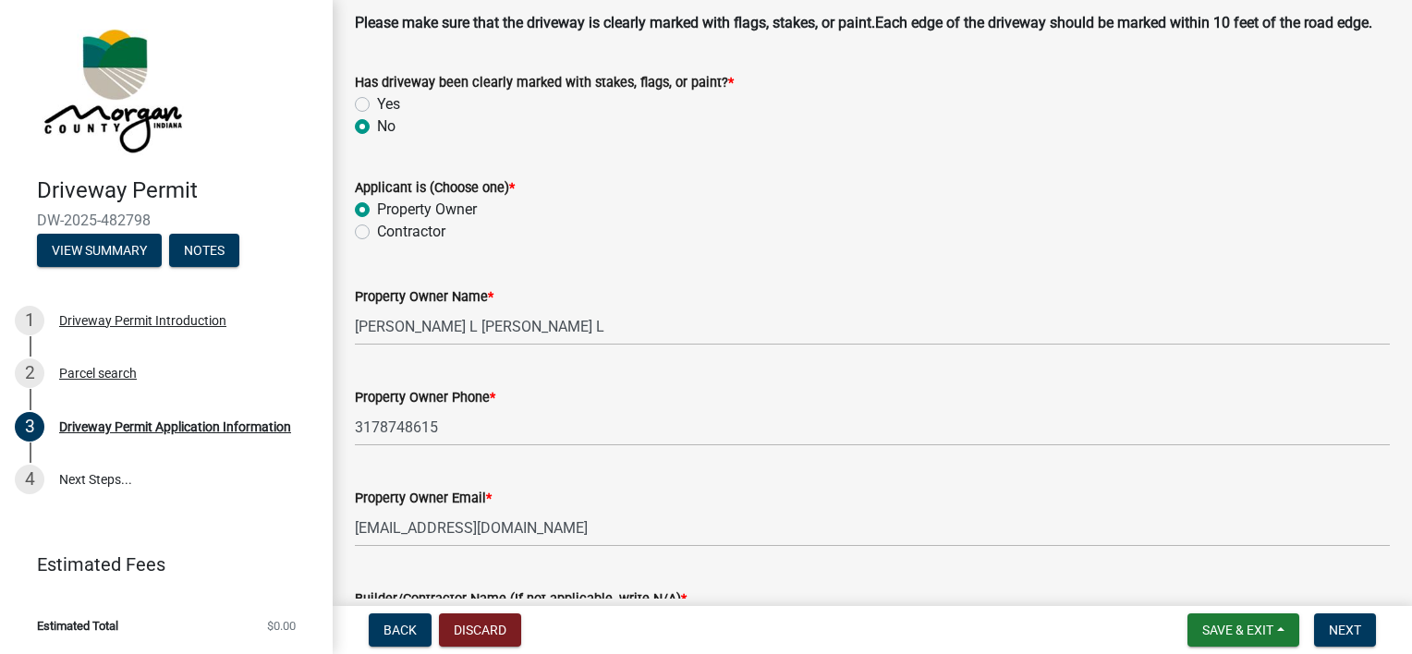
radio input "true"
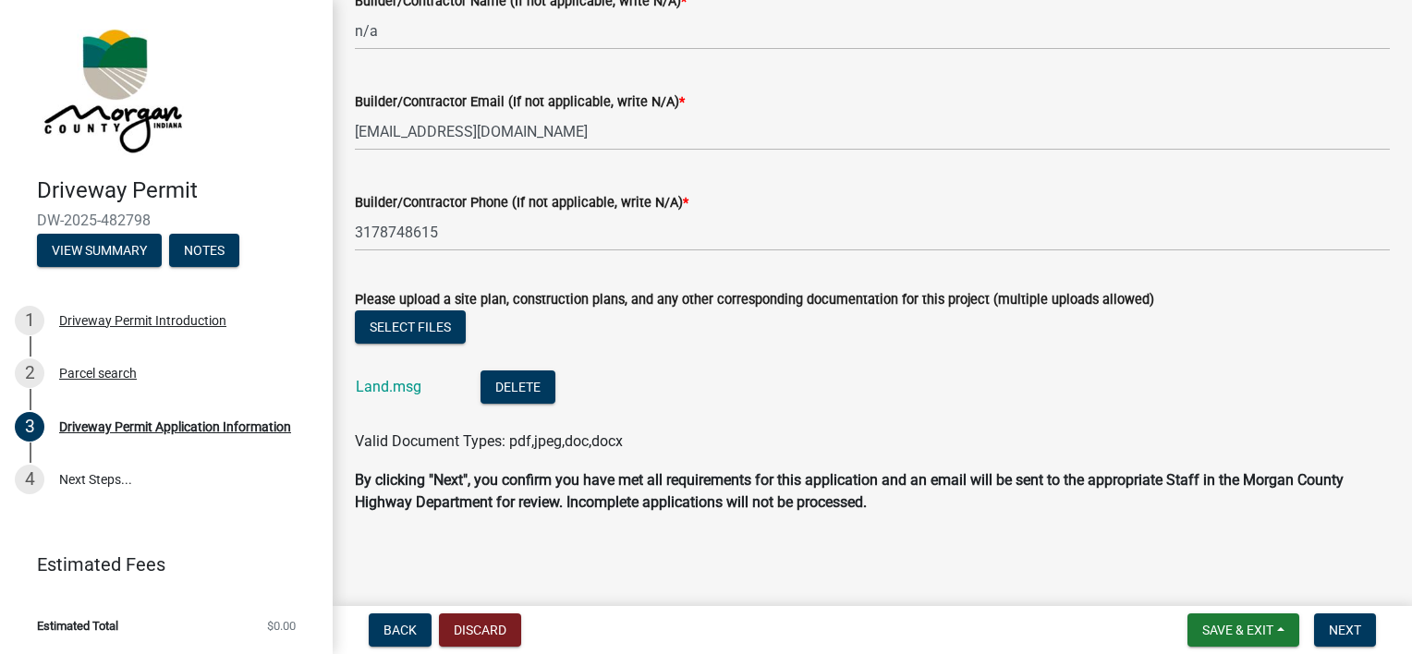
scroll to position [2144, 0]
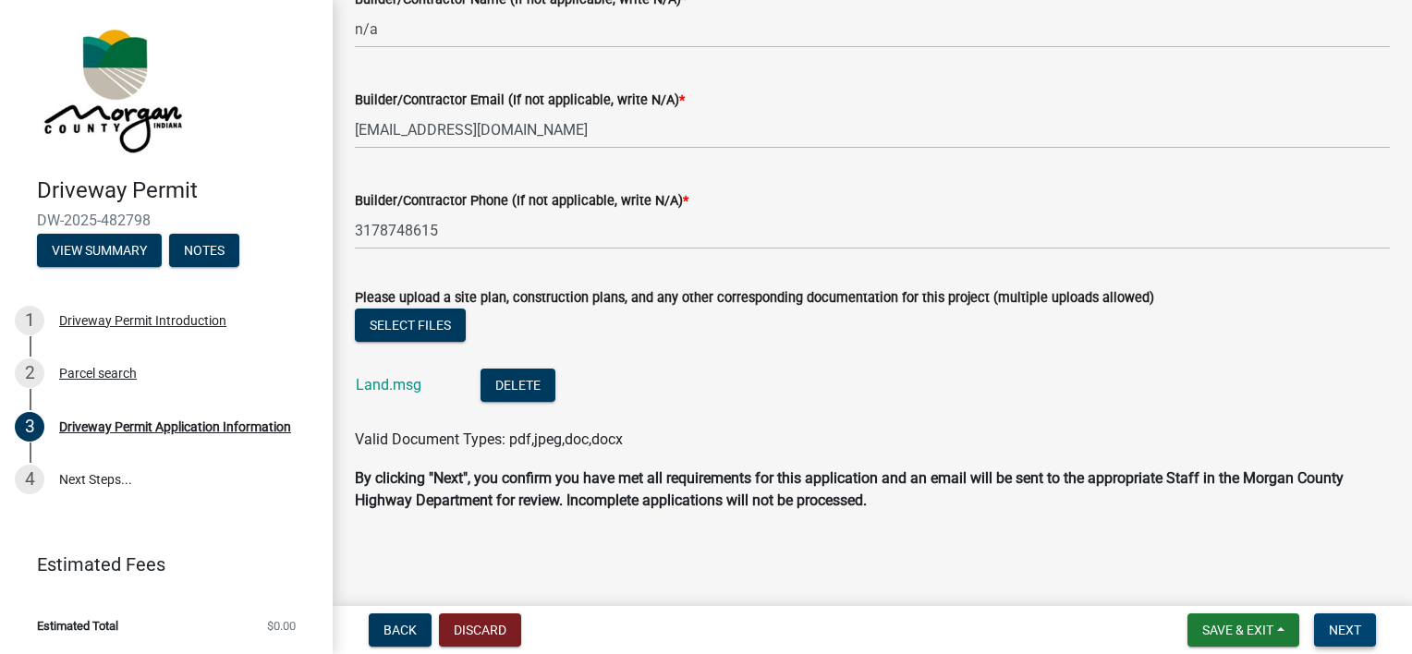
click at [1358, 623] on span "Next" at bounding box center [1345, 630] width 32 height 15
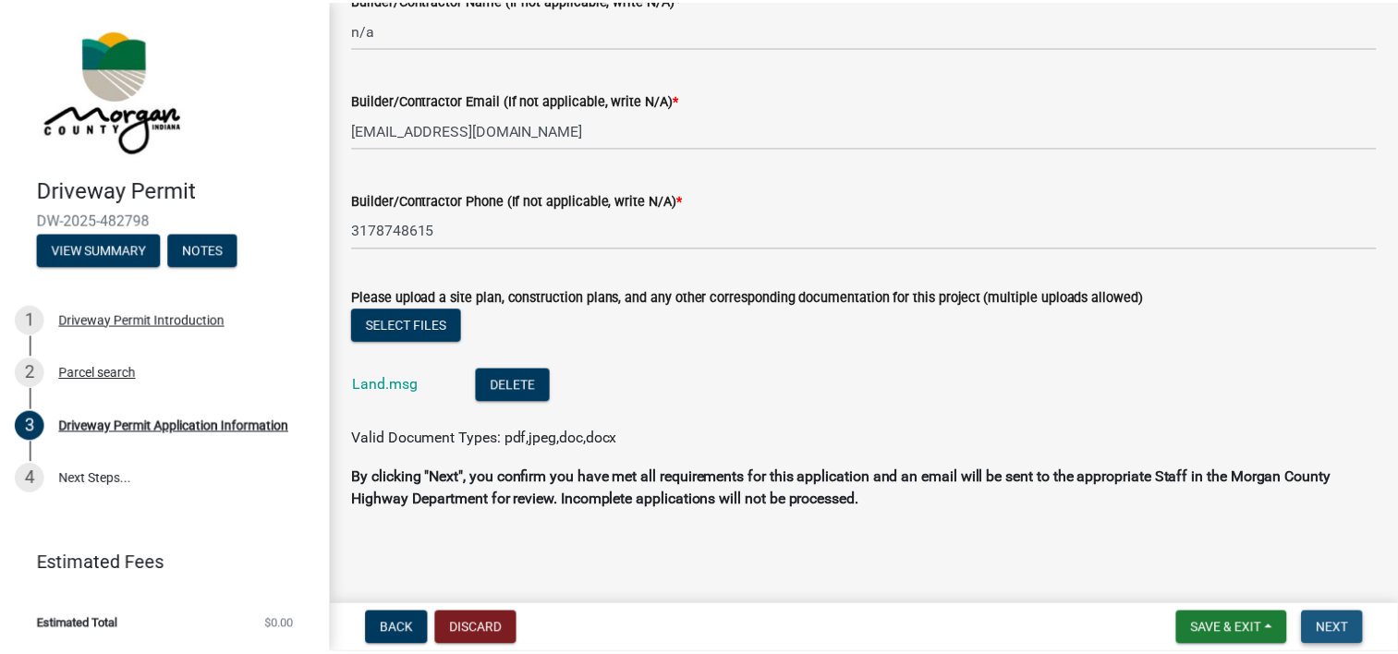
scroll to position [0, 0]
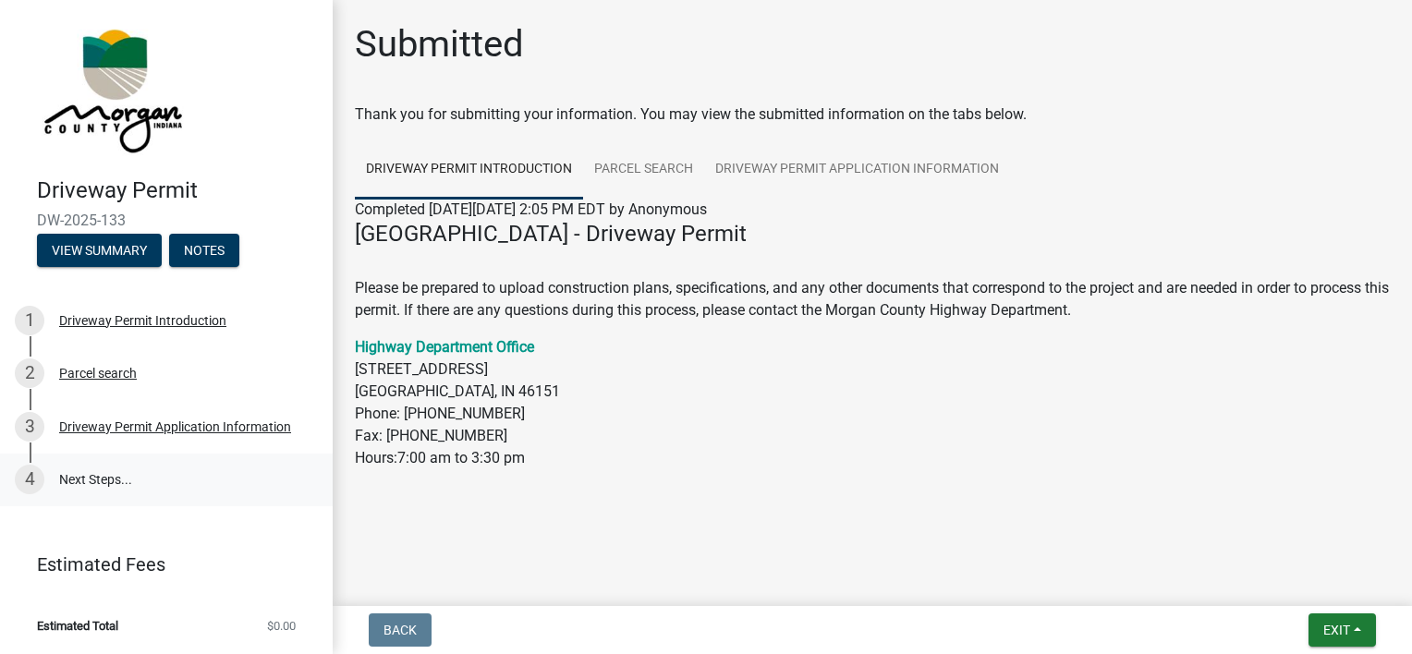
click at [67, 484] on link "4 Next Steps..." at bounding box center [166, 481] width 333 height 54
click at [107, 256] on button "View Summary" at bounding box center [99, 250] width 125 height 33
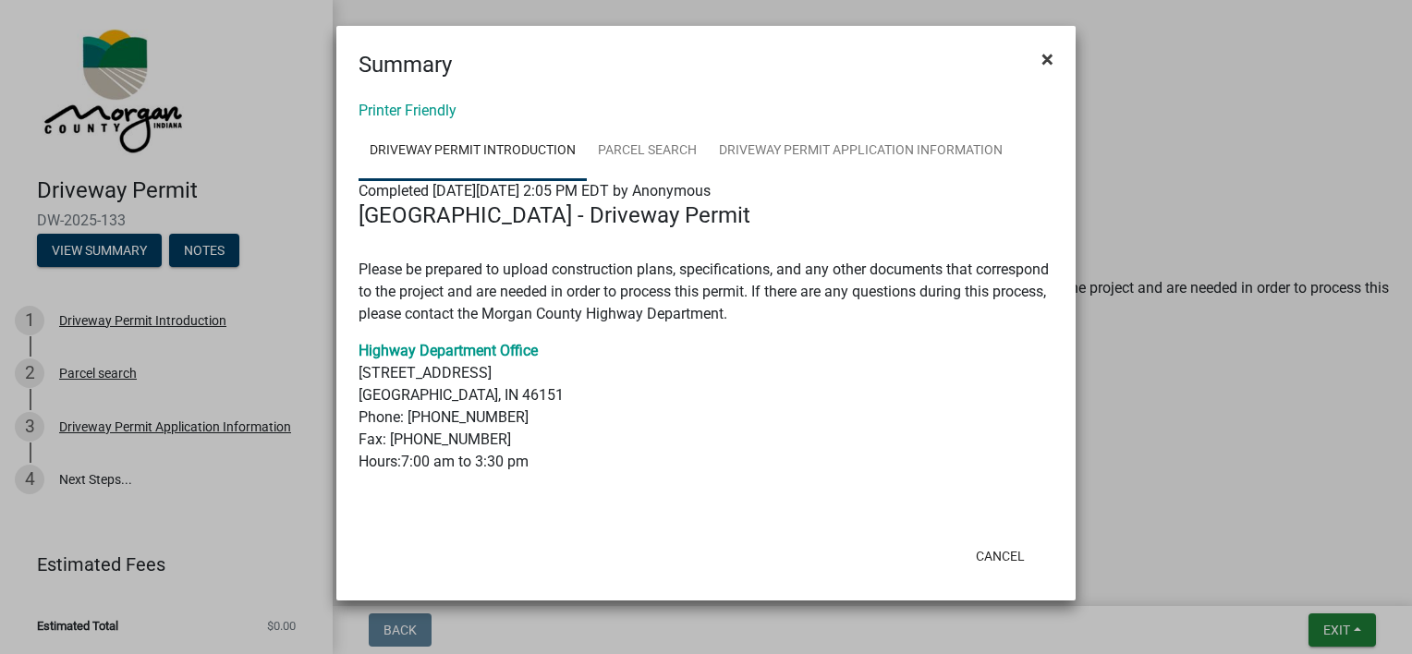
click at [1047, 61] on span "×" at bounding box center [1047, 59] width 12 height 26
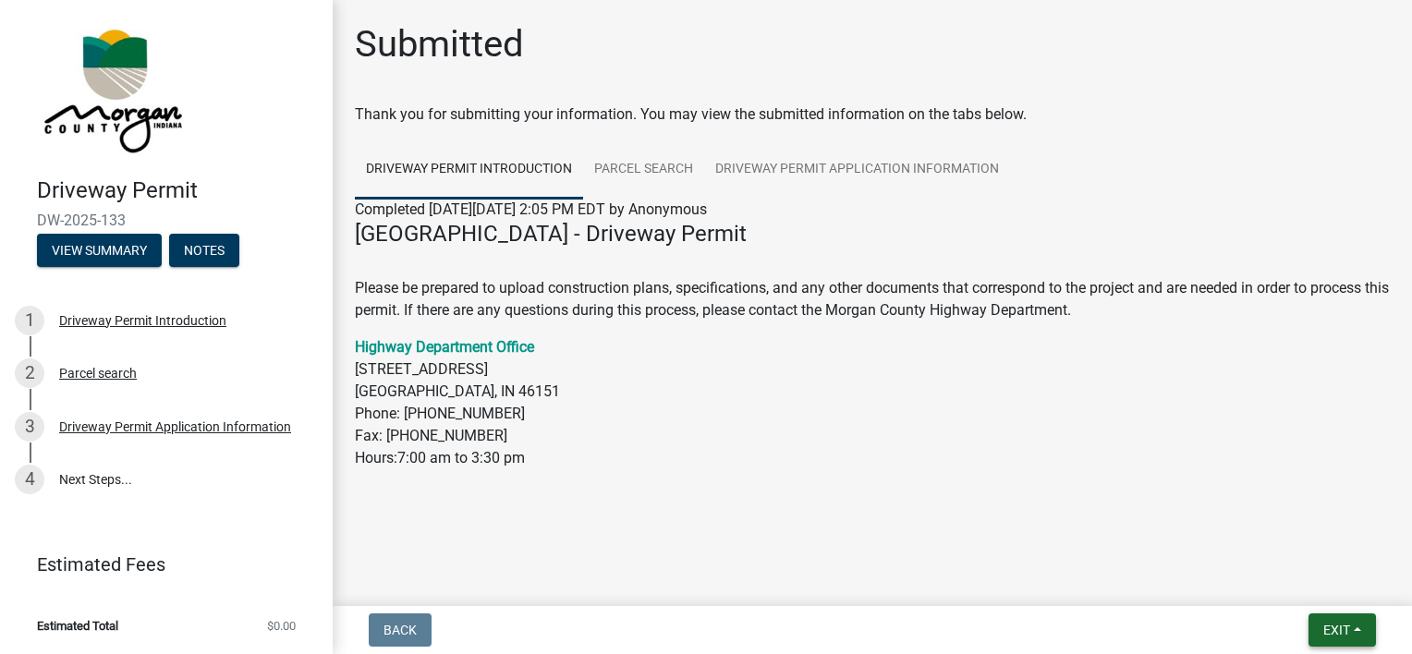
click at [1353, 629] on button "Exit" at bounding box center [1342, 630] width 67 height 33
click at [1273, 537] on button "Save" at bounding box center [1303, 538] width 148 height 44
click at [1331, 623] on span "Exit" at bounding box center [1336, 630] width 27 height 15
click at [1305, 580] on button "Save & Exit" at bounding box center [1303, 582] width 148 height 44
